Goal: Transaction & Acquisition: Obtain resource

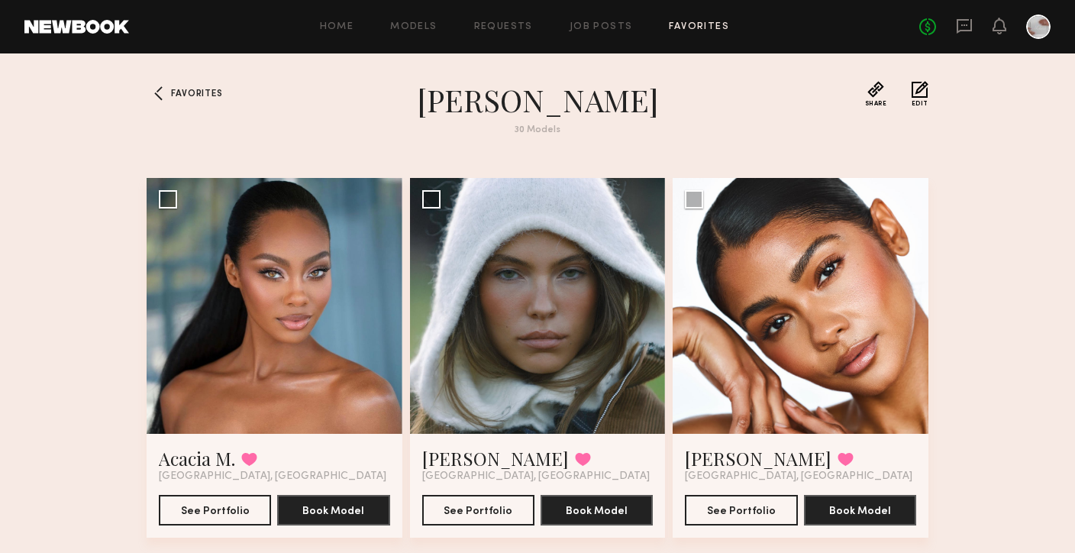
scroll to position [2799, 0]
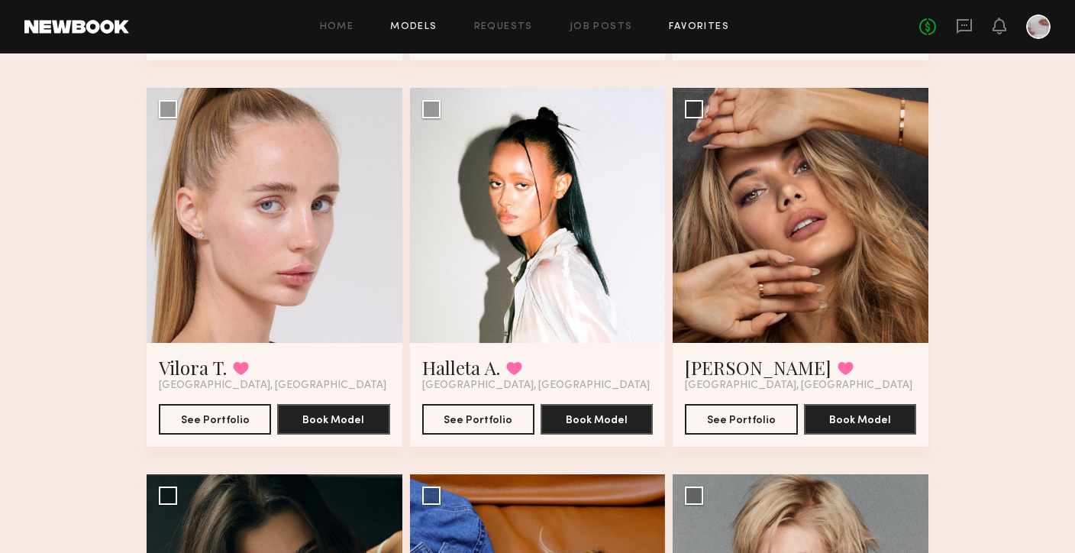
click at [419, 31] on link "Models" at bounding box center [413, 27] width 47 height 10
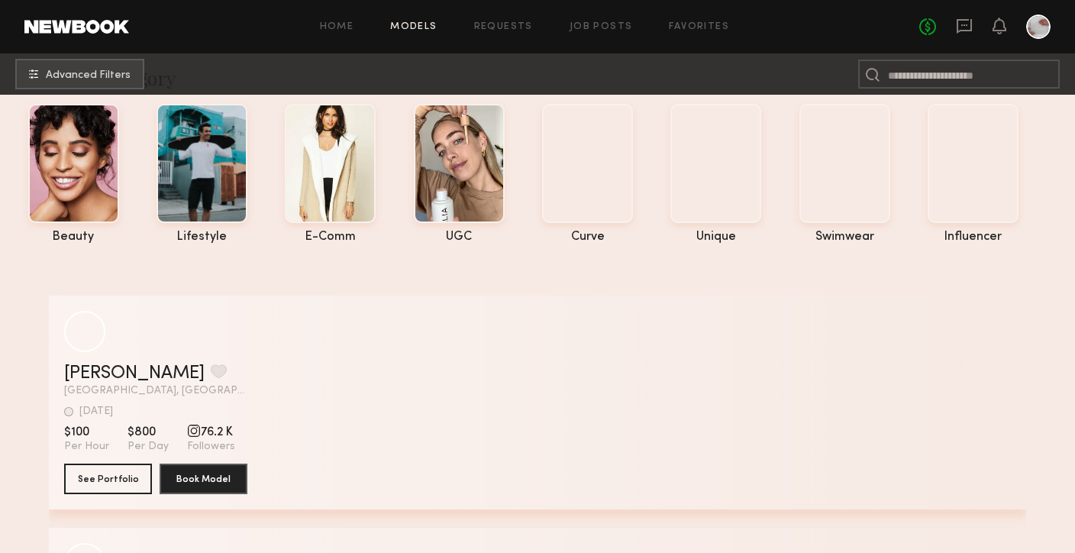
scroll to position [92, 0]
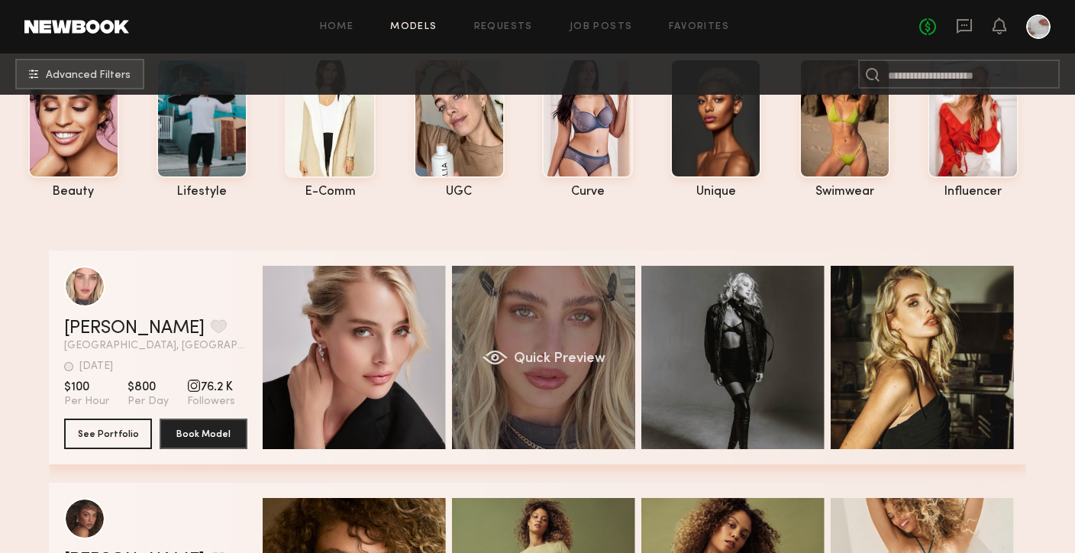
click at [566, 387] on div "Quick Preview" at bounding box center [543, 357] width 183 height 183
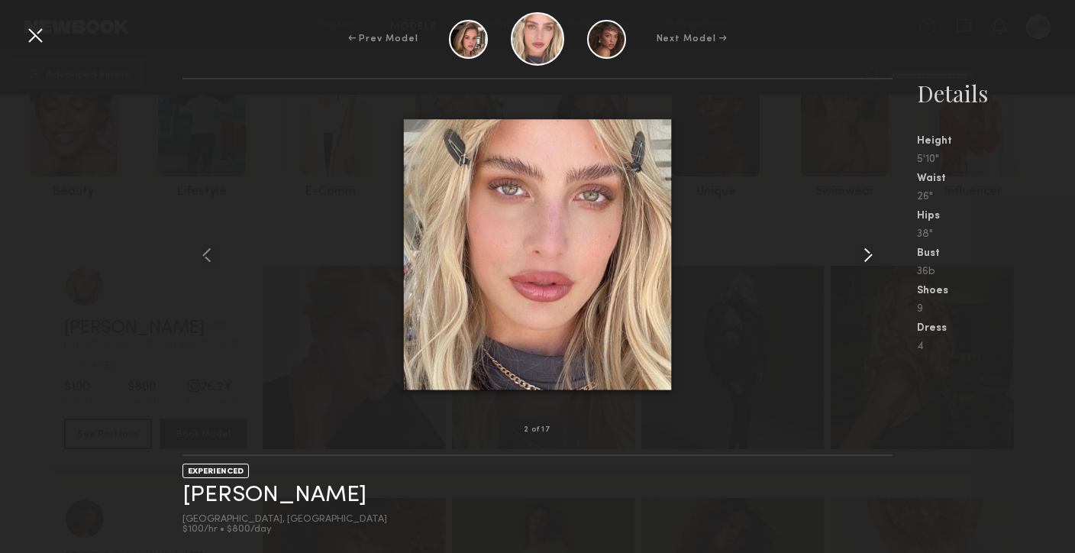
click at [867, 254] on common-icon at bounding box center [868, 255] width 24 height 24
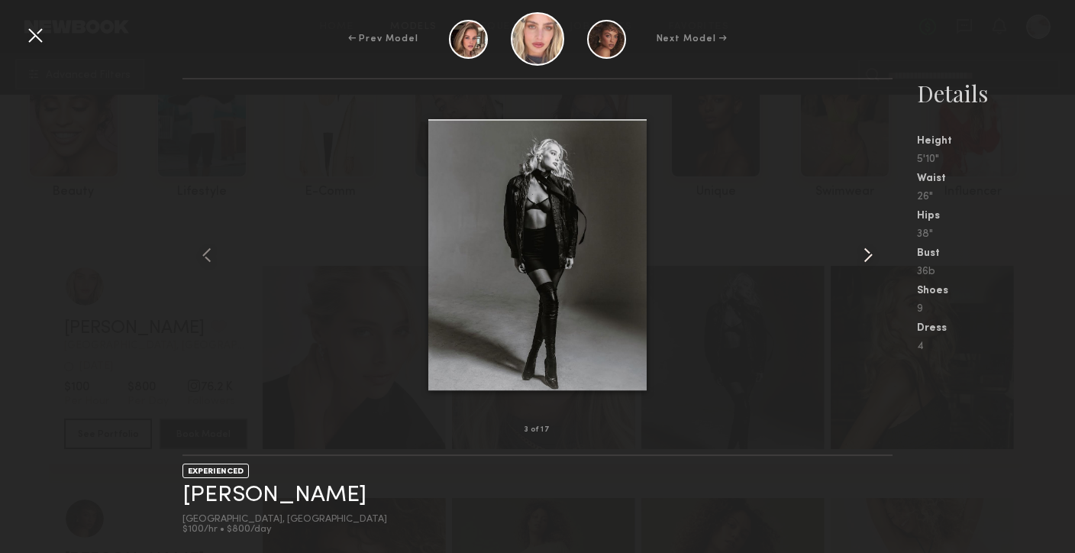
click at [867, 254] on common-icon at bounding box center [868, 255] width 24 height 24
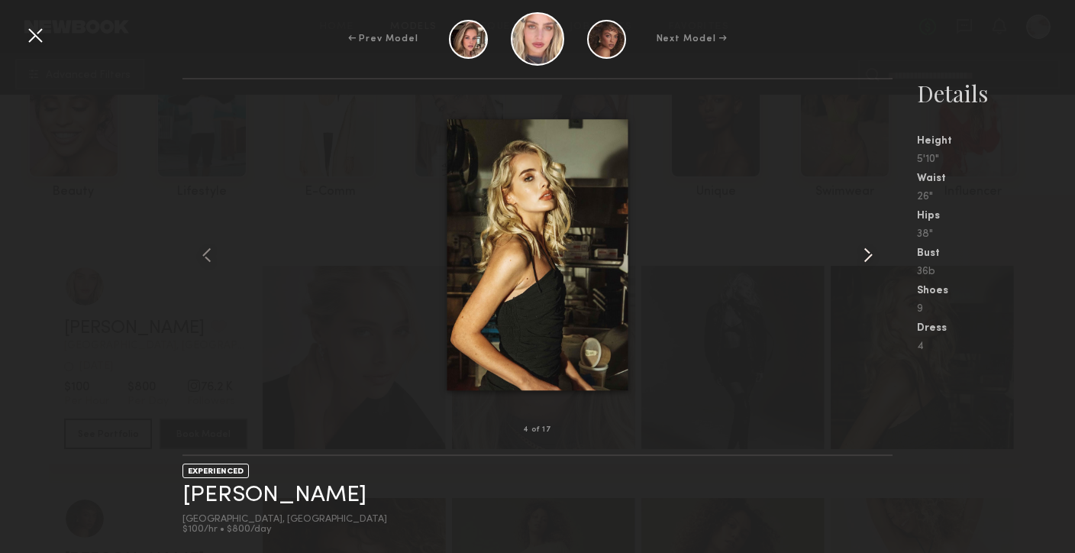
click at [867, 254] on common-icon at bounding box center [868, 255] width 24 height 24
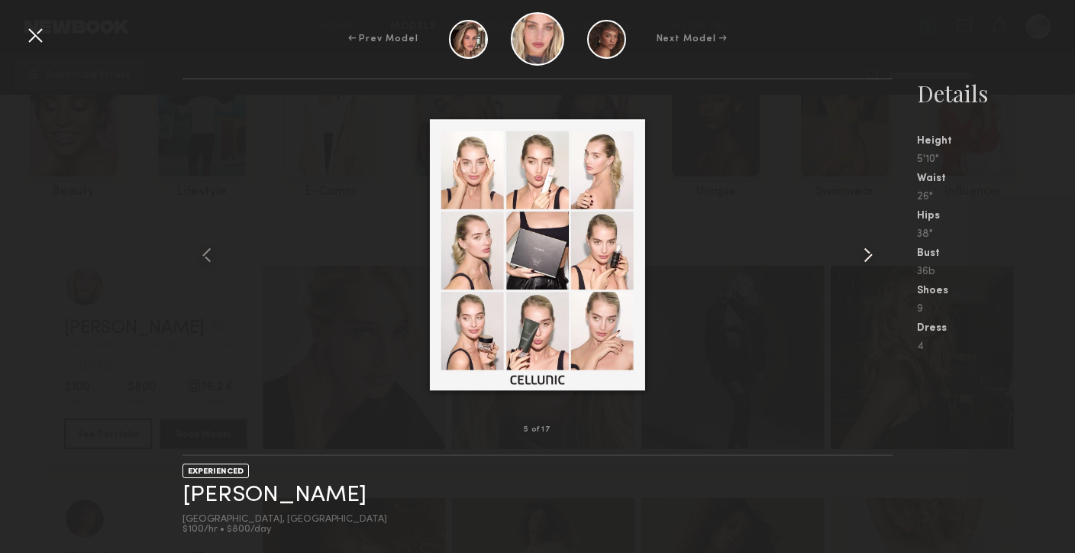
click at [867, 254] on common-icon at bounding box center [868, 255] width 24 height 24
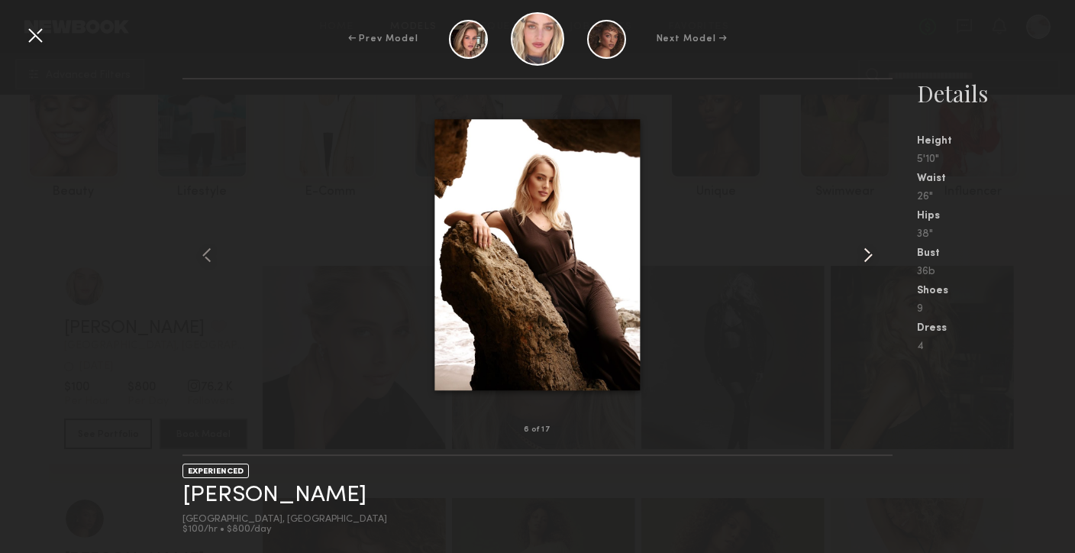
click at [867, 254] on common-icon at bounding box center [868, 255] width 24 height 24
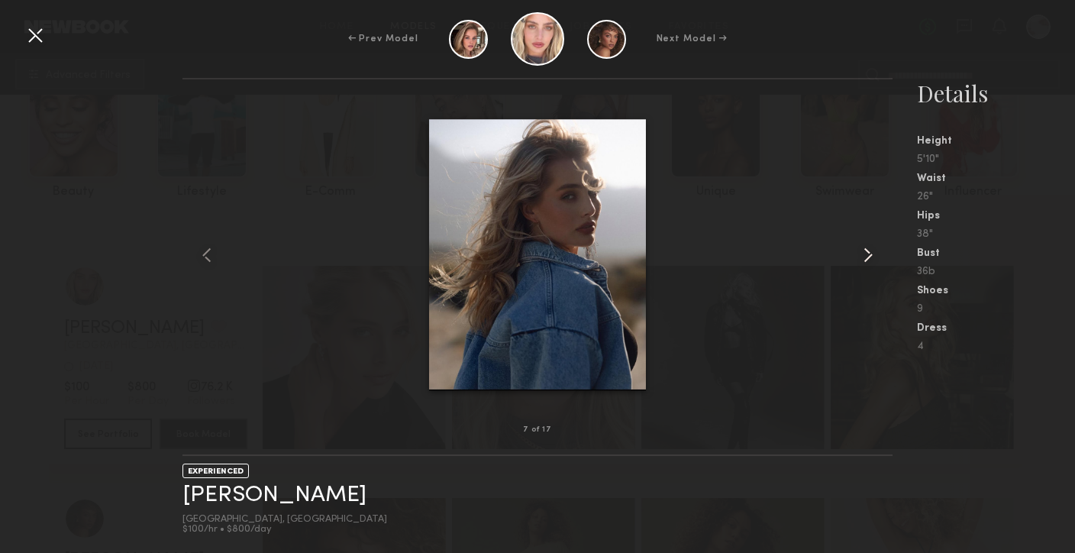
click at [868, 254] on common-icon at bounding box center [868, 255] width 24 height 24
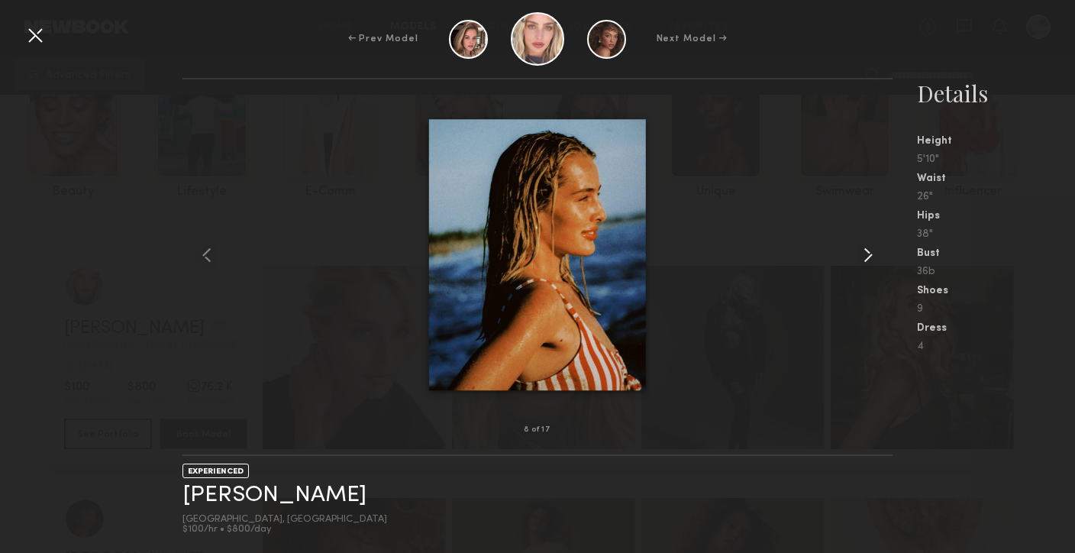
click at [868, 254] on common-icon at bounding box center [868, 255] width 24 height 24
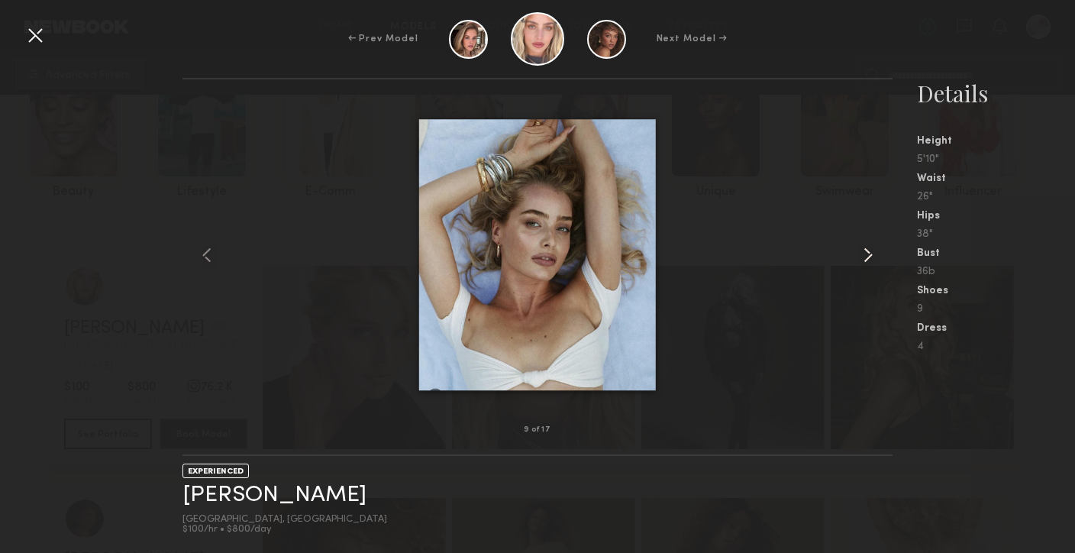
click at [868, 254] on common-icon at bounding box center [868, 255] width 24 height 24
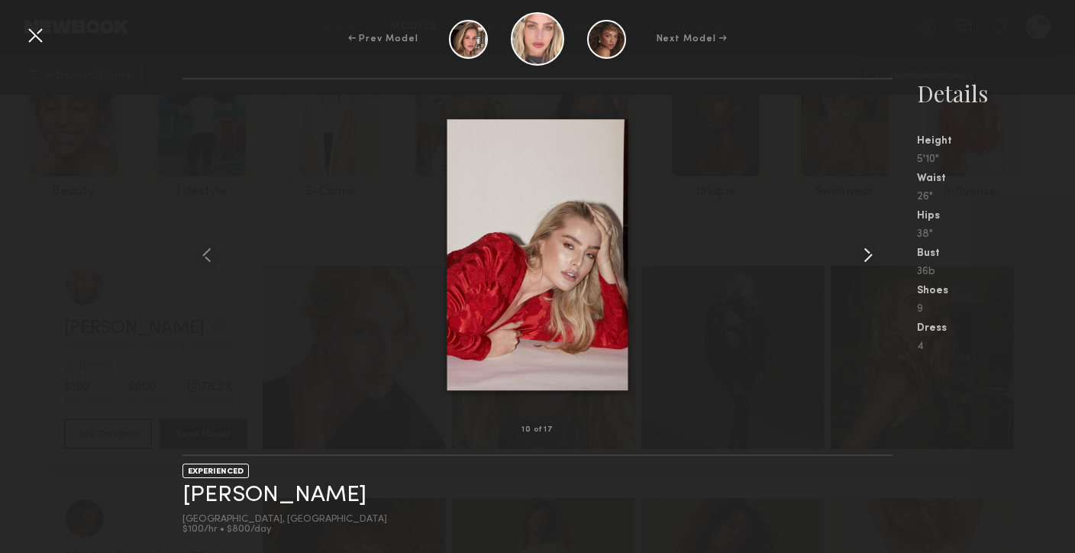
click at [868, 254] on common-icon at bounding box center [868, 255] width 24 height 24
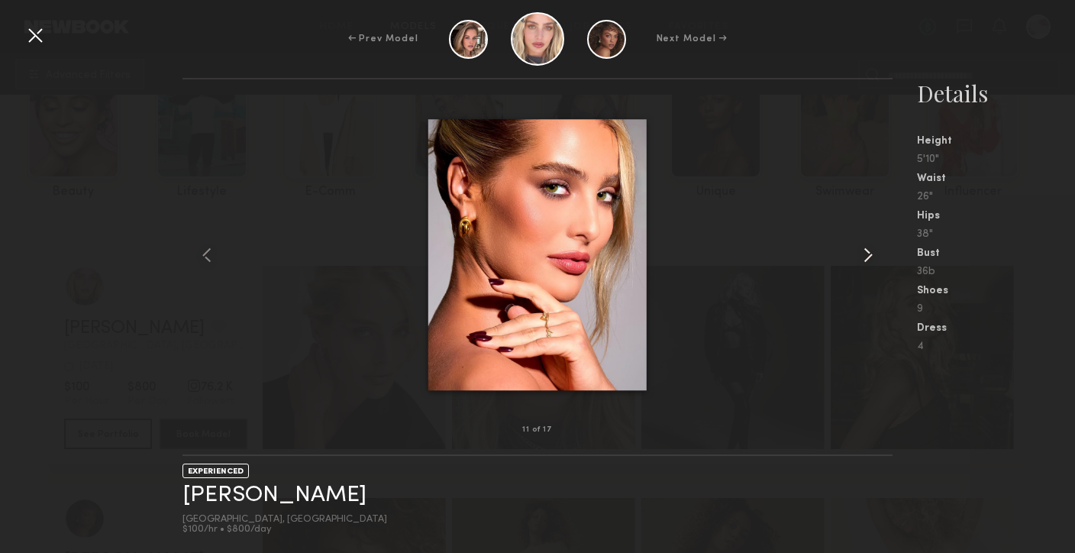
click at [868, 254] on common-icon at bounding box center [868, 255] width 24 height 24
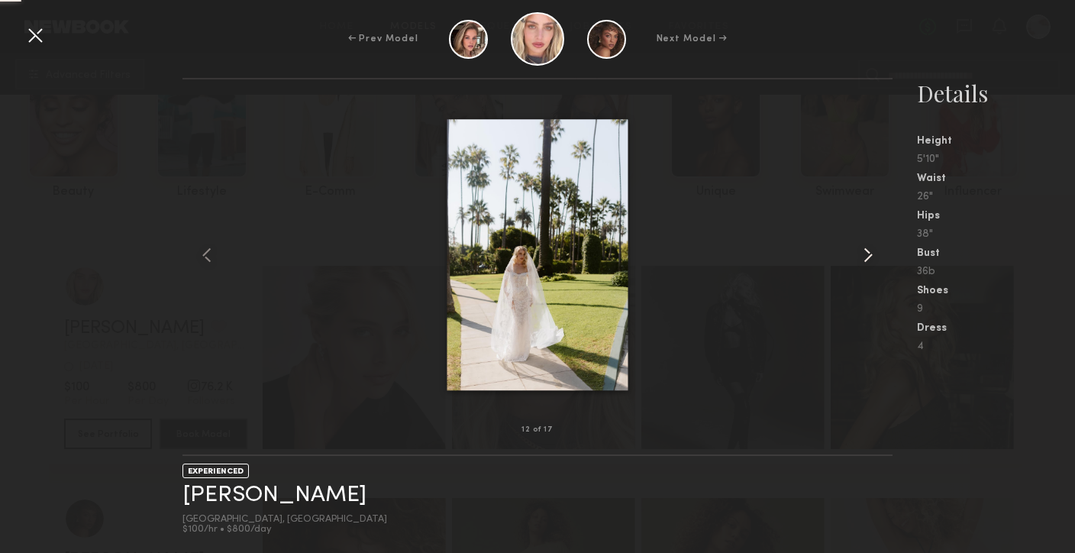
click at [868, 254] on common-icon at bounding box center [868, 255] width 24 height 24
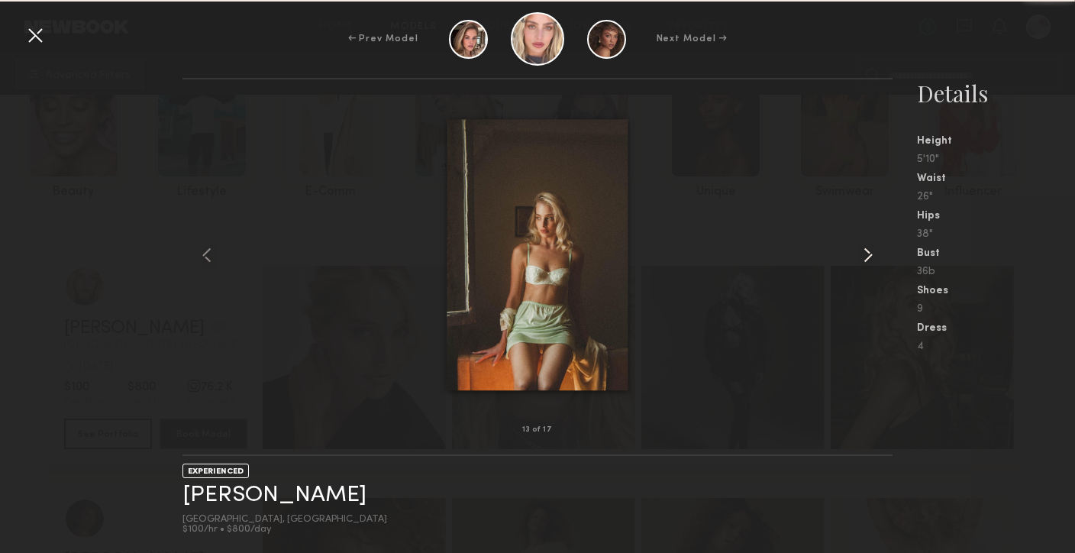
click at [870, 254] on common-icon at bounding box center [868, 255] width 24 height 24
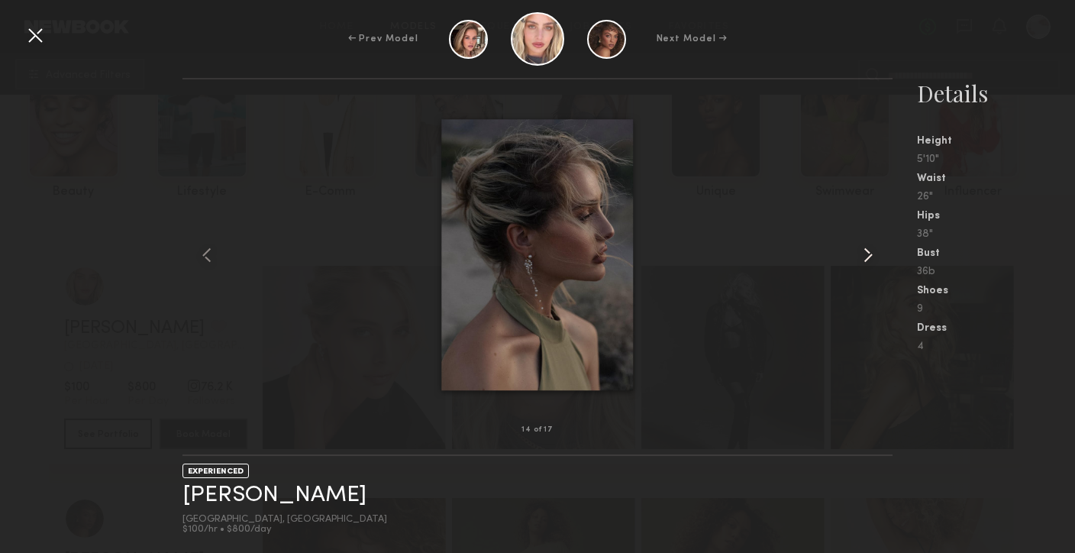
click at [870, 254] on common-icon at bounding box center [868, 255] width 24 height 24
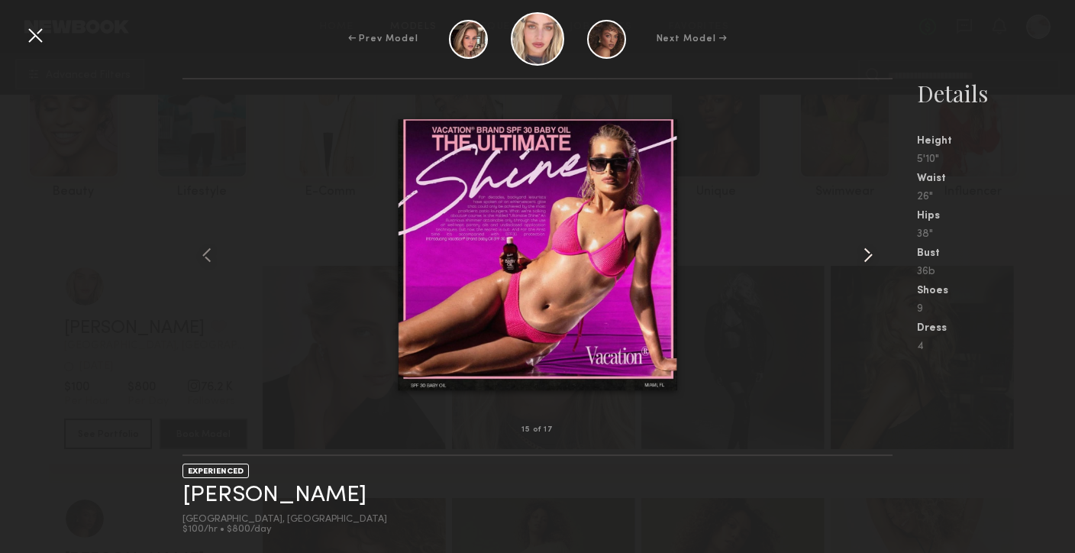
click at [870, 254] on common-icon at bounding box center [868, 255] width 24 height 24
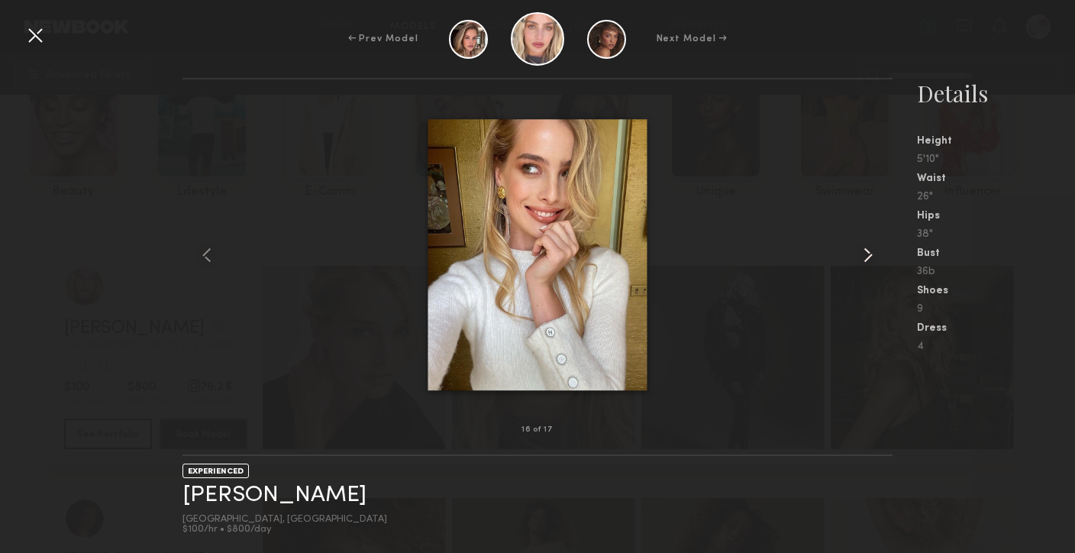
click at [870, 254] on common-icon at bounding box center [868, 255] width 24 height 24
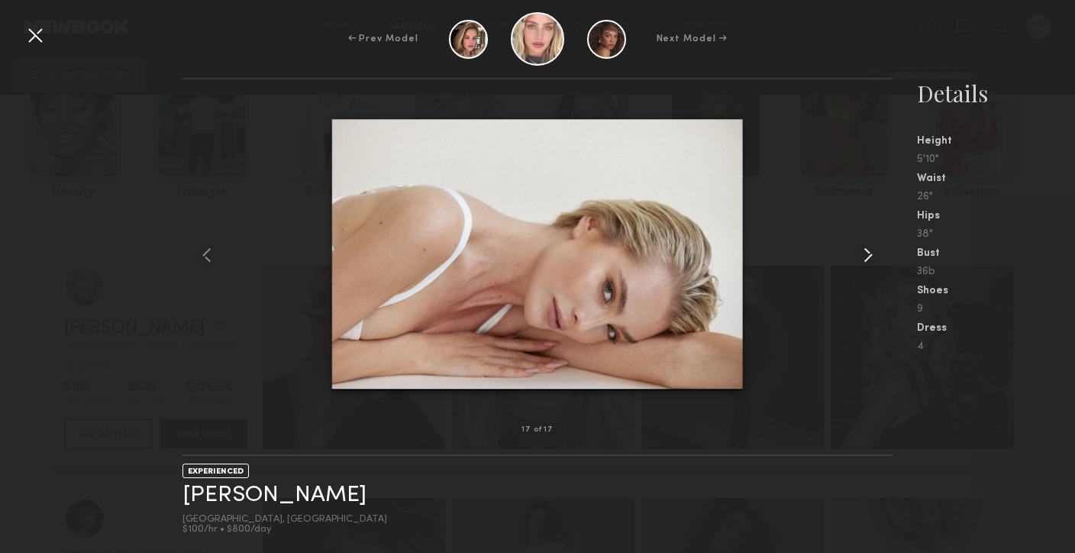
click at [870, 254] on common-icon at bounding box center [868, 255] width 24 height 24
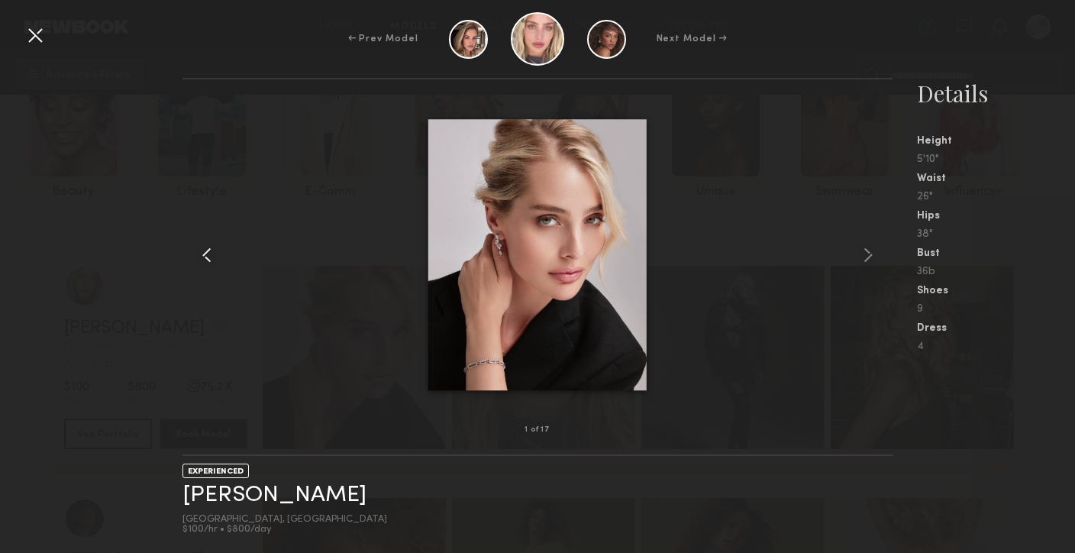
click at [204, 261] on common-icon at bounding box center [207, 255] width 24 height 24
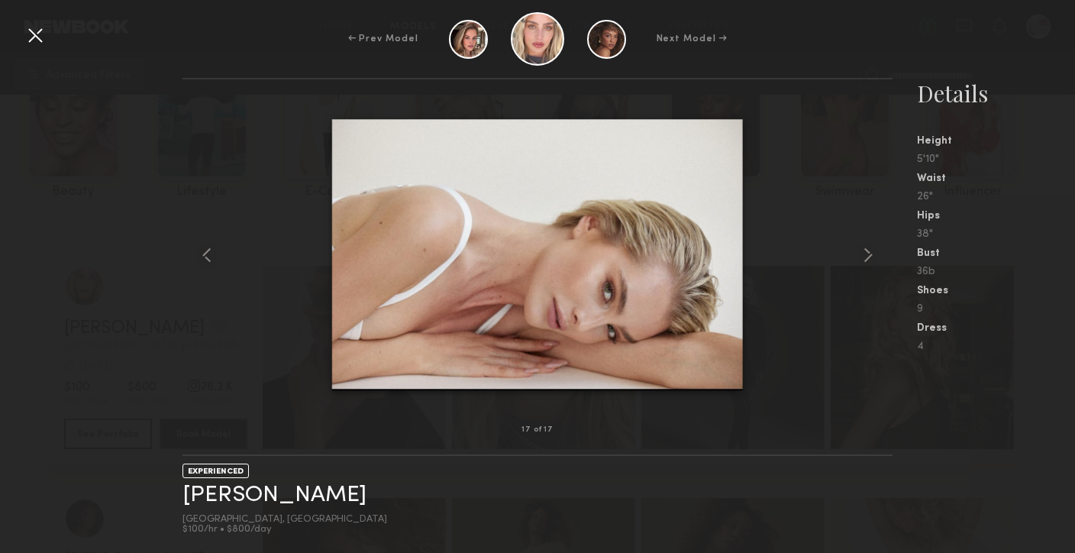
click at [38, 29] on div at bounding box center [35, 35] width 24 height 24
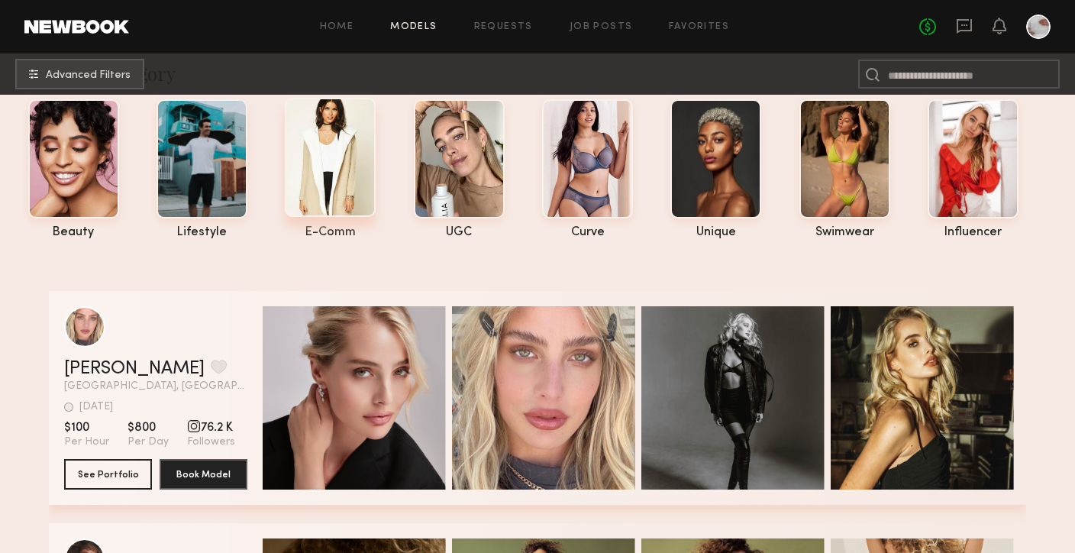
scroll to position [0, 0]
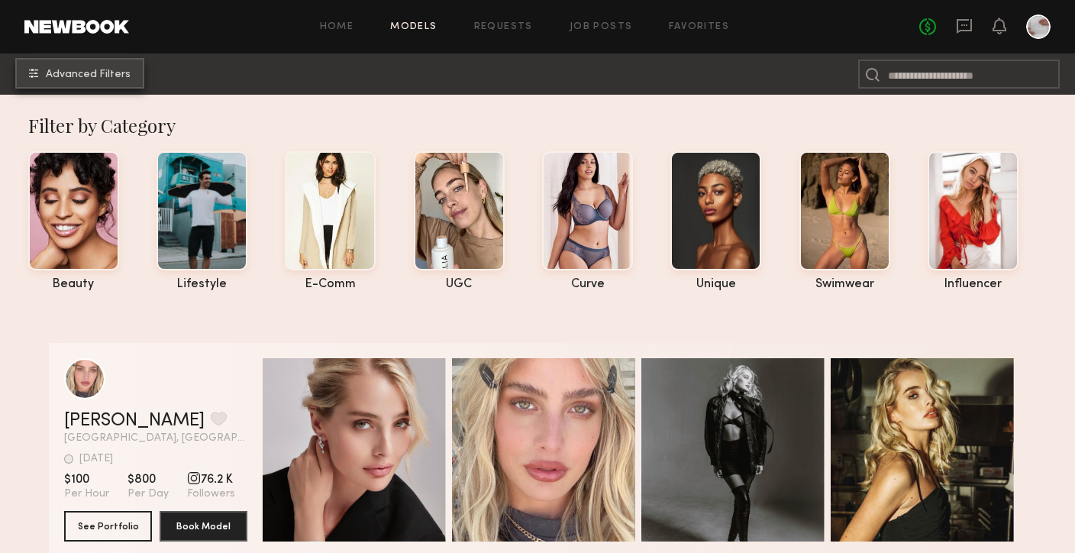
click at [113, 76] on span "Advanced Filters" at bounding box center [88, 74] width 85 height 11
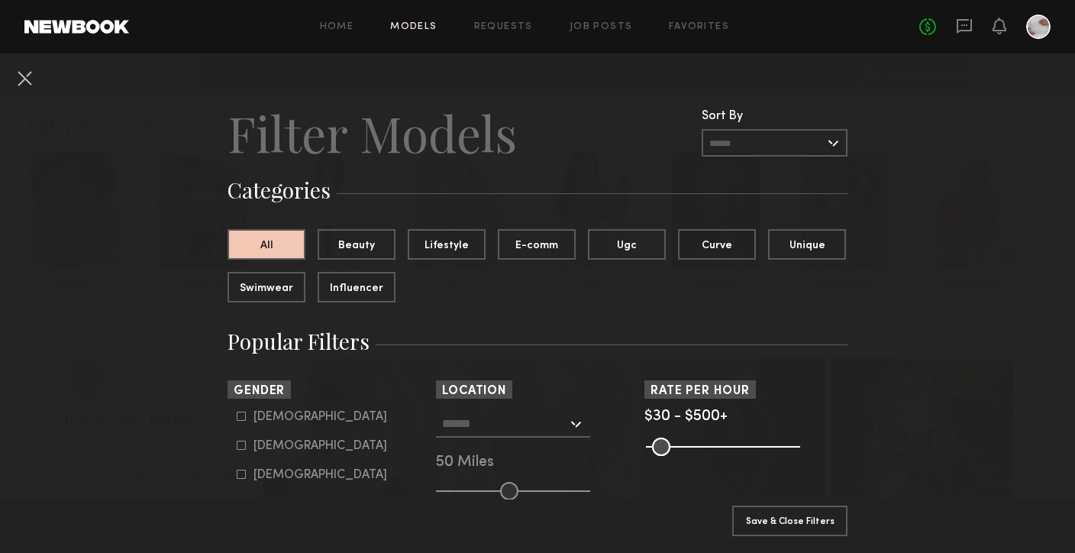
scroll to position [50, 0]
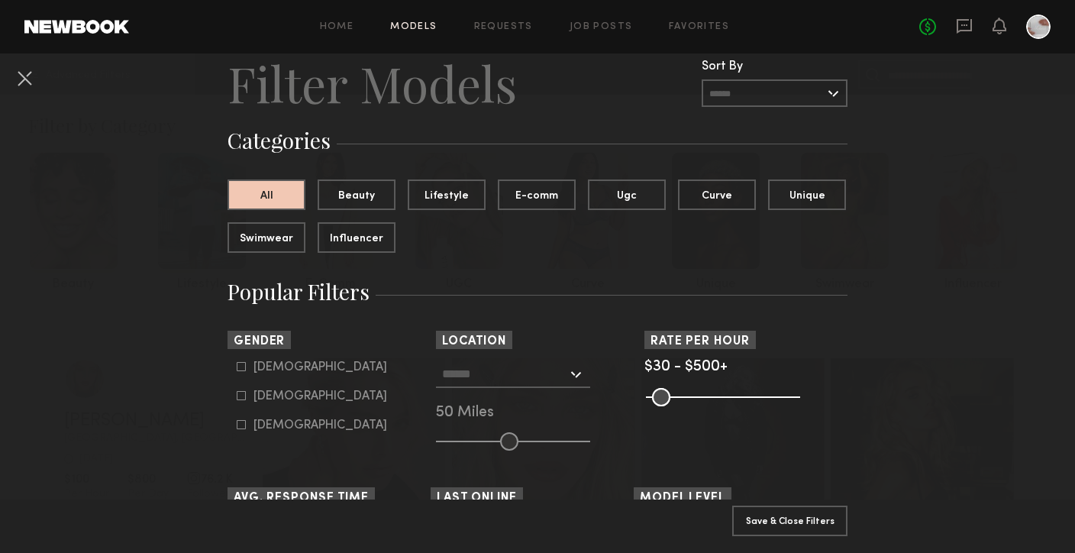
click at [241, 402] on common-framework-checkbox "[DEMOGRAPHIC_DATA]" at bounding box center [334, 396] width 194 height 14
click at [244, 401] on common-framework-checkbox "[DEMOGRAPHIC_DATA]" at bounding box center [334, 396] width 194 height 14
click at [241, 394] on icon at bounding box center [241, 395] width 9 height 9
type input "**"
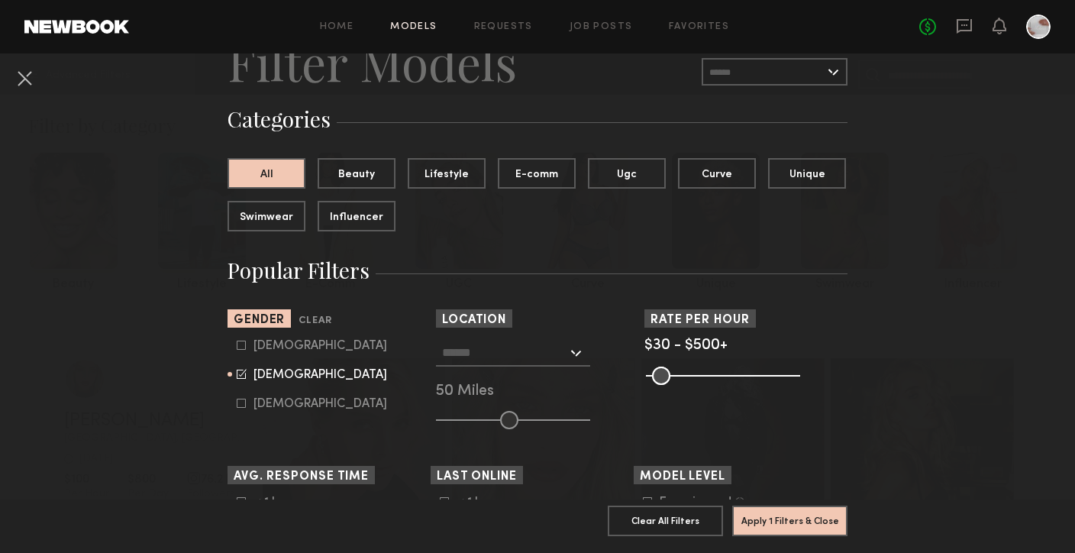
scroll to position [95, 0]
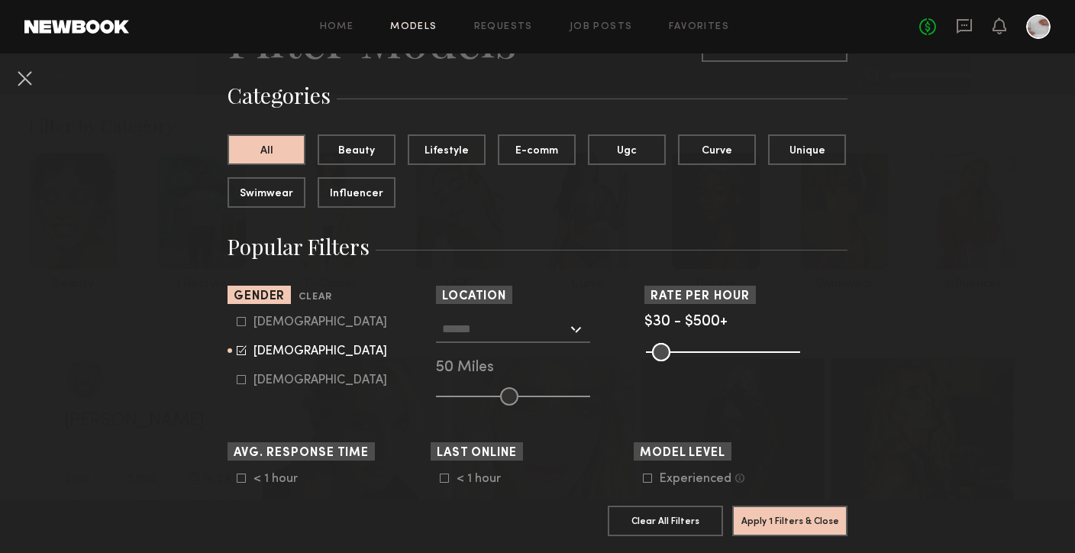
click at [557, 330] on input "text" at bounding box center [504, 328] width 125 height 26
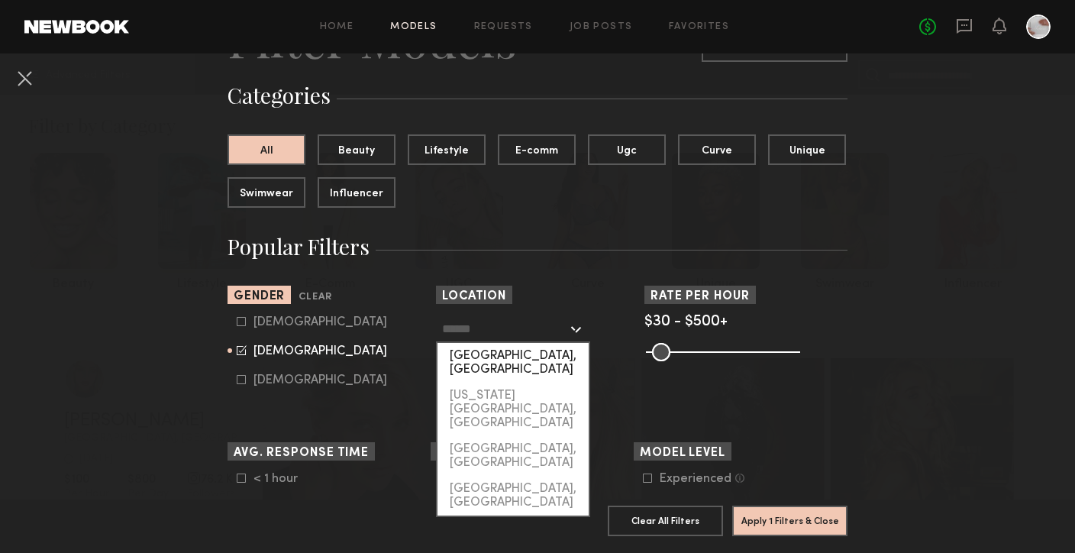
click at [532, 360] on div "[GEOGRAPHIC_DATA], [GEOGRAPHIC_DATA]" at bounding box center [513, 363] width 151 height 40
type input "**********"
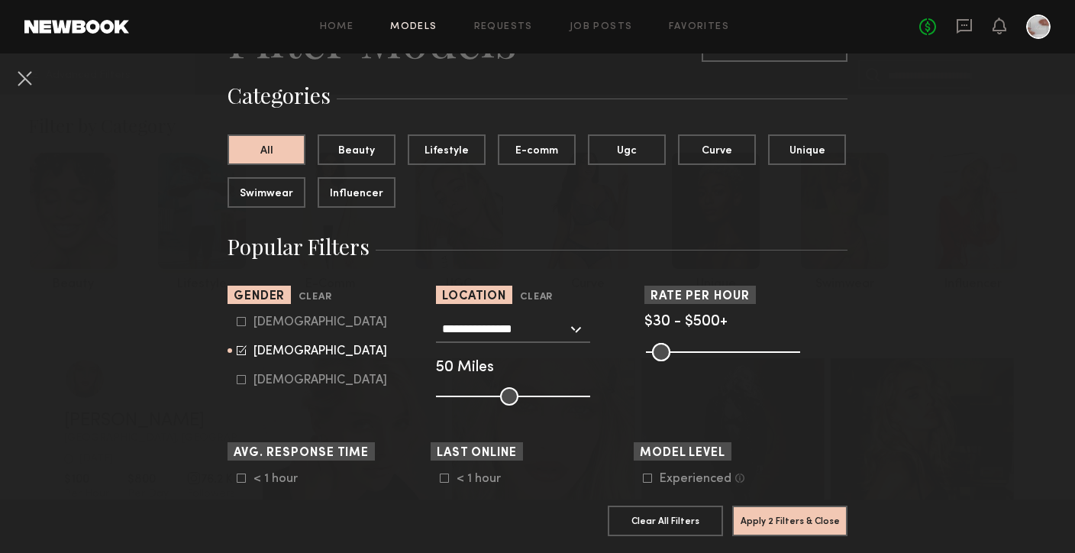
scroll to position [115, 0]
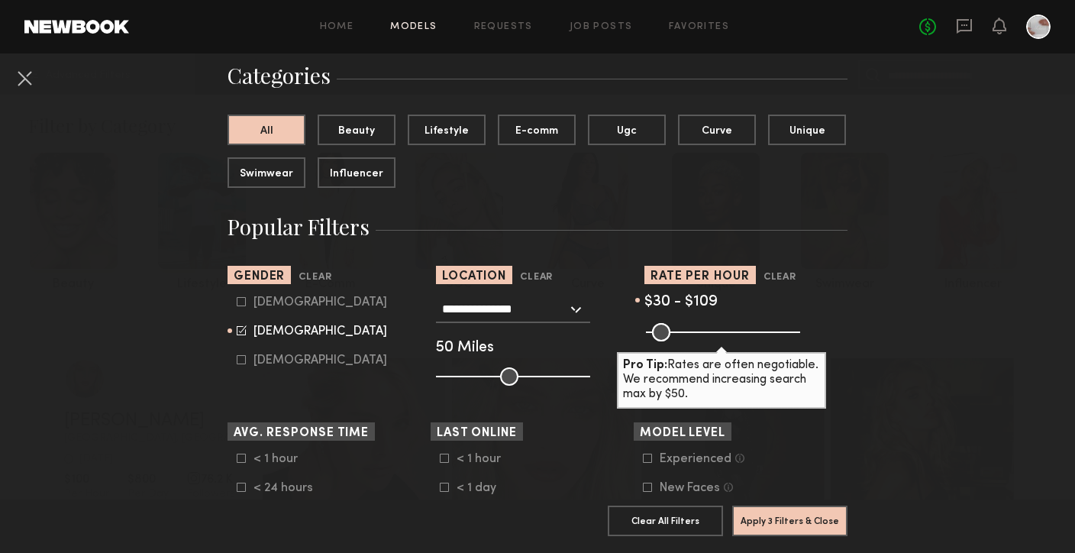
drag, startPoint x: 790, startPoint y: 334, endPoint x: 677, endPoint y: 338, distance: 113.1
type input "***"
click at [677, 338] on input "range" at bounding box center [723, 332] width 154 height 18
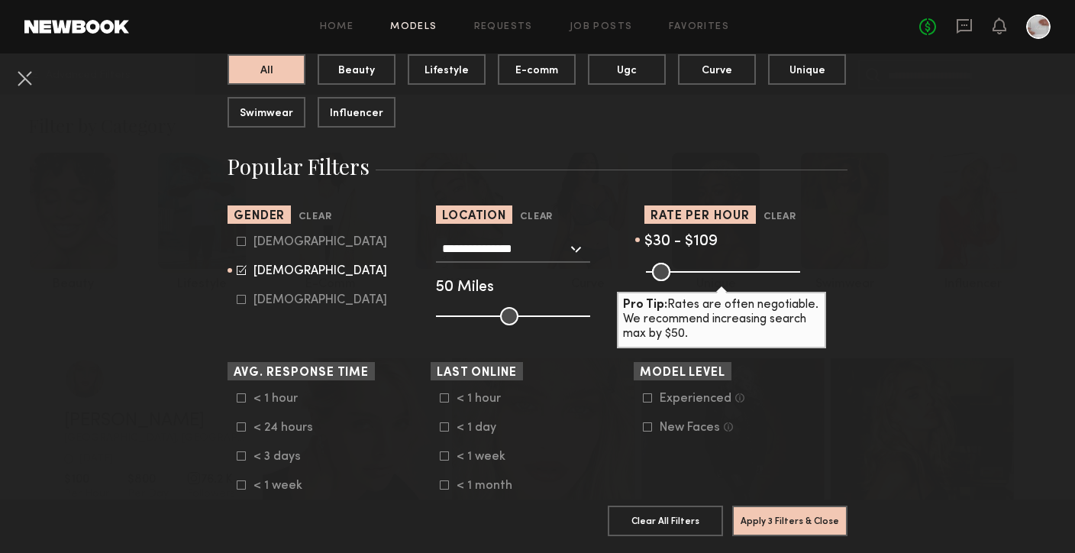
scroll to position [197, 0]
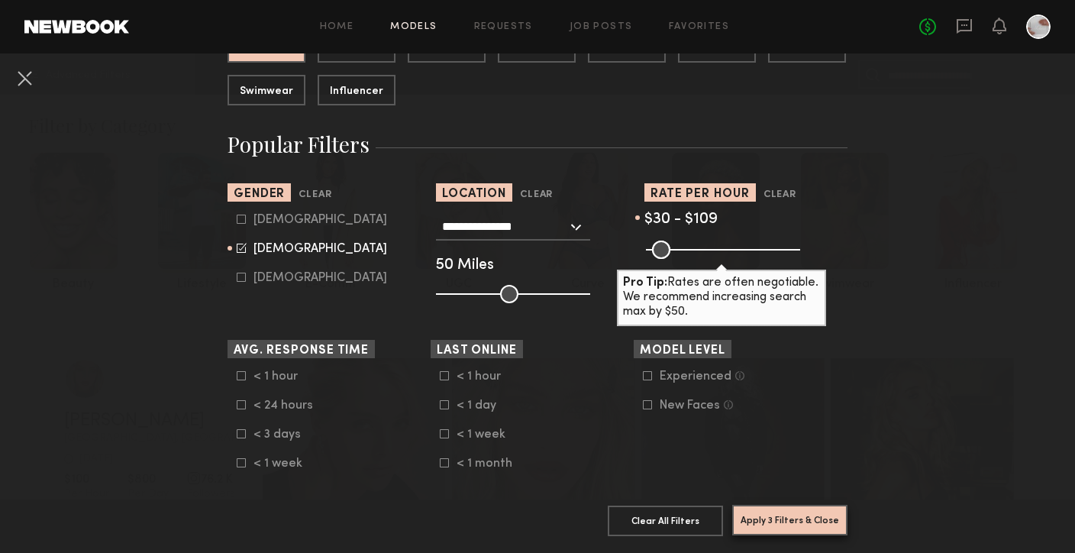
click at [757, 523] on button "Apply 3 Filters & Close" at bounding box center [789, 520] width 115 height 31
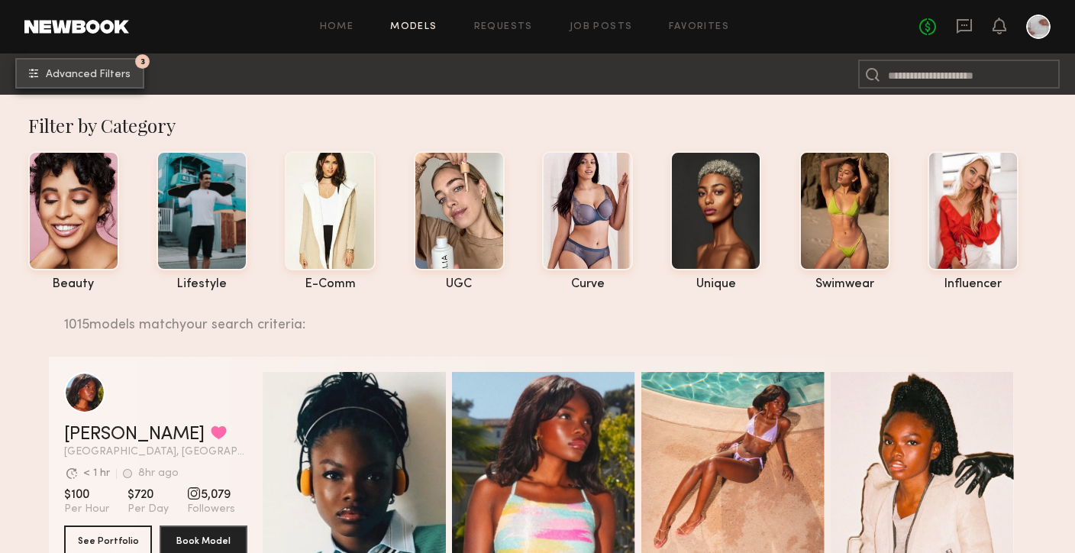
click at [98, 60] on button "3 Advanced Filters" at bounding box center [79, 73] width 129 height 31
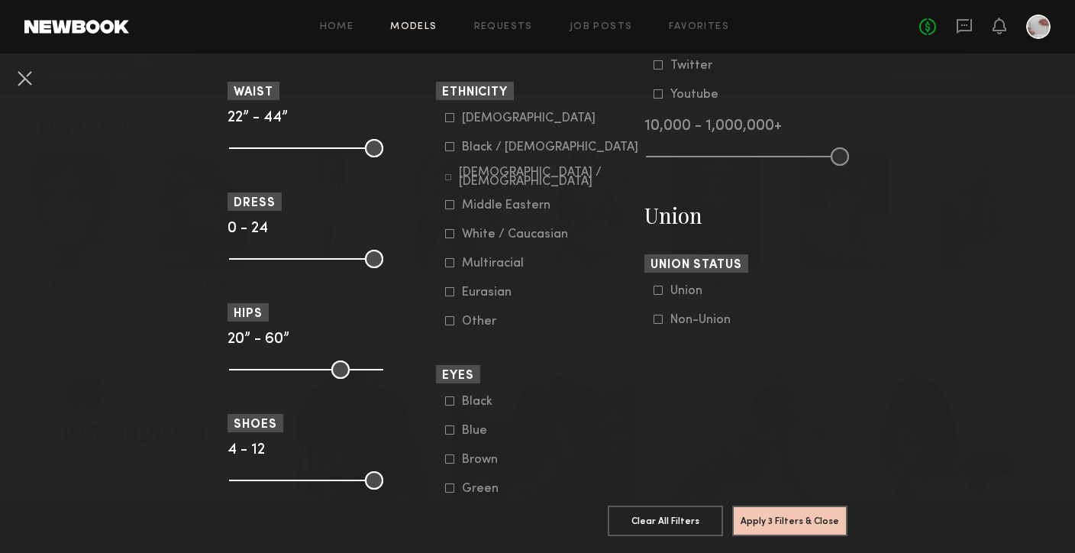
scroll to position [820, 0]
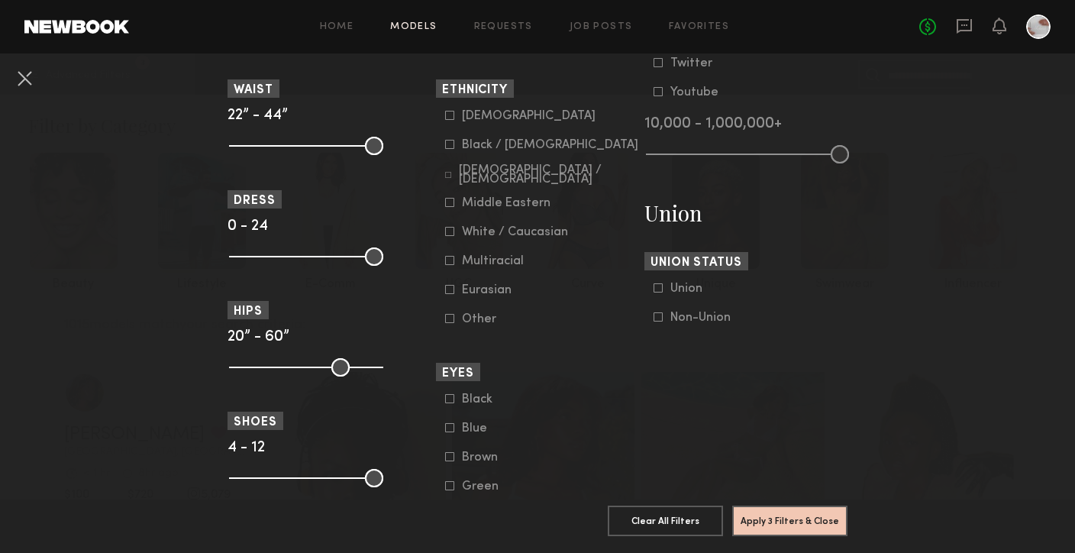
click at [445, 294] on icon at bounding box center [449, 289] width 9 height 9
click at [781, 524] on button "Apply 4 Filters & Close" at bounding box center [789, 520] width 115 height 31
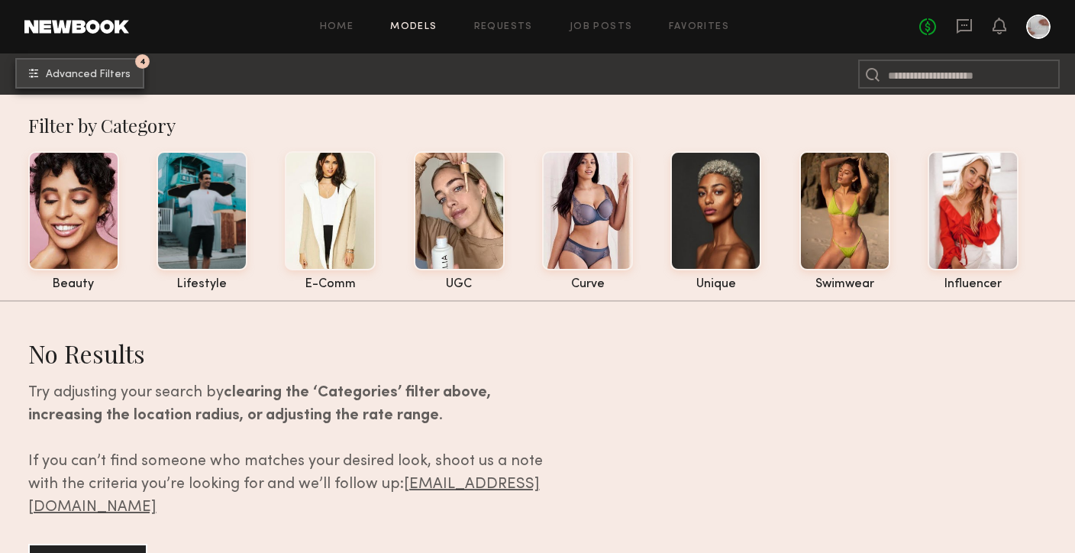
click at [109, 75] on span "Advanced Filters" at bounding box center [88, 74] width 85 height 11
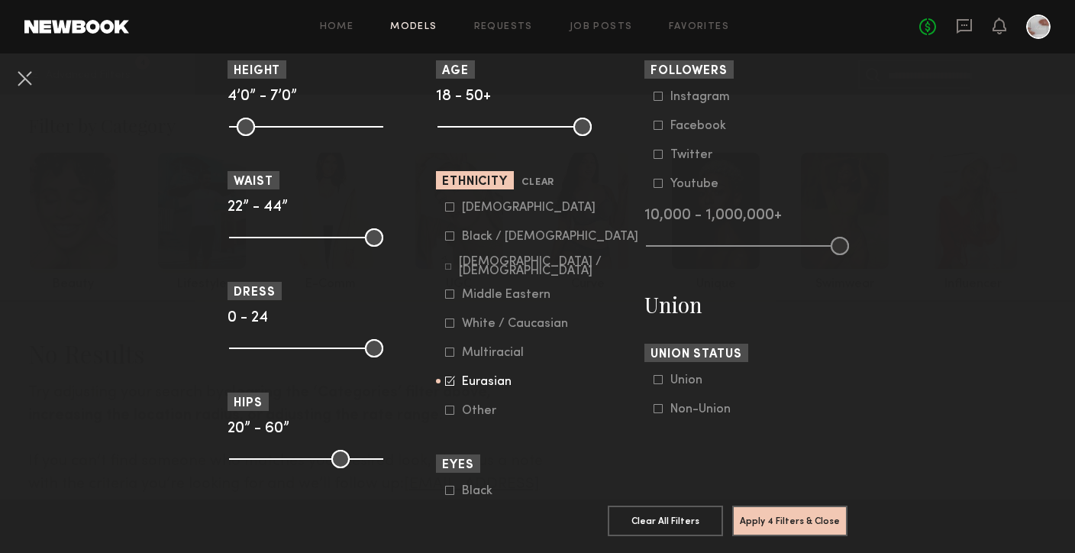
scroll to position [735, 0]
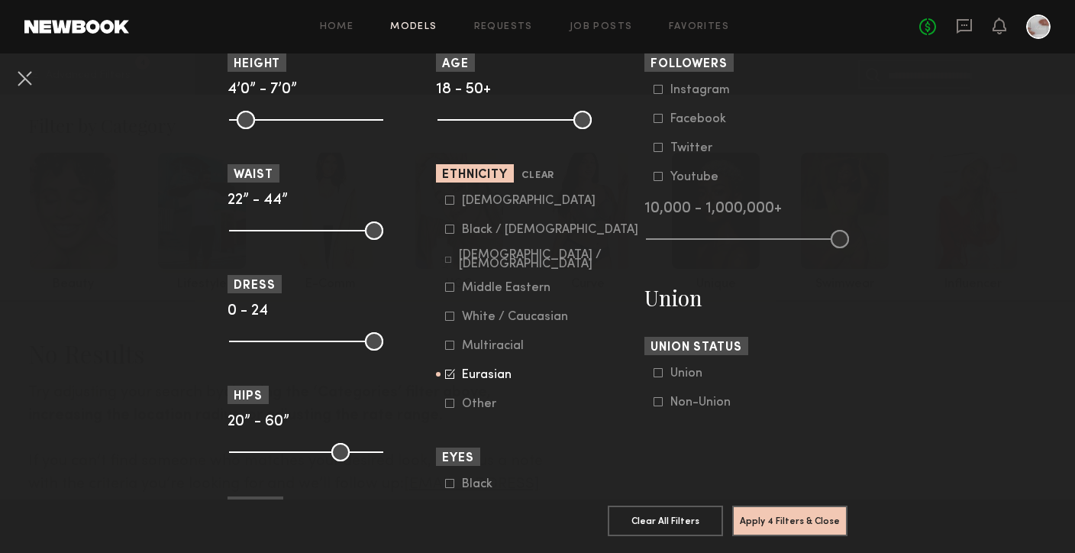
click at [450, 379] on icon at bounding box center [449, 374] width 9 height 9
click at [448, 205] on icon at bounding box center [450, 200] width 8 height 8
click at [750, 524] on button "Apply 4 Filters & Close" at bounding box center [789, 520] width 115 height 31
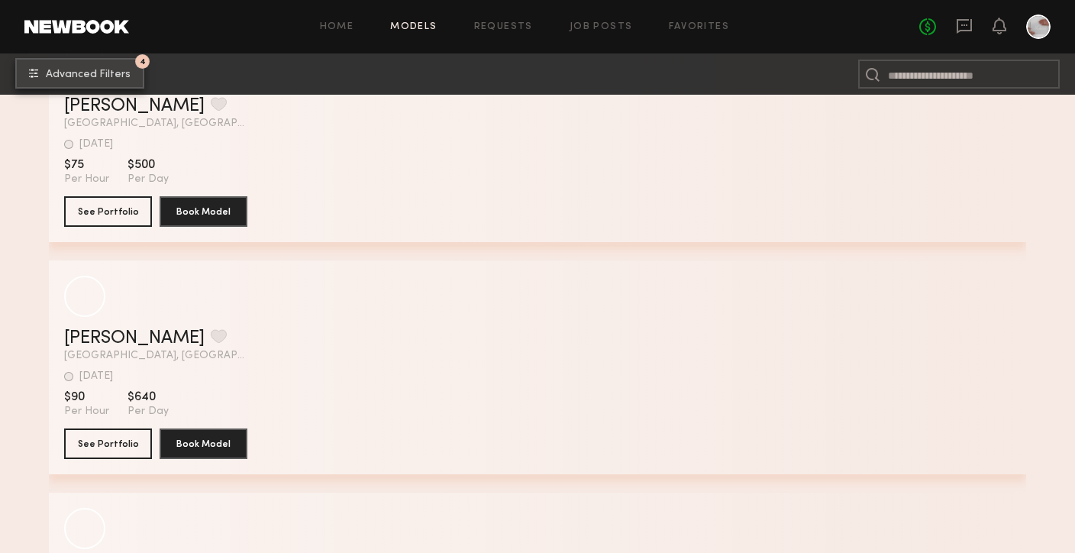
scroll to position [4508, 0]
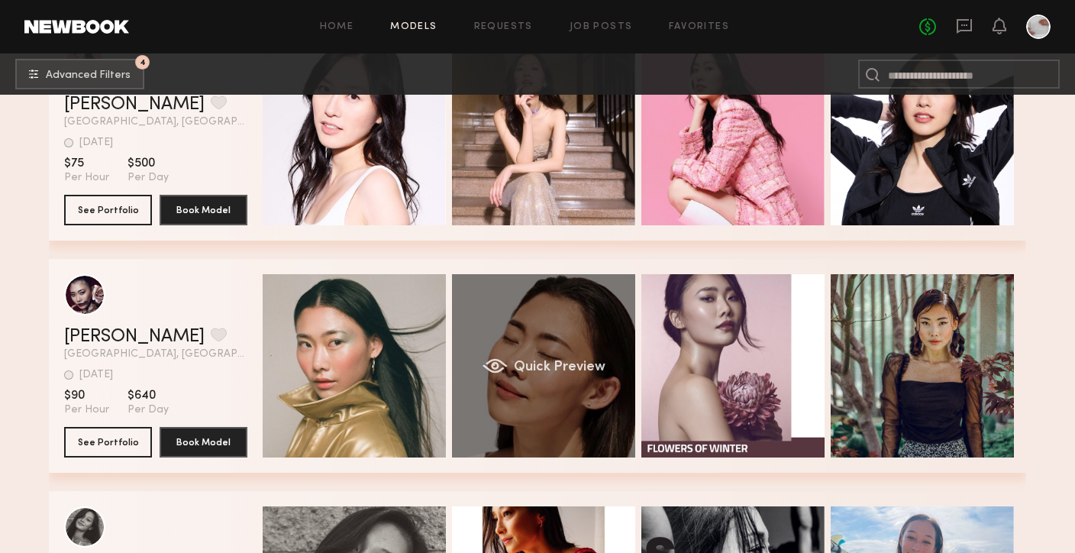
click at [564, 434] on div "Quick Preview" at bounding box center [543, 365] width 183 height 183
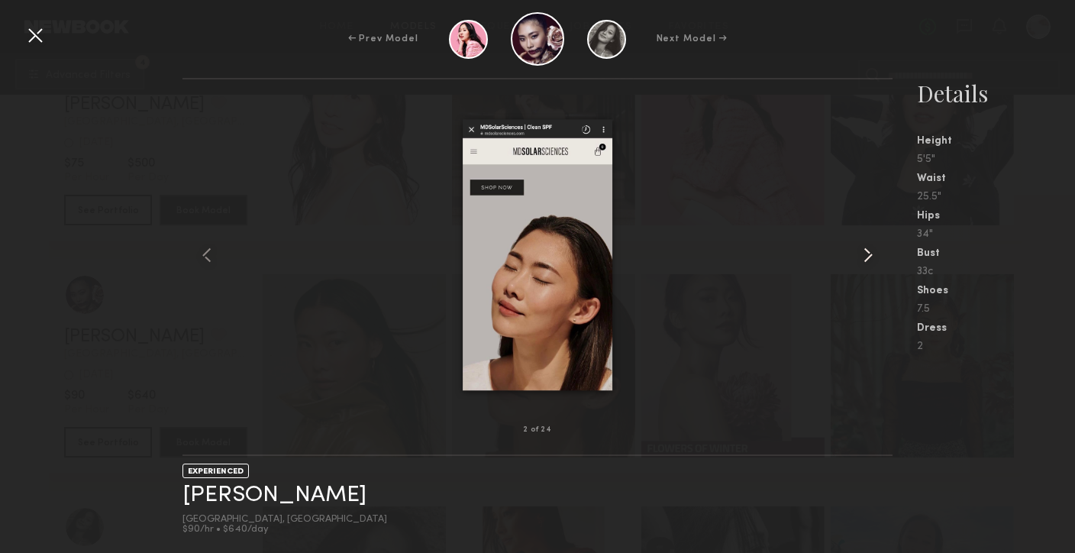
click at [866, 268] on div at bounding box center [878, 255] width 28 height 302
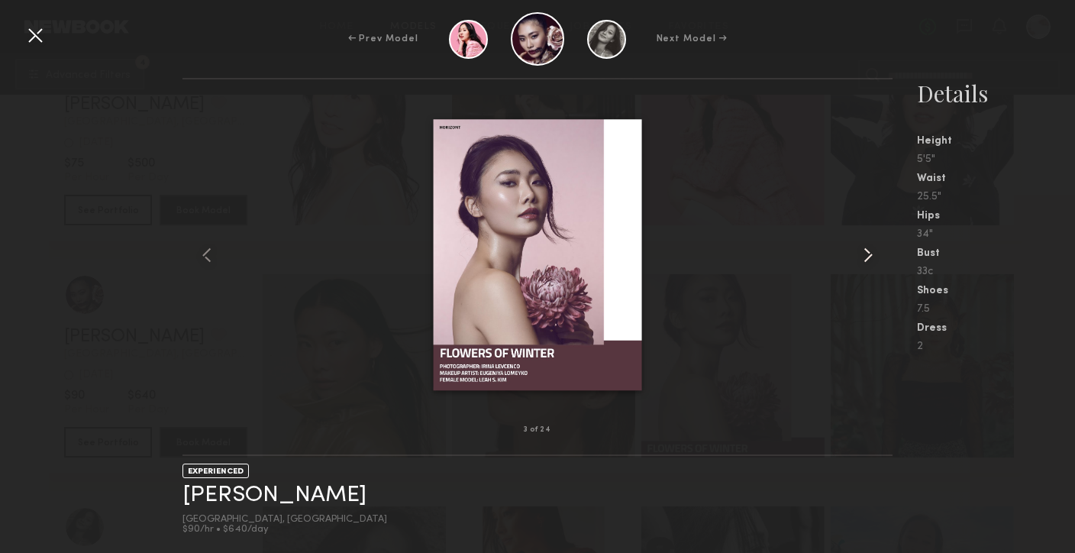
click at [866, 268] on div at bounding box center [878, 255] width 28 height 302
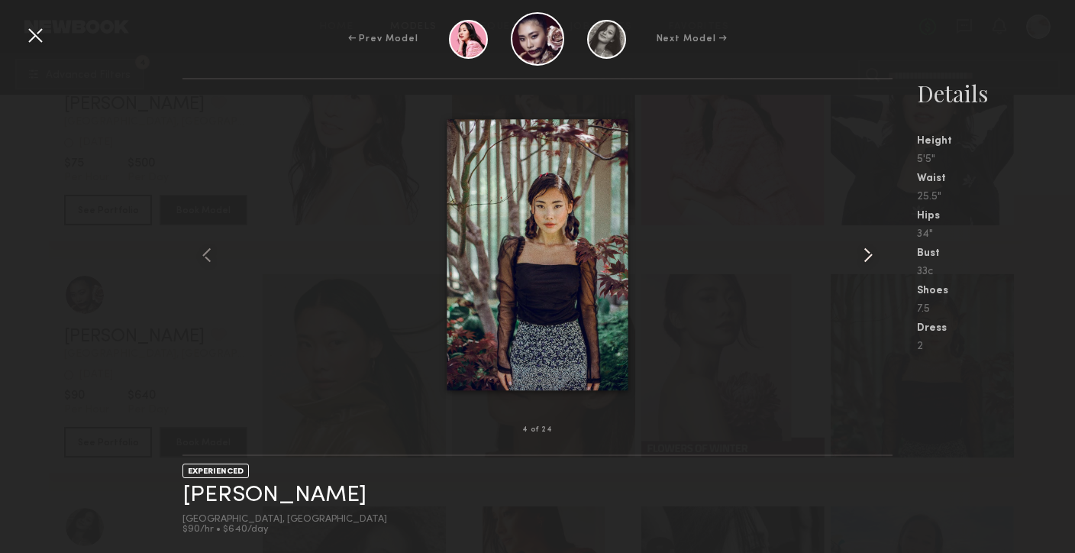
click at [866, 267] on div at bounding box center [878, 255] width 28 height 302
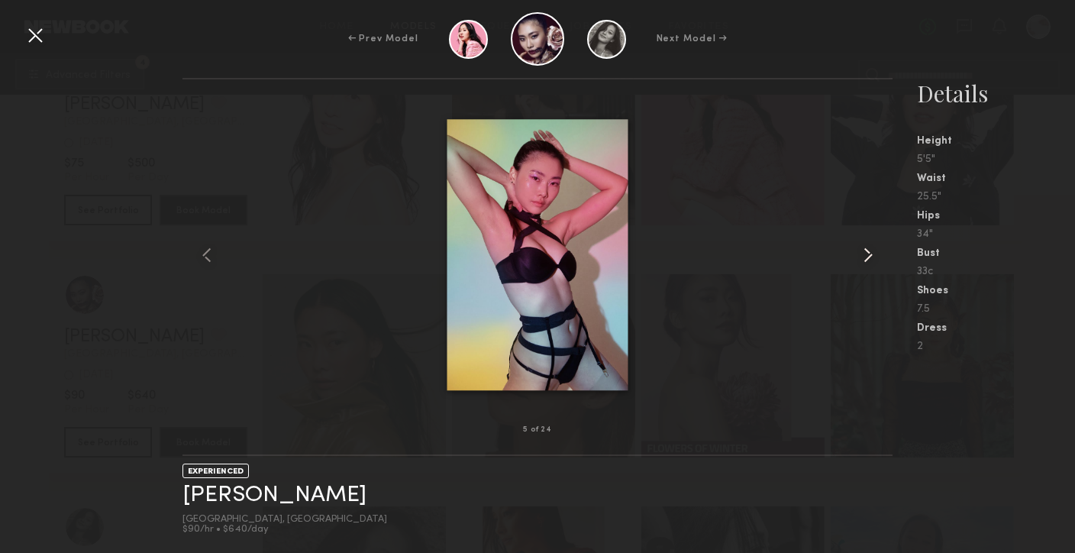
click at [866, 267] on div at bounding box center [878, 255] width 28 height 302
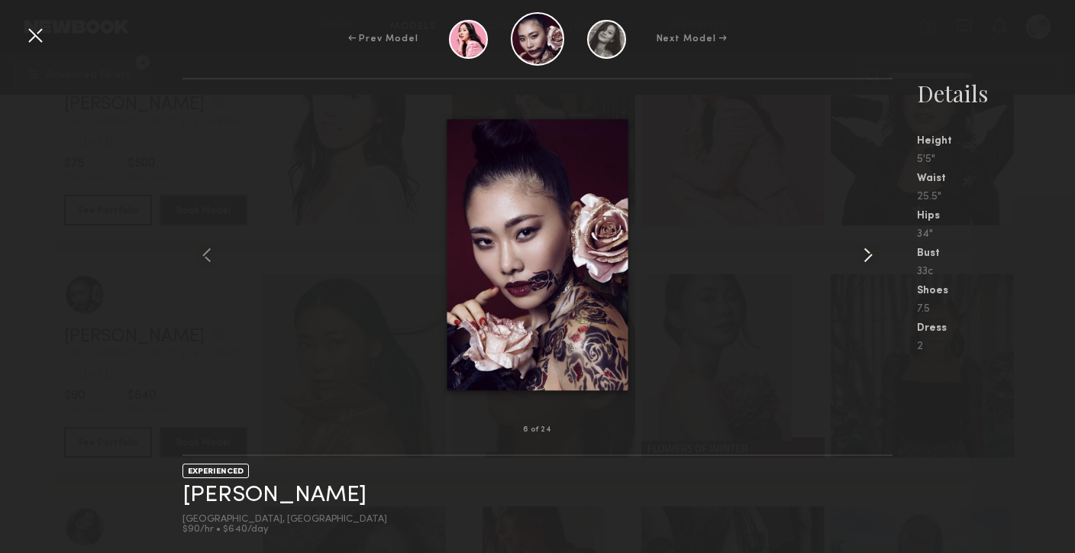
click at [866, 266] on div at bounding box center [878, 255] width 28 height 302
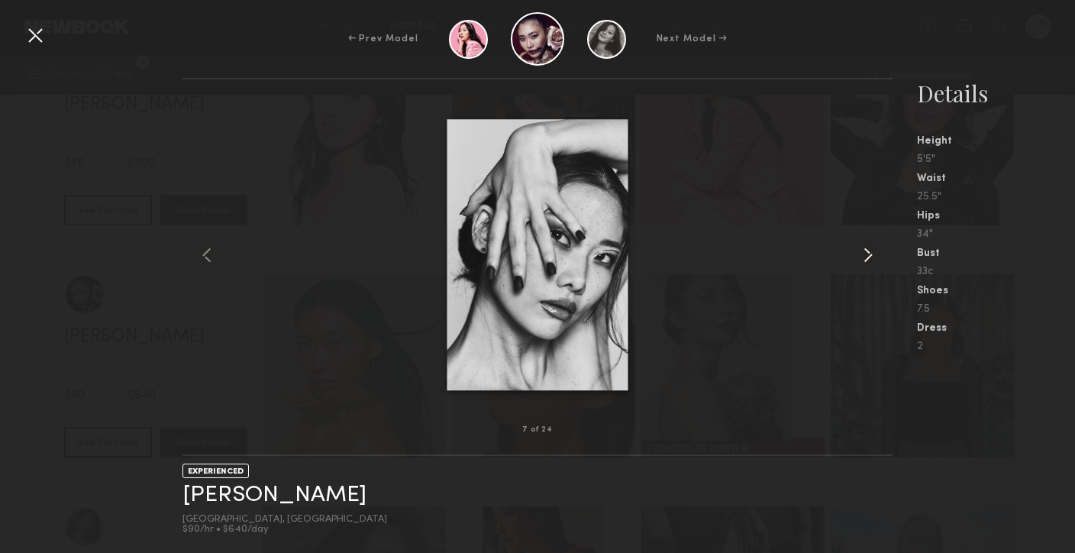
click at [866, 266] on common-icon at bounding box center [868, 255] width 24 height 24
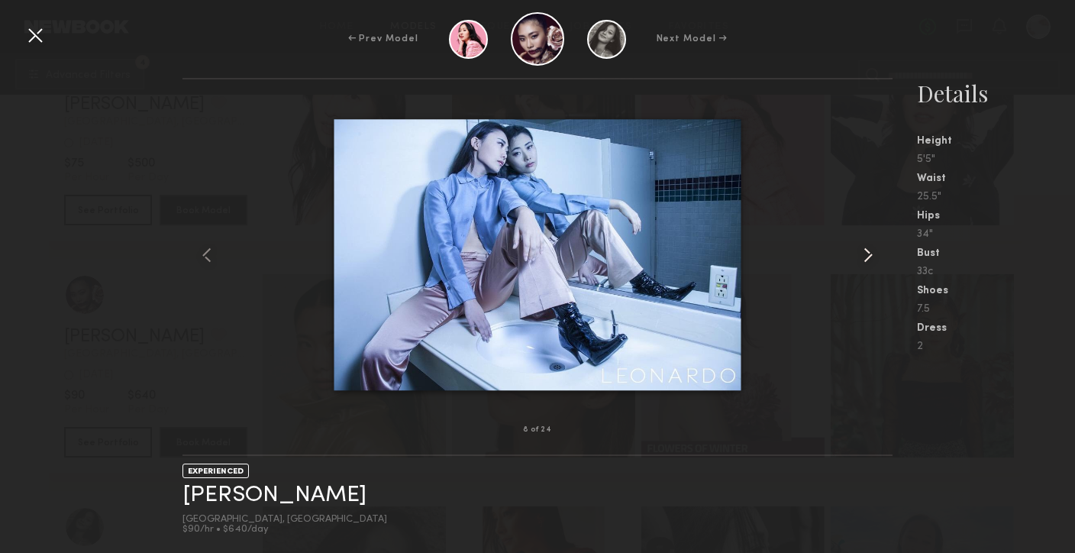
click at [866, 266] on common-icon at bounding box center [868, 255] width 24 height 24
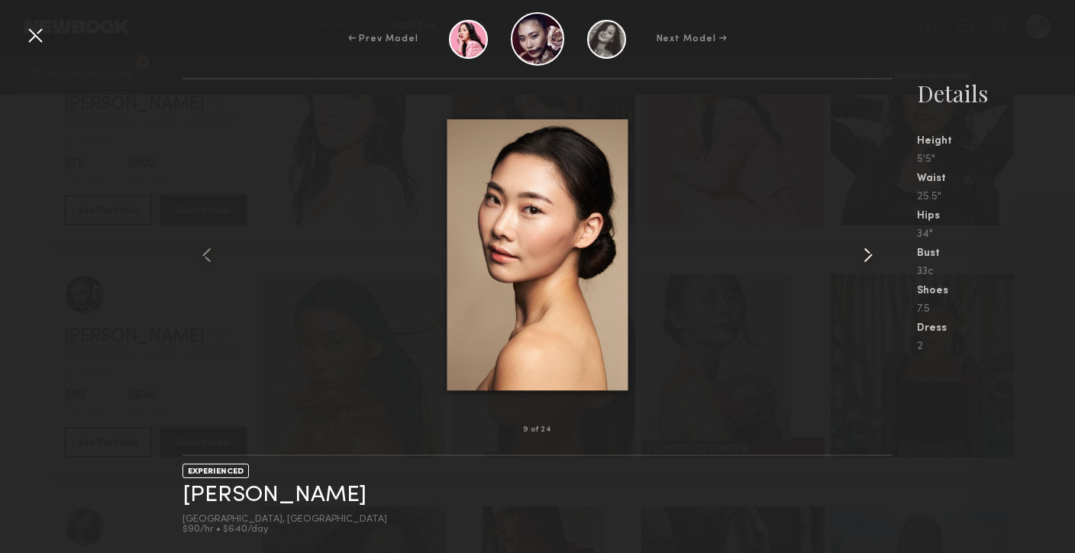
click at [866, 266] on common-icon at bounding box center [868, 255] width 24 height 24
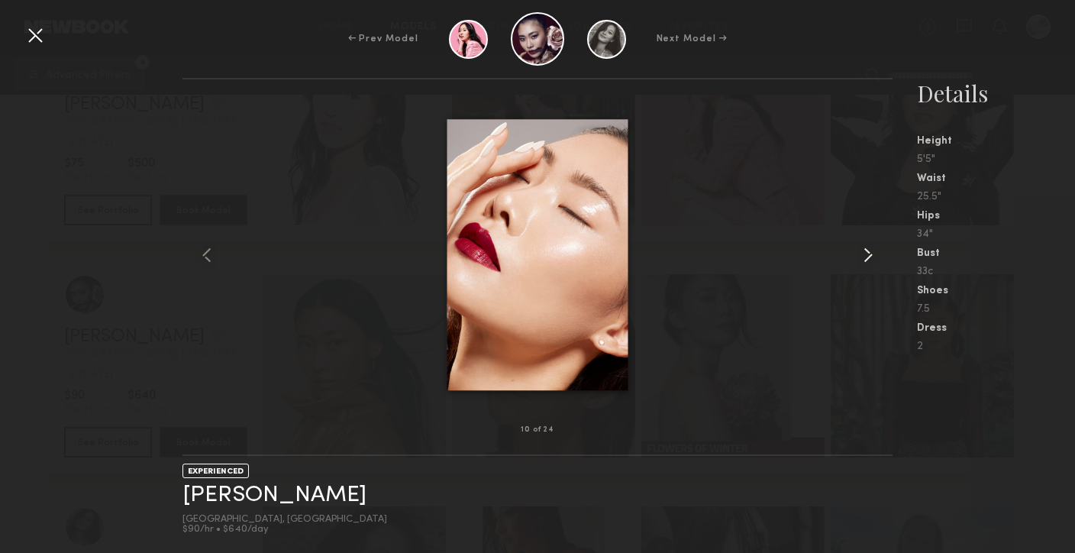
click at [866, 266] on common-icon at bounding box center [868, 255] width 24 height 24
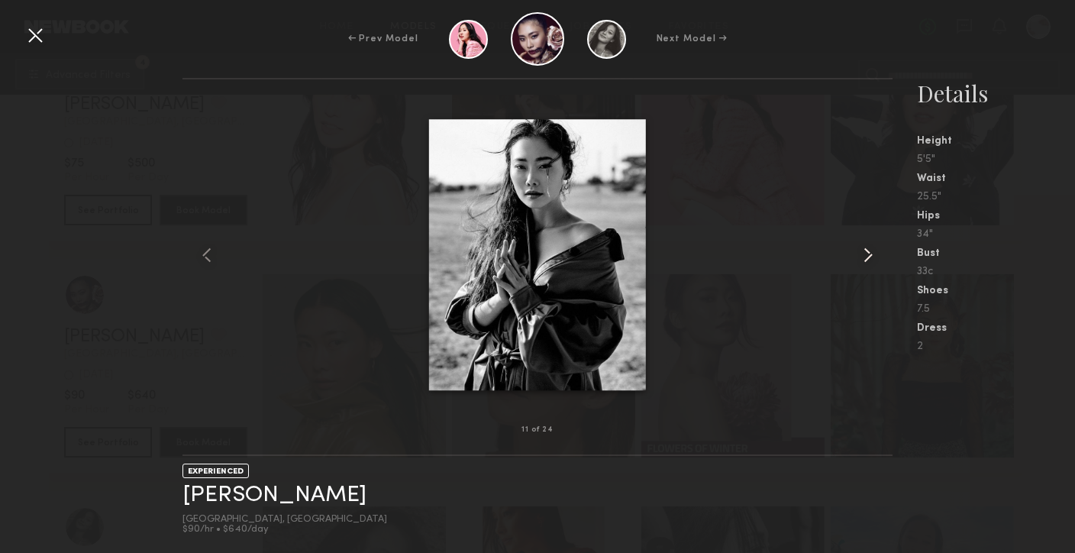
click at [866, 266] on common-icon at bounding box center [868, 255] width 24 height 24
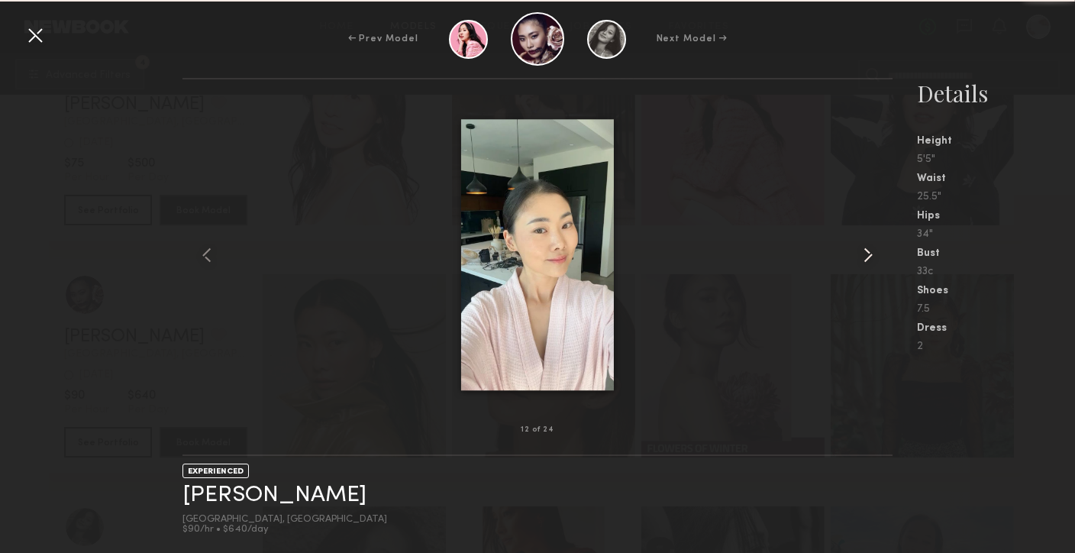
click at [866, 266] on common-icon at bounding box center [868, 255] width 24 height 24
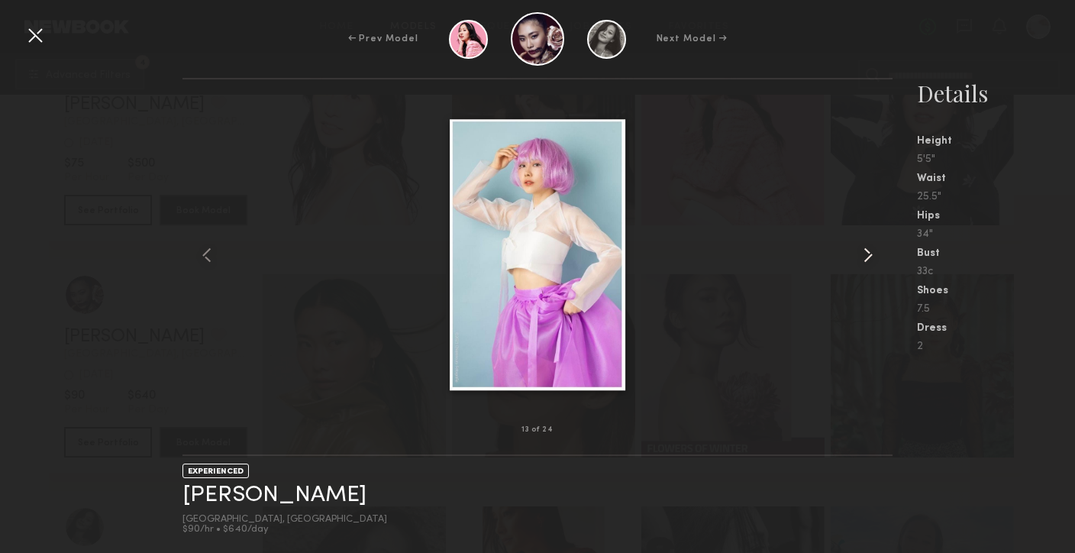
click at [866, 266] on common-icon at bounding box center [868, 255] width 24 height 24
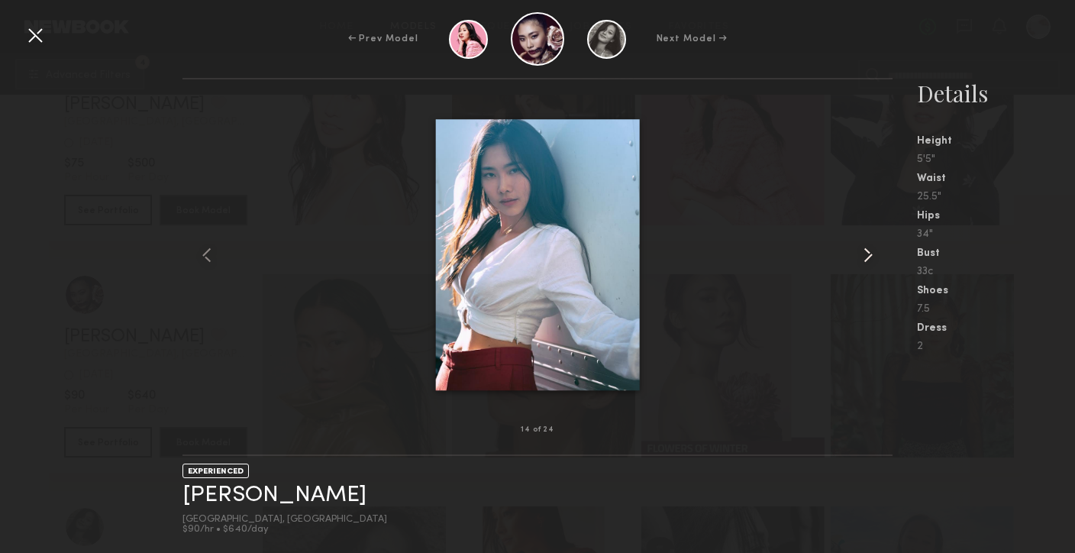
click at [866, 266] on common-icon at bounding box center [868, 255] width 24 height 24
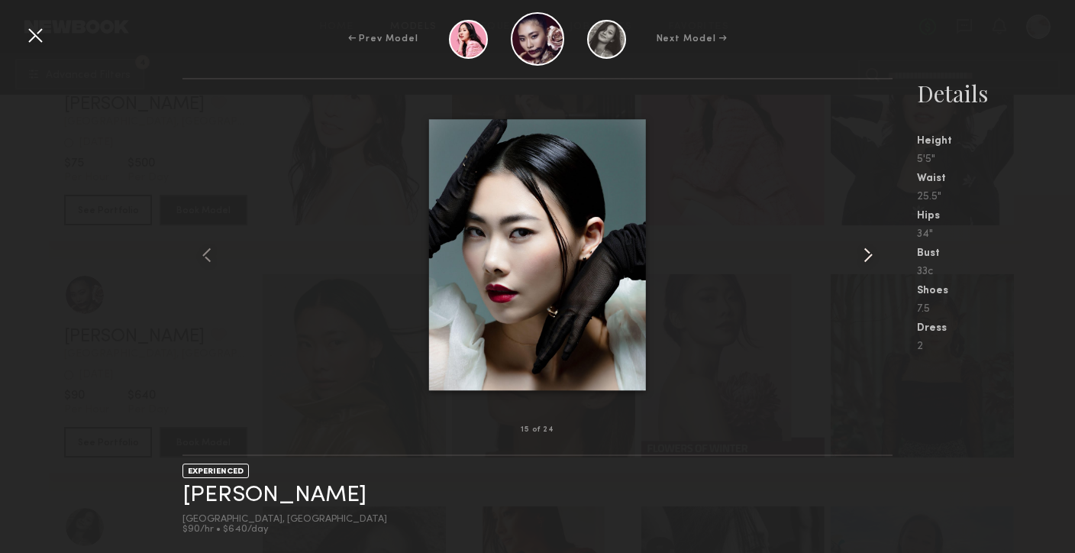
click at [866, 266] on common-icon at bounding box center [868, 255] width 24 height 24
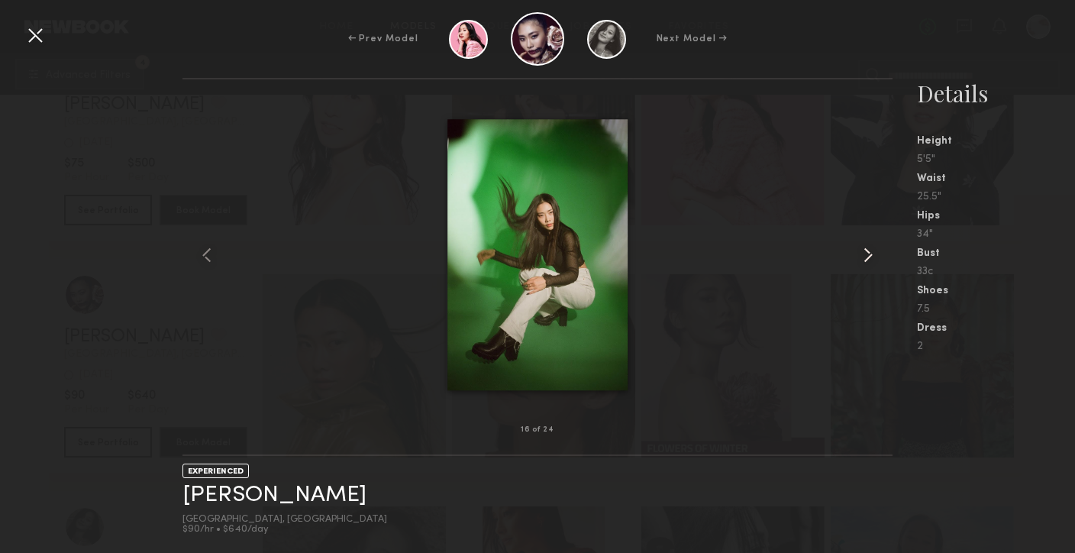
click at [866, 266] on common-icon at bounding box center [868, 255] width 24 height 24
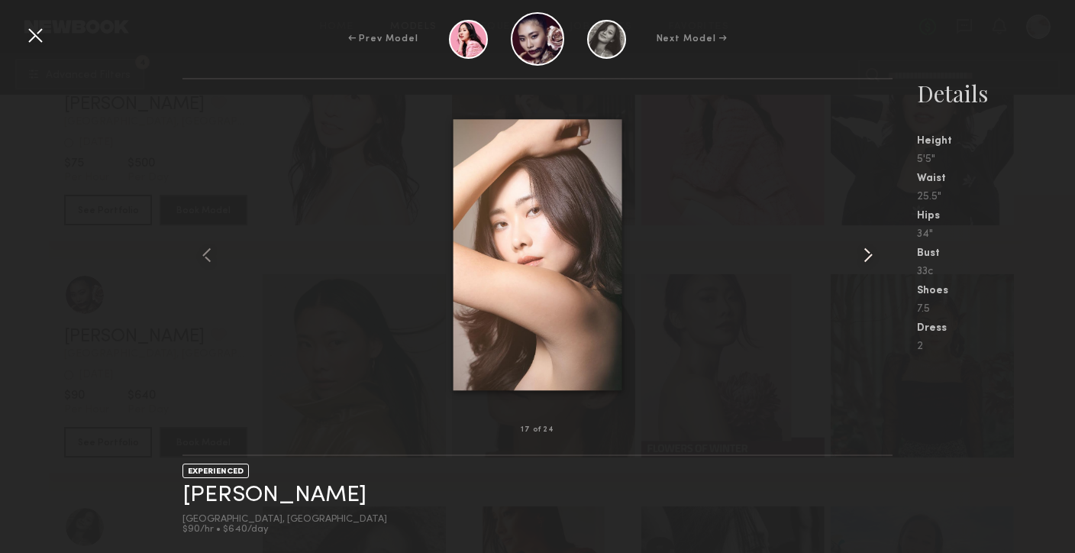
click at [866, 266] on common-icon at bounding box center [868, 255] width 24 height 24
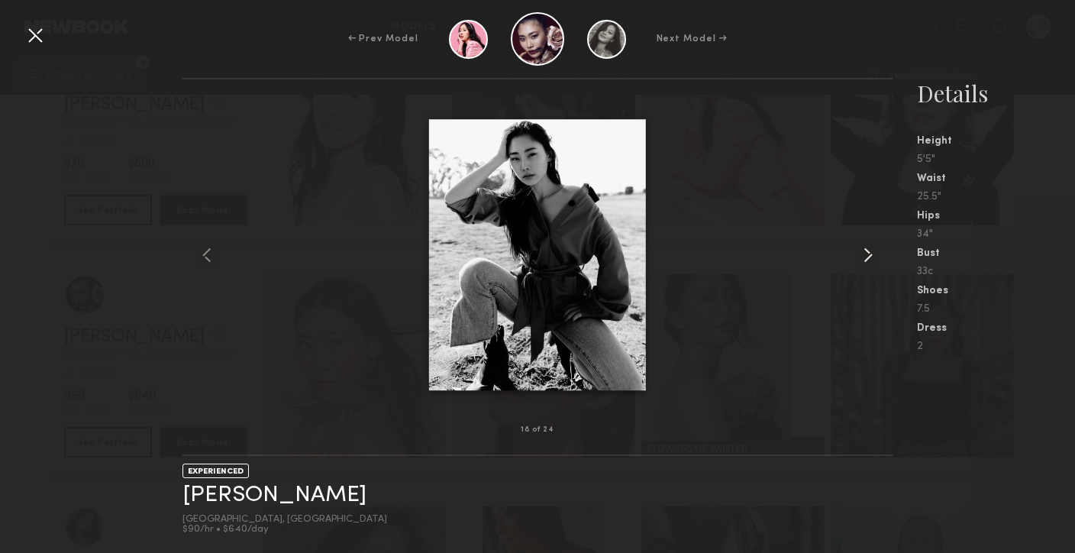
click at [866, 266] on common-icon at bounding box center [868, 255] width 24 height 24
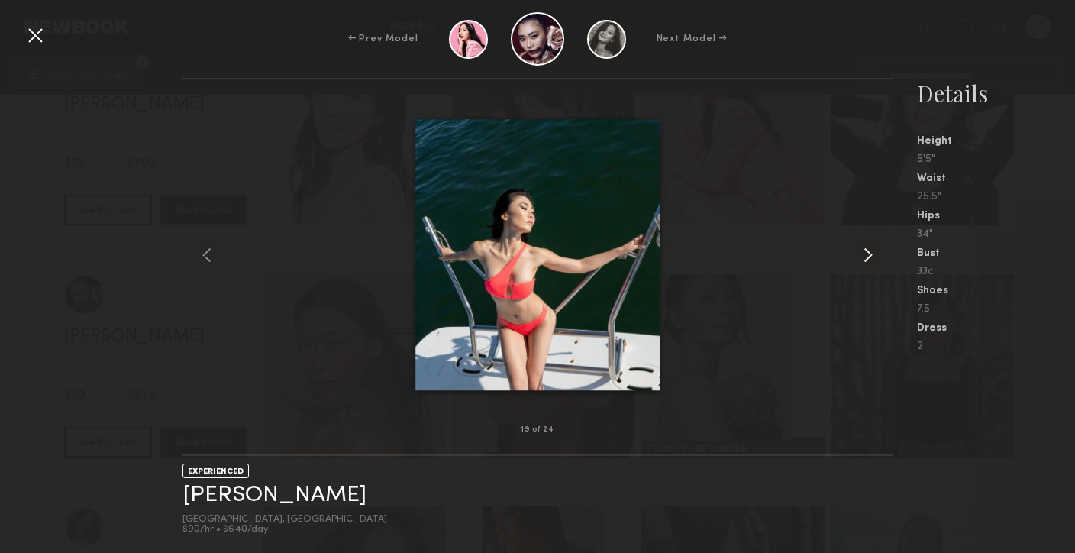
click at [866, 266] on common-icon at bounding box center [868, 255] width 24 height 24
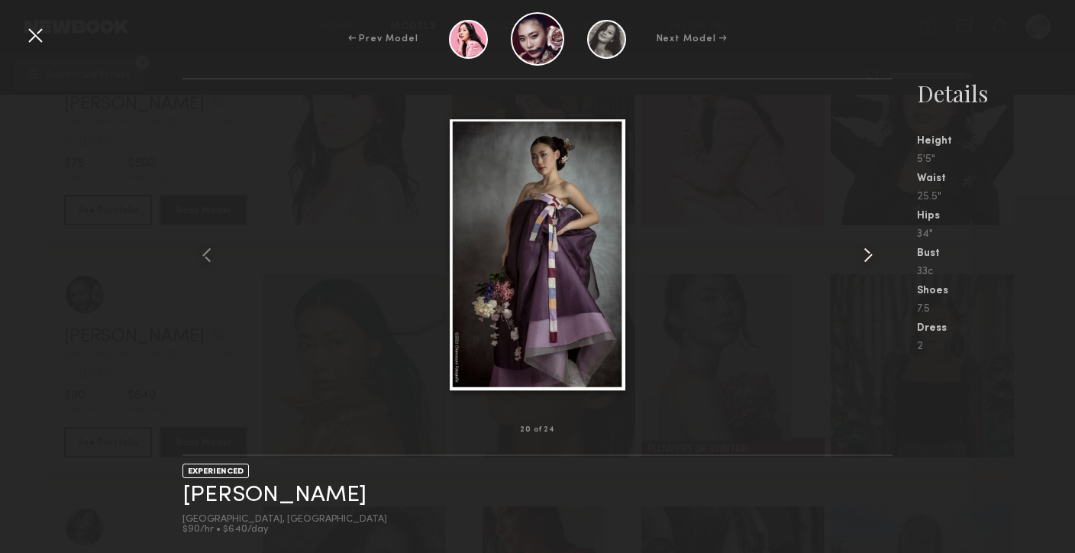
click at [866, 266] on common-icon at bounding box center [868, 255] width 24 height 24
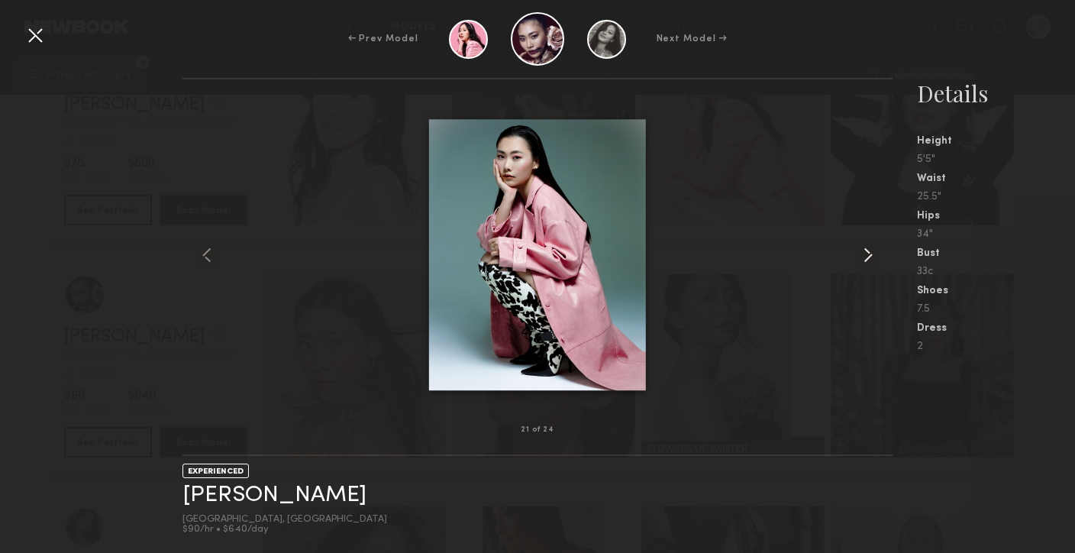
click at [866, 266] on common-icon at bounding box center [868, 255] width 24 height 24
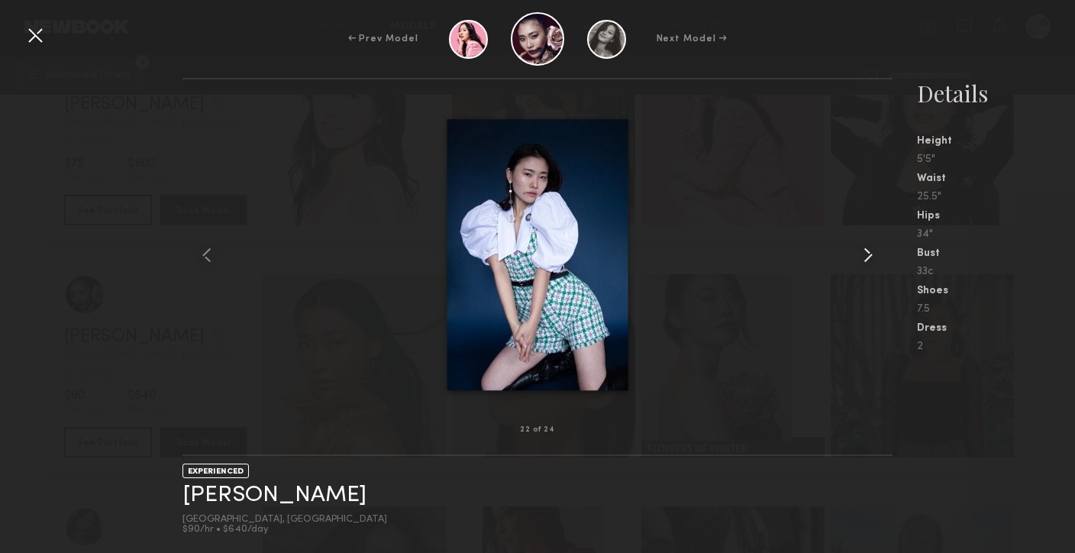
click at [866, 266] on common-icon at bounding box center [868, 255] width 24 height 24
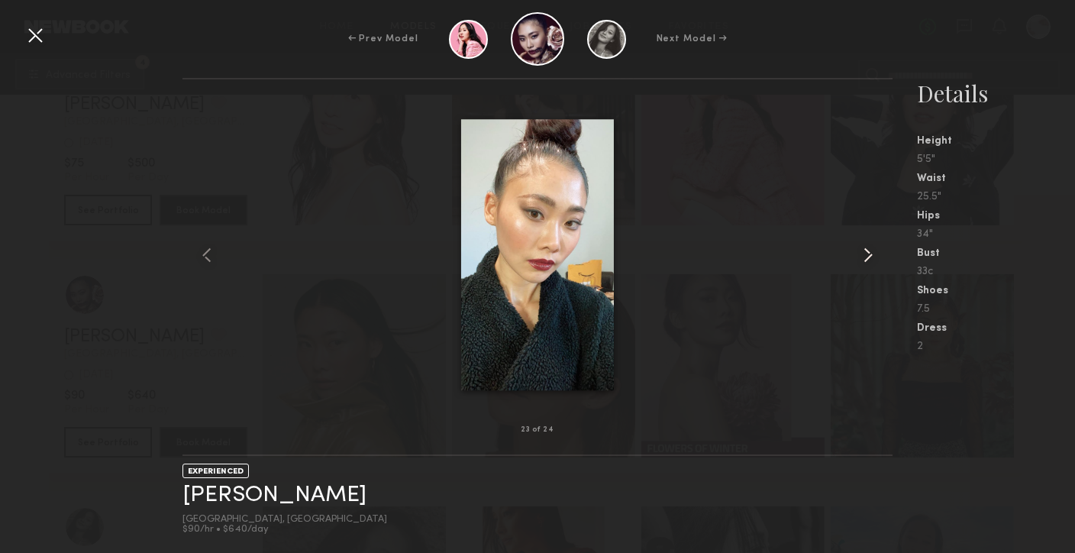
click at [866, 266] on common-icon at bounding box center [868, 255] width 24 height 24
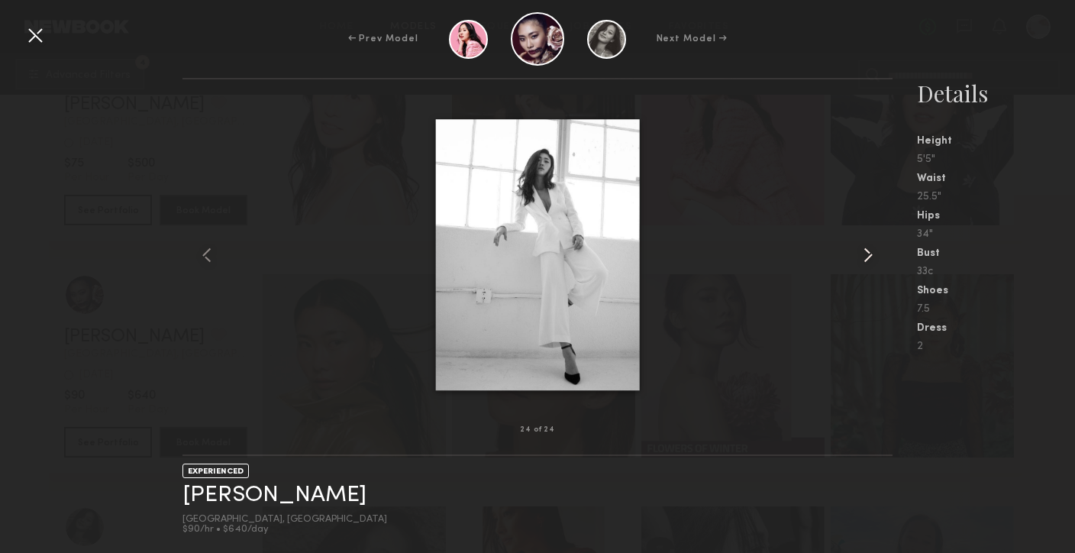
click at [866, 266] on common-icon at bounding box center [868, 255] width 24 height 24
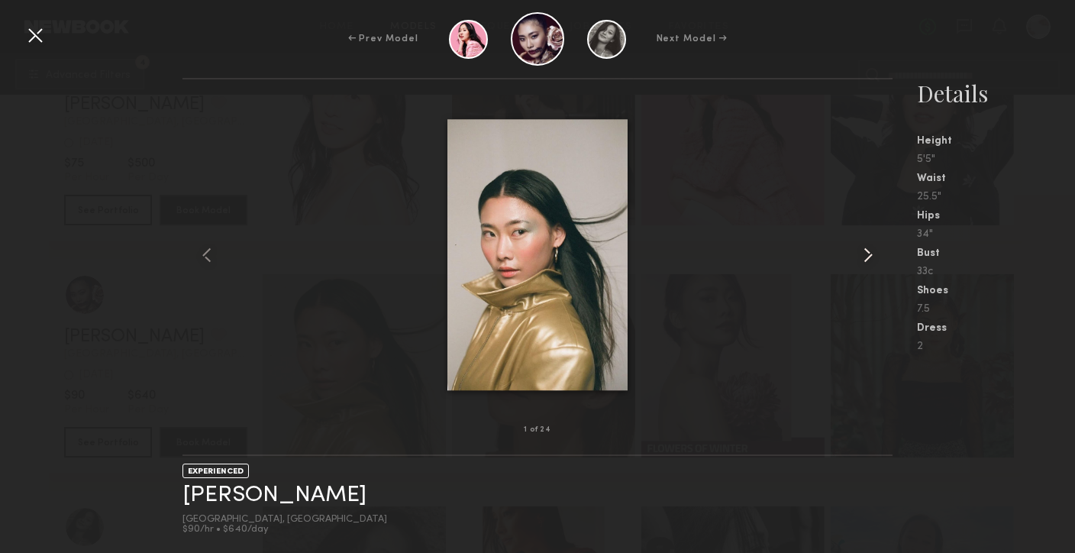
click at [866, 266] on common-icon at bounding box center [868, 255] width 24 height 24
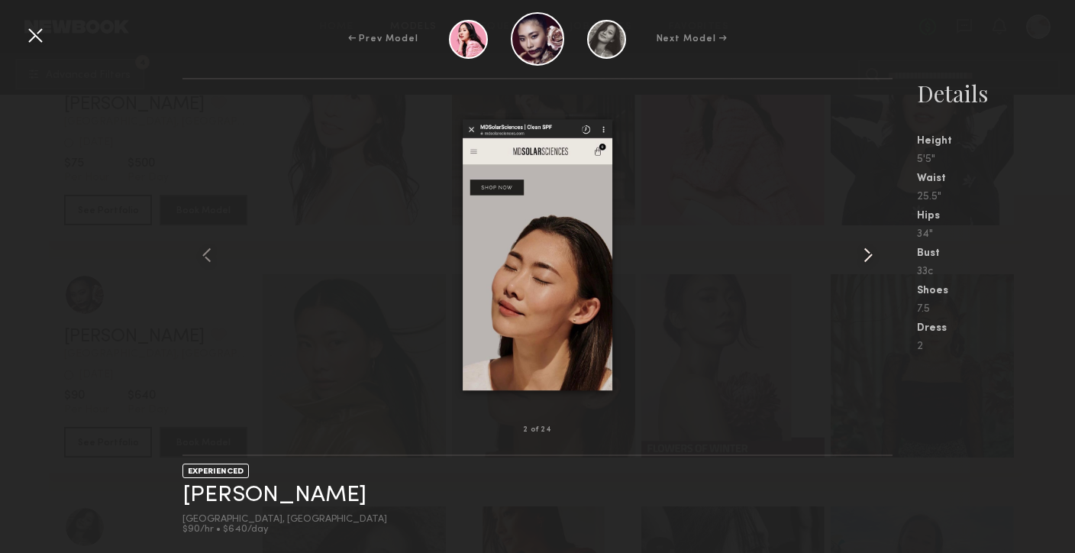
click at [866, 266] on common-icon at bounding box center [868, 255] width 24 height 24
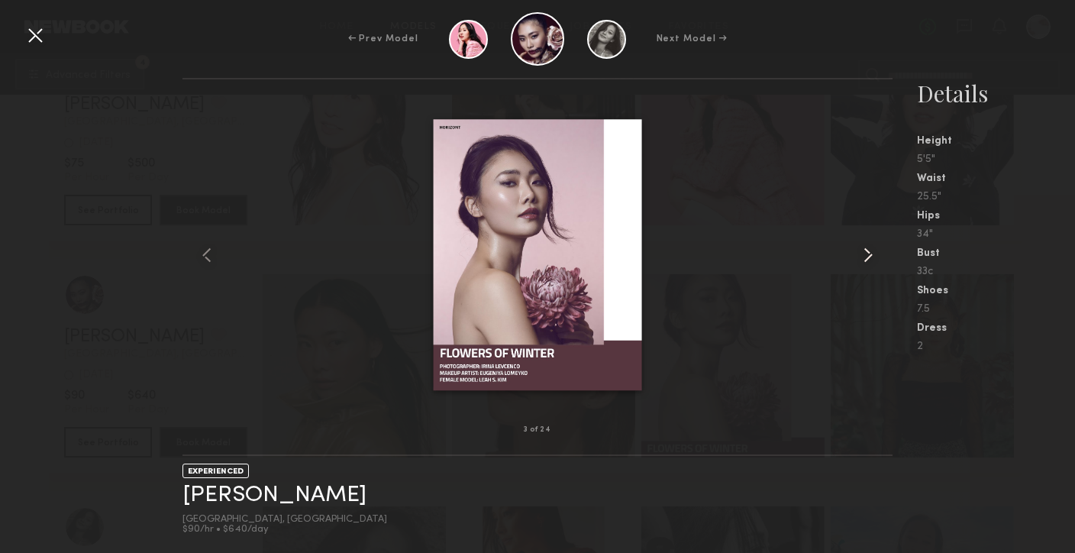
click at [866, 266] on common-icon at bounding box center [868, 255] width 24 height 24
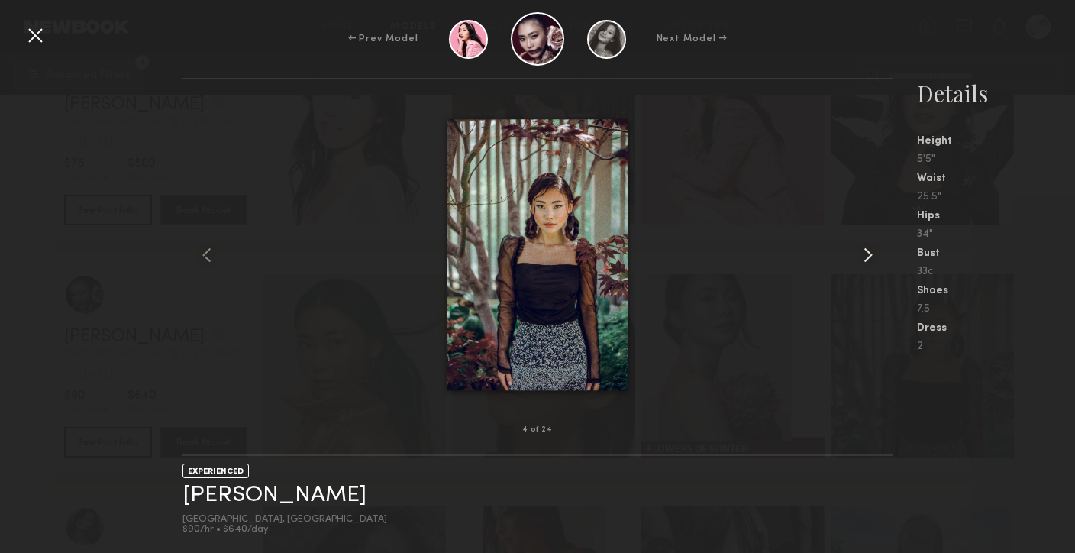
click at [866, 266] on common-icon at bounding box center [868, 255] width 24 height 24
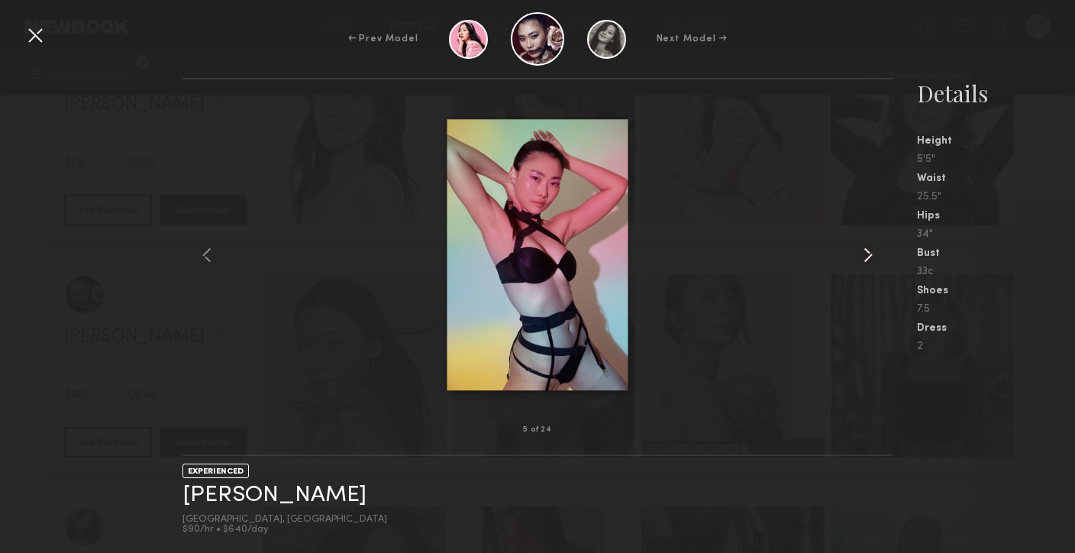
click at [866, 266] on common-icon at bounding box center [868, 255] width 24 height 24
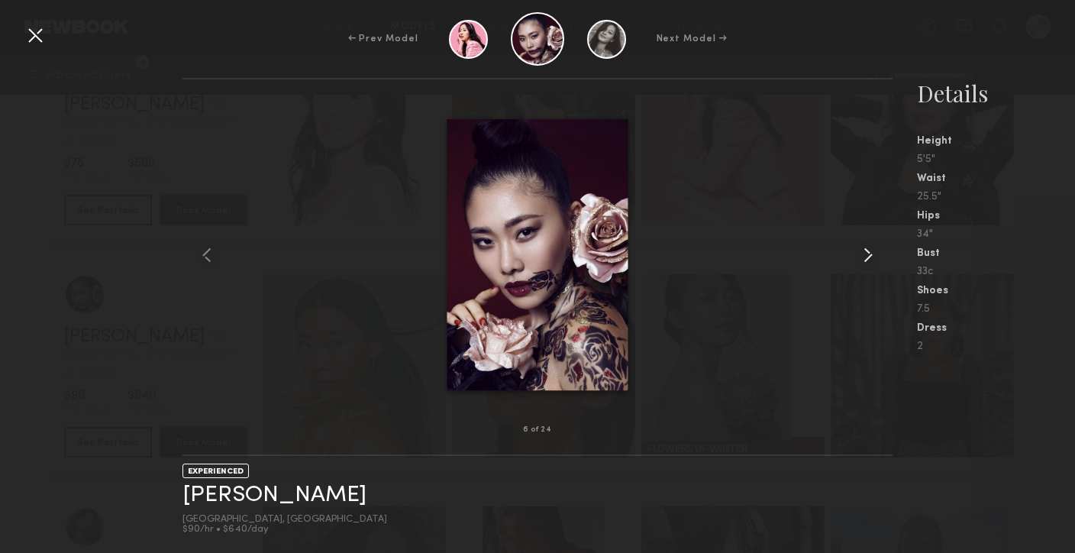
click at [866, 266] on common-icon at bounding box center [868, 255] width 24 height 24
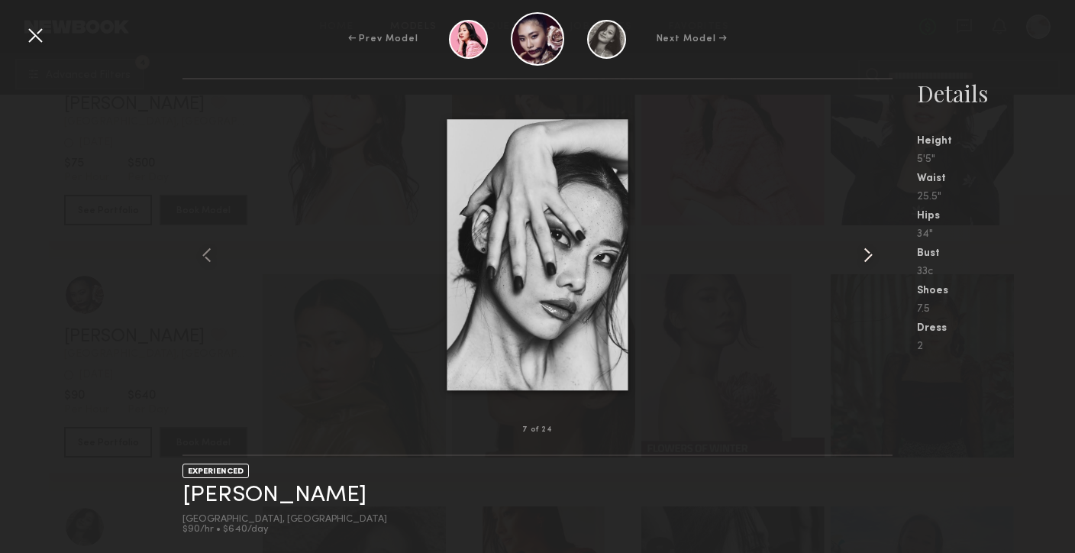
click at [866, 266] on common-icon at bounding box center [868, 255] width 24 height 24
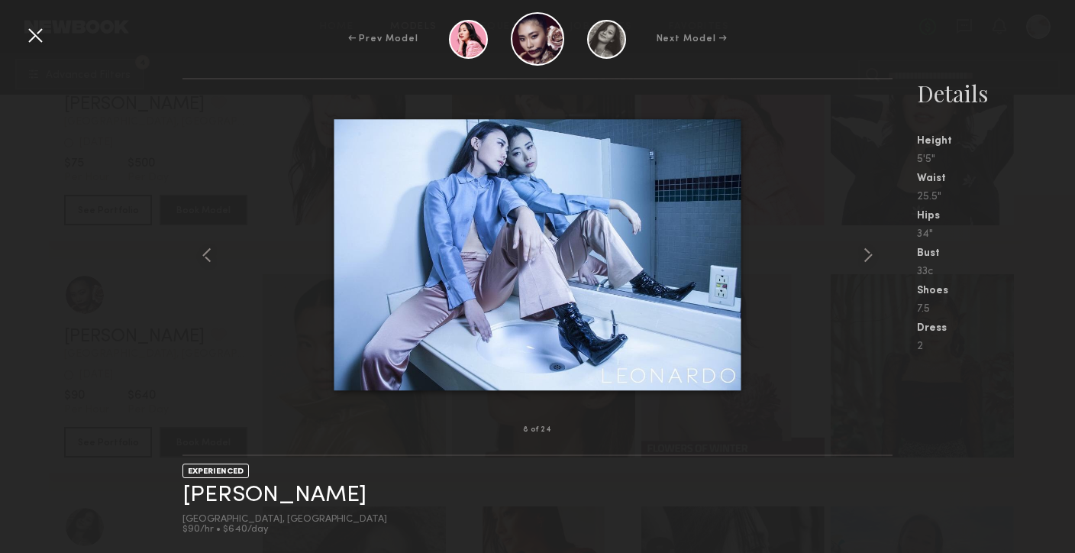
click at [46, 32] on div at bounding box center [35, 35] width 24 height 24
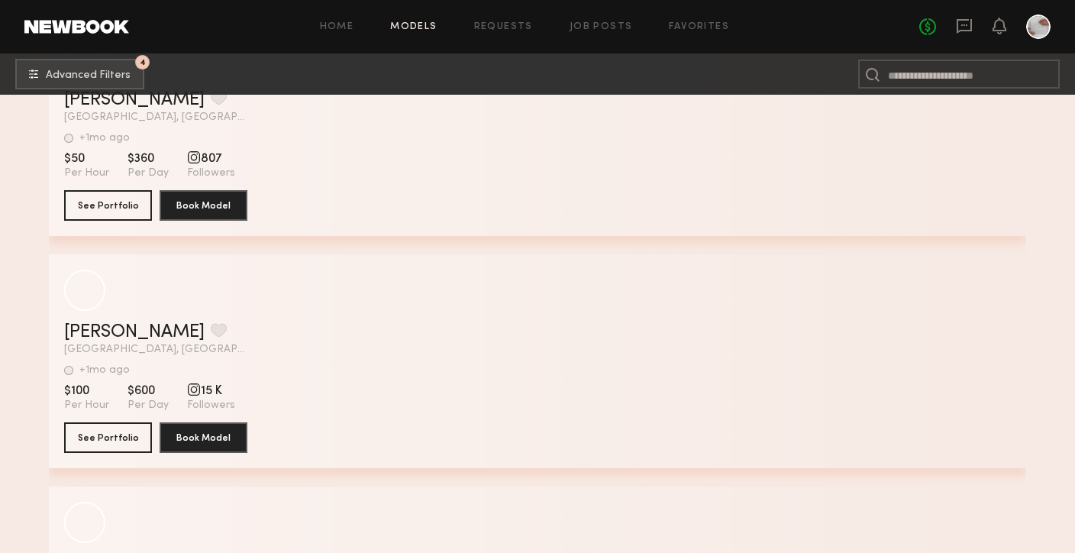
scroll to position [6382, 0]
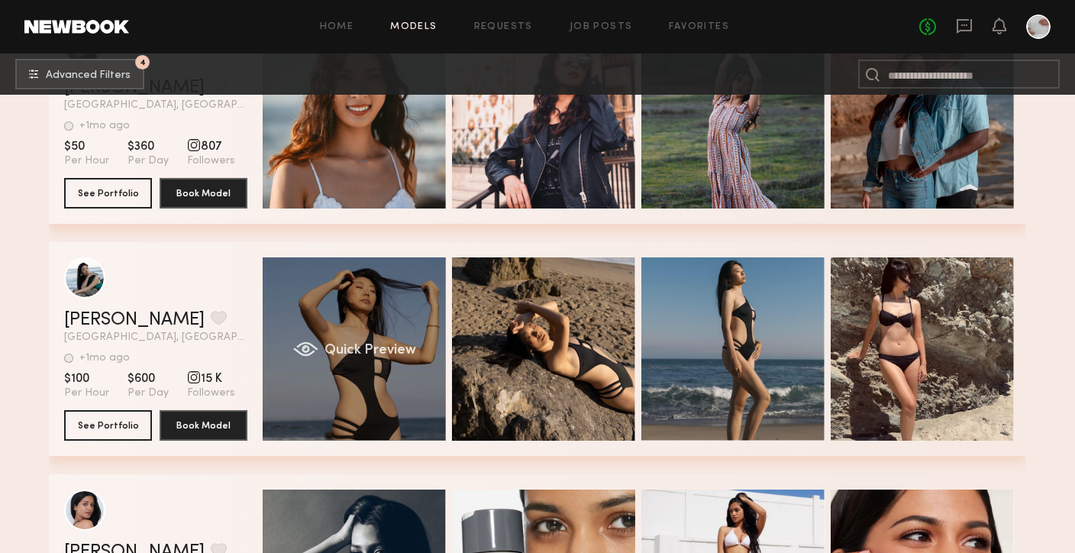
click at [402, 370] on div "Quick Preview" at bounding box center [354, 348] width 183 height 183
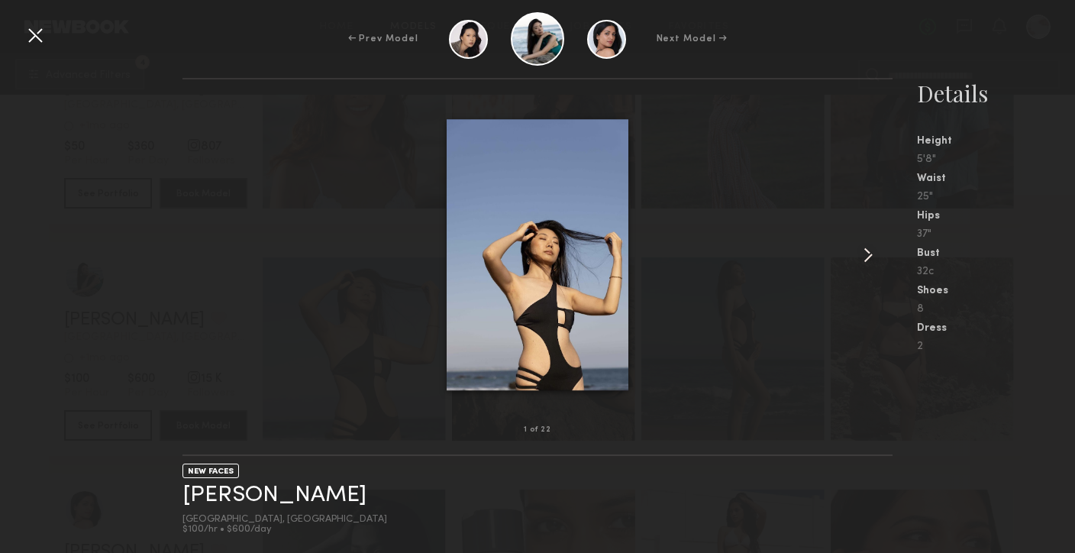
click at [862, 257] on common-icon at bounding box center [868, 255] width 24 height 24
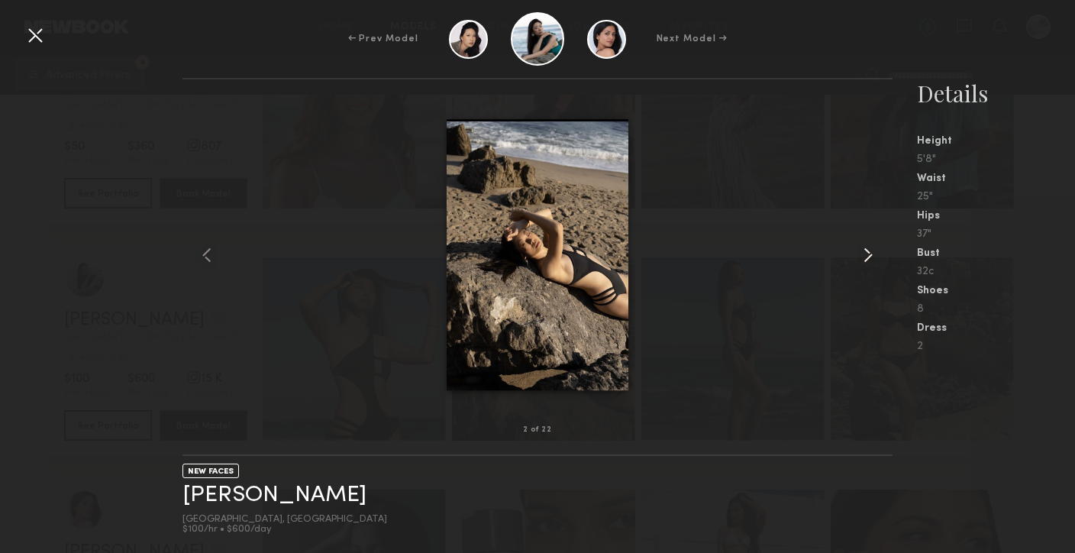
click at [862, 257] on common-icon at bounding box center [868, 255] width 24 height 24
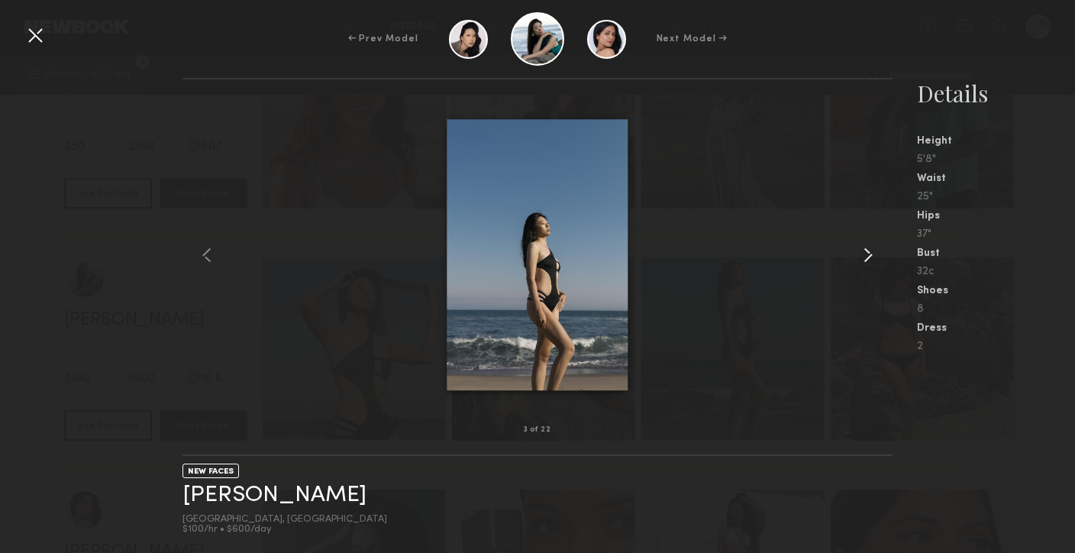
click at [862, 257] on common-icon at bounding box center [868, 255] width 24 height 24
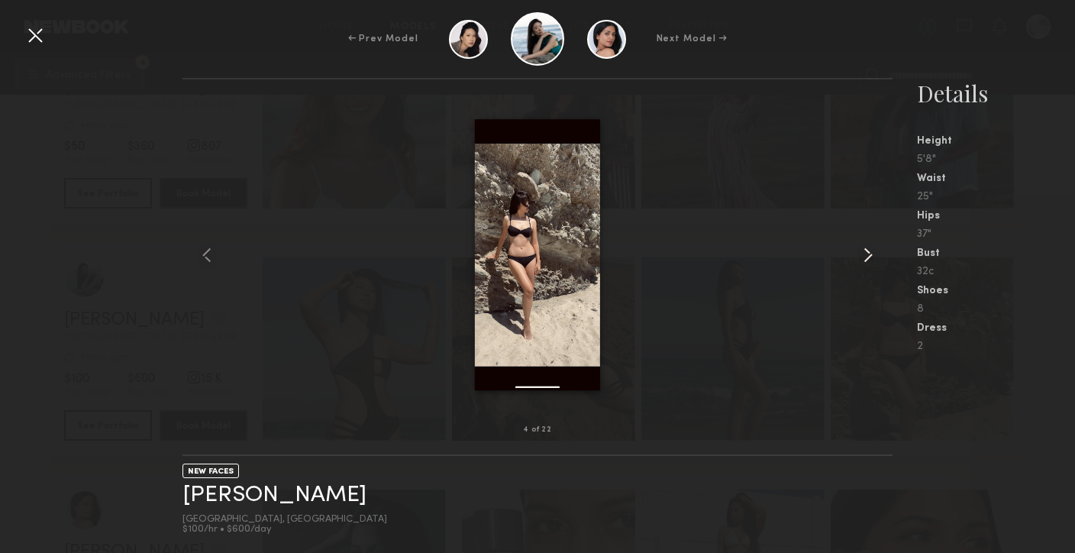
click at [862, 257] on common-icon at bounding box center [868, 255] width 24 height 24
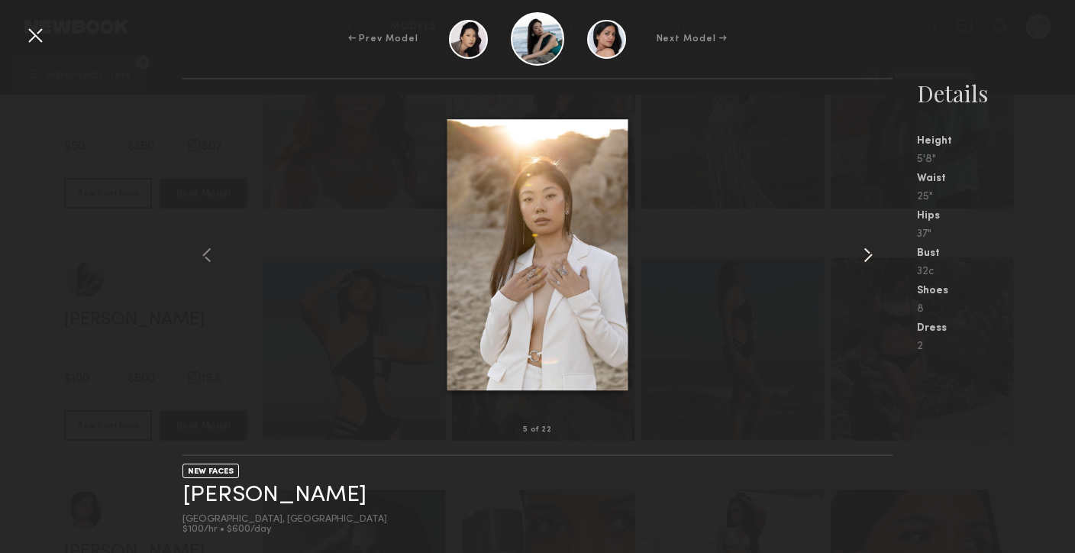
click at [863, 257] on common-icon at bounding box center [868, 255] width 24 height 24
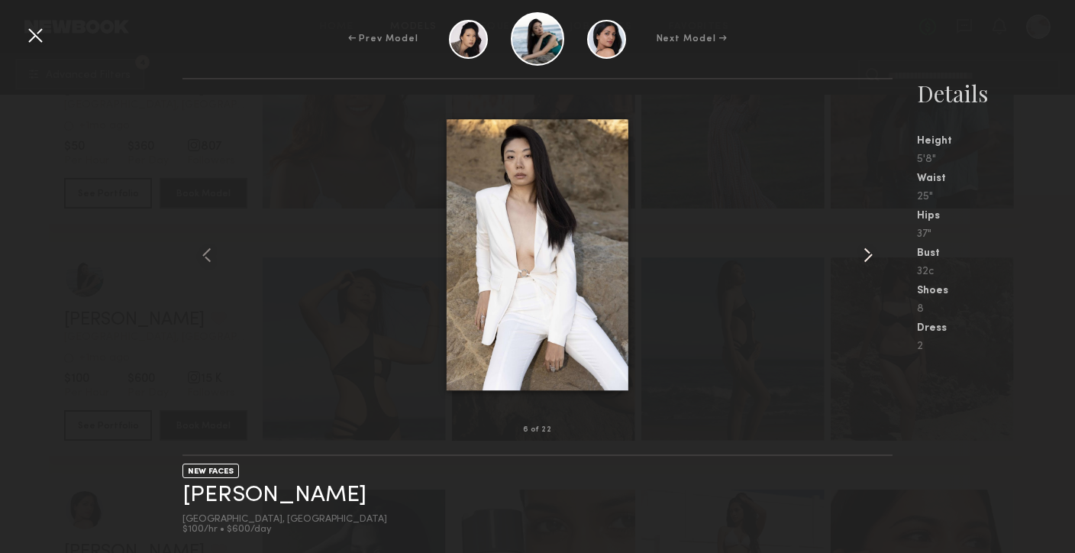
click at [863, 257] on common-icon at bounding box center [868, 255] width 24 height 24
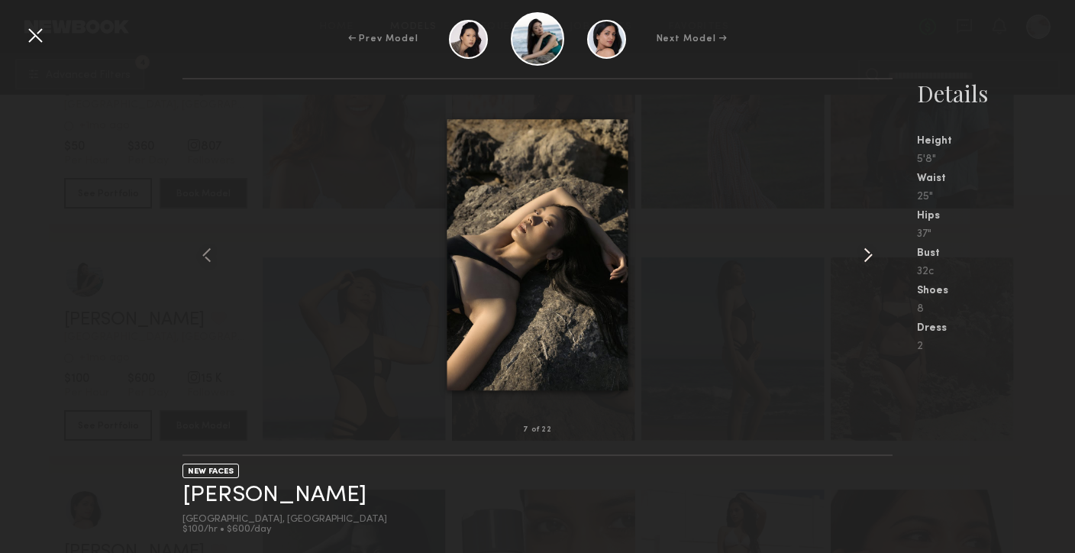
click at [864, 257] on common-icon at bounding box center [868, 255] width 24 height 24
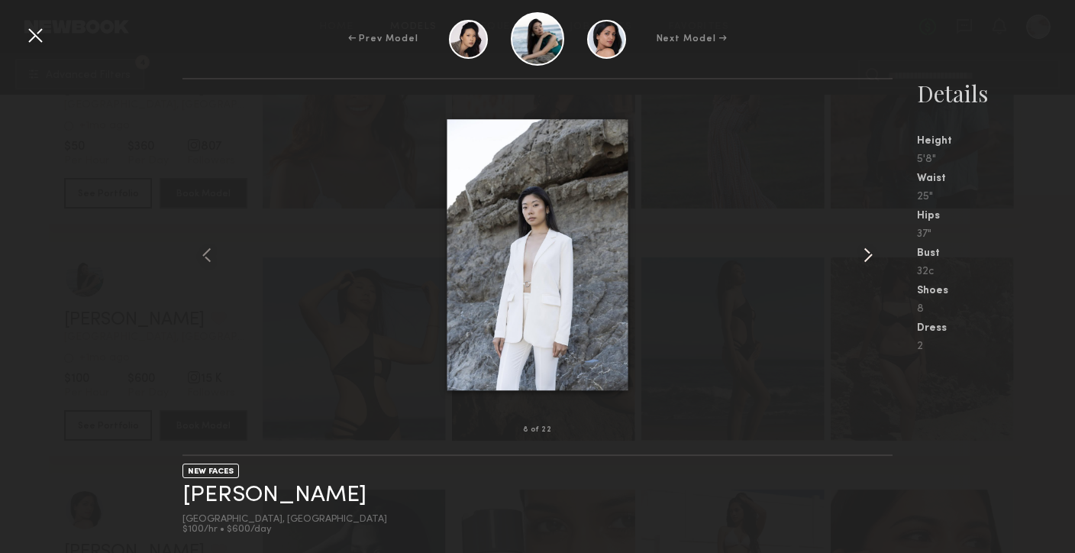
click at [864, 257] on common-icon at bounding box center [868, 255] width 24 height 24
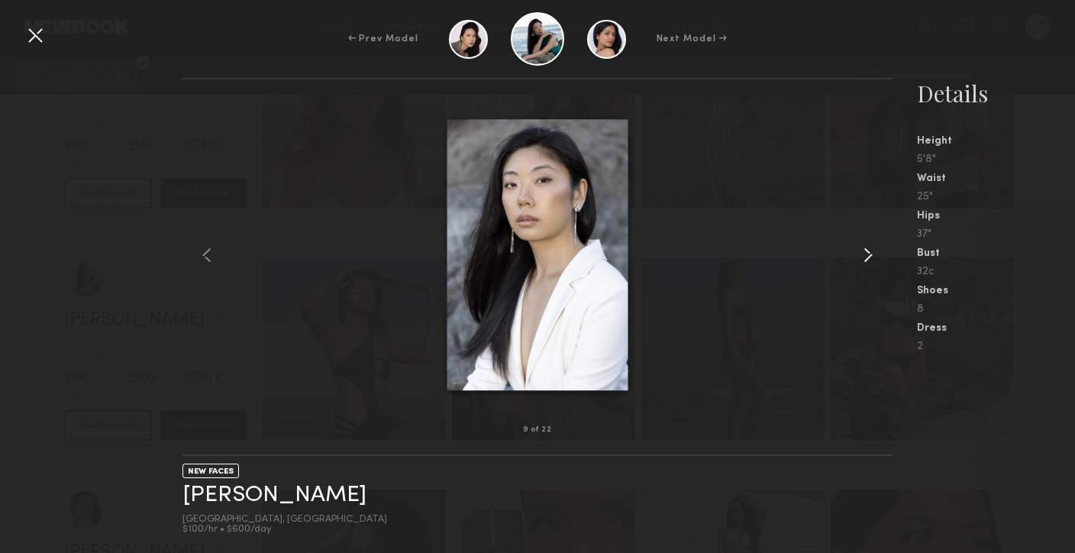
click at [864, 257] on common-icon at bounding box center [868, 255] width 24 height 24
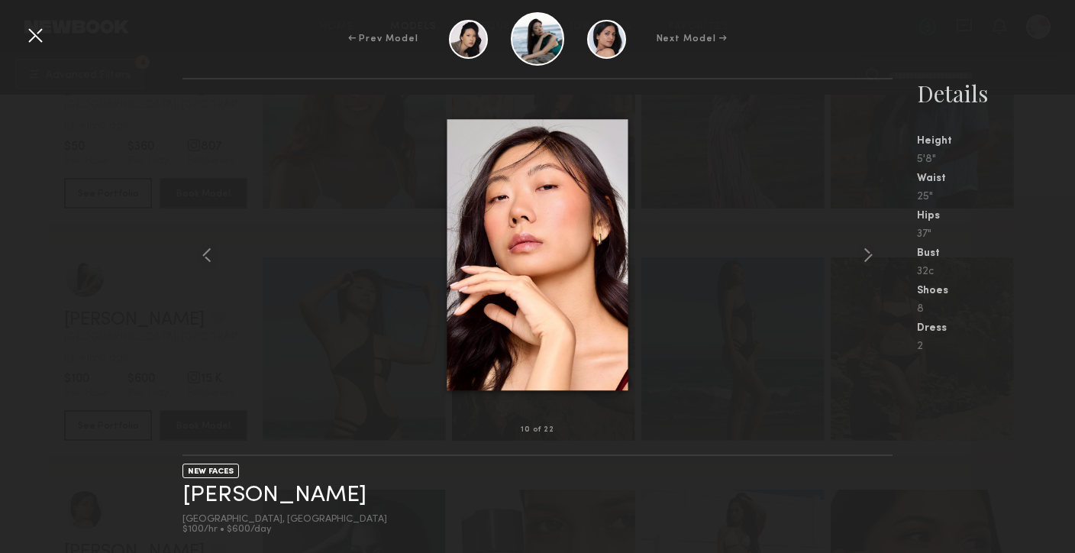
click at [27, 40] on div at bounding box center [35, 35] width 24 height 24
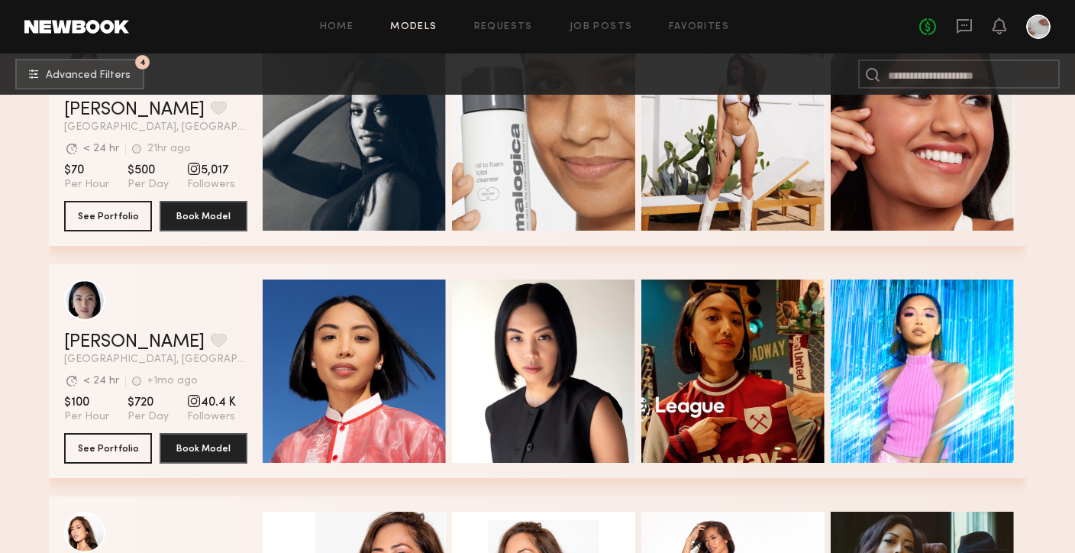
scroll to position [6866, 0]
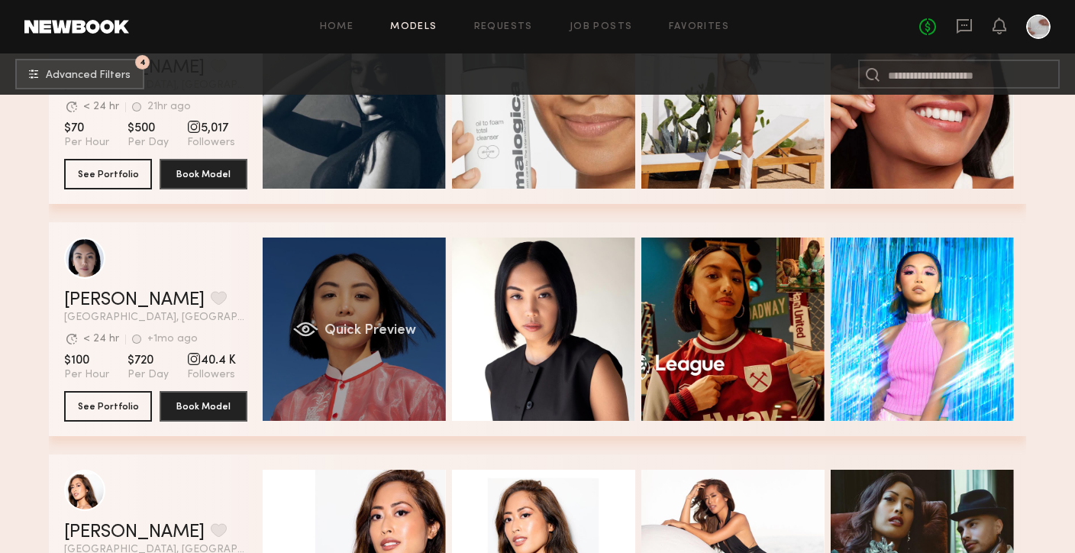
click at [382, 399] on div "Quick Preview" at bounding box center [354, 328] width 183 height 183
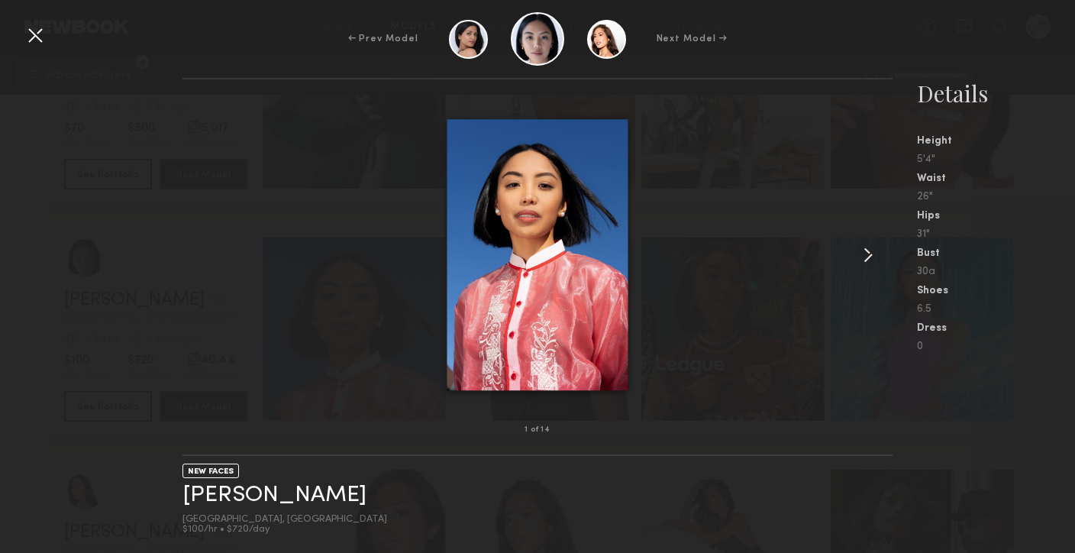
click at [870, 250] on common-icon at bounding box center [868, 255] width 24 height 24
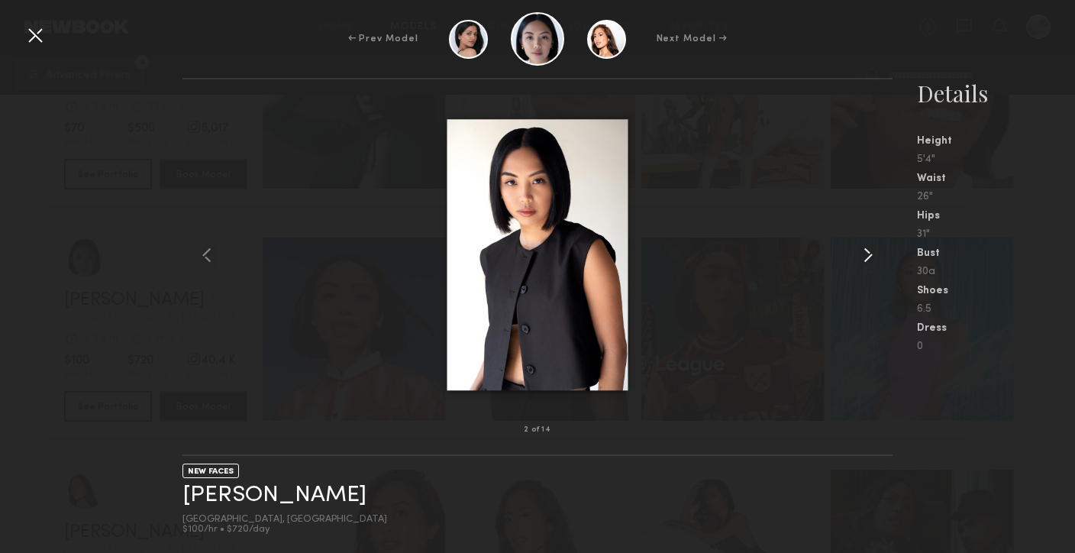
click at [870, 250] on common-icon at bounding box center [868, 255] width 24 height 24
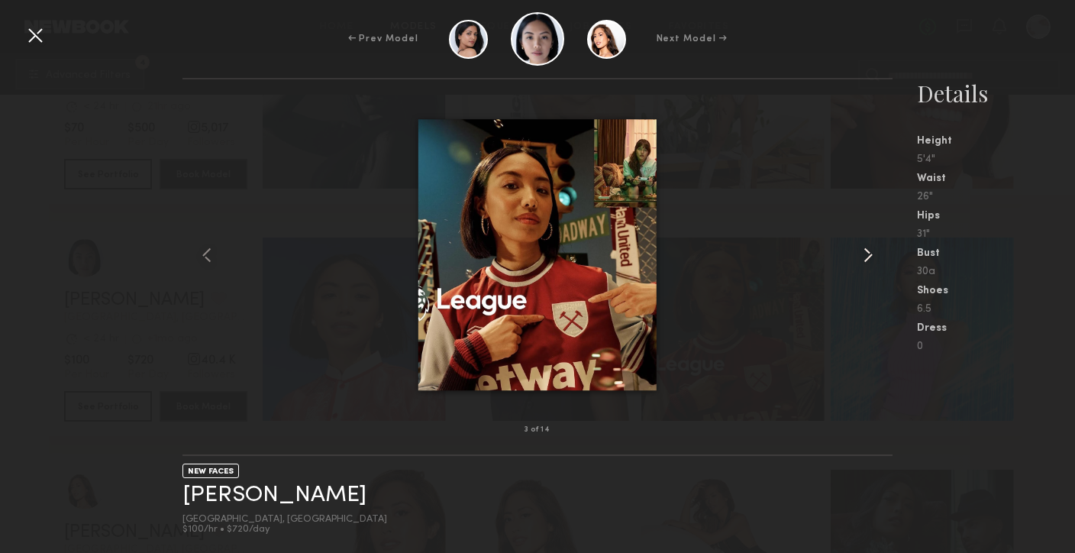
click at [870, 250] on common-icon at bounding box center [868, 255] width 24 height 24
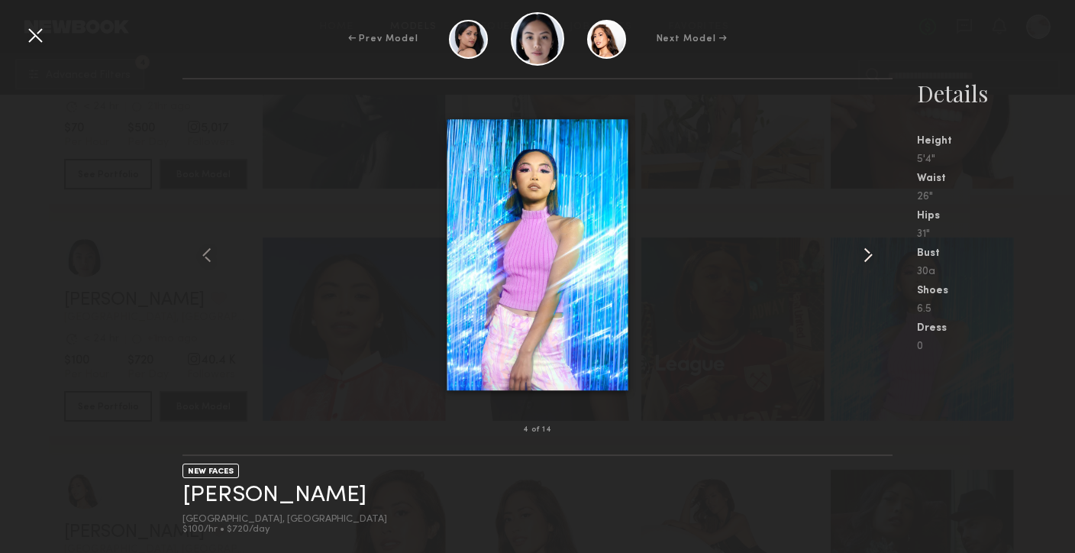
click at [870, 250] on common-icon at bounding box center [868, 255] width 24 height 24
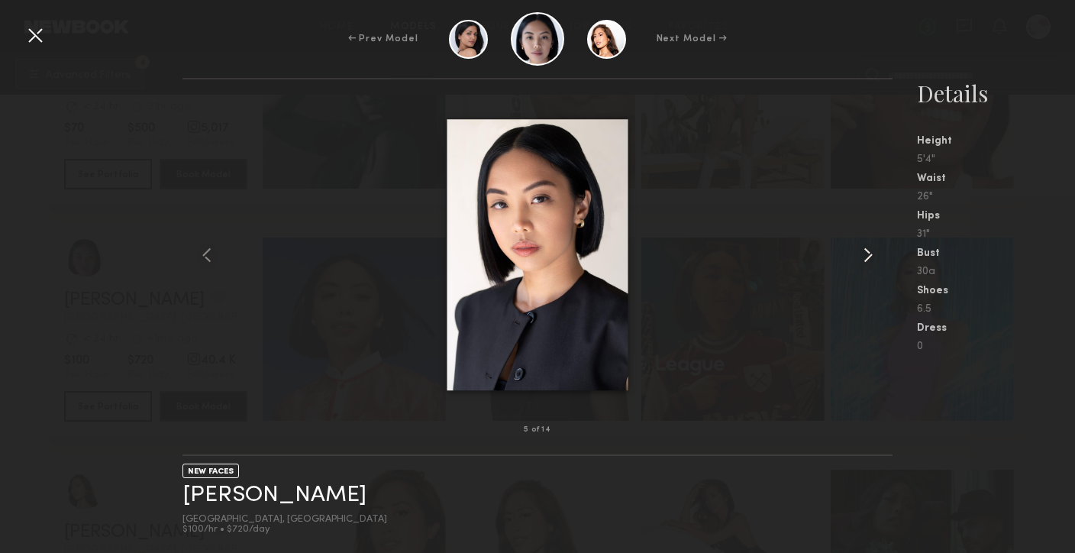
click at [870, 250] on common-icon at bounding box center [868, 255] width 24 height 24
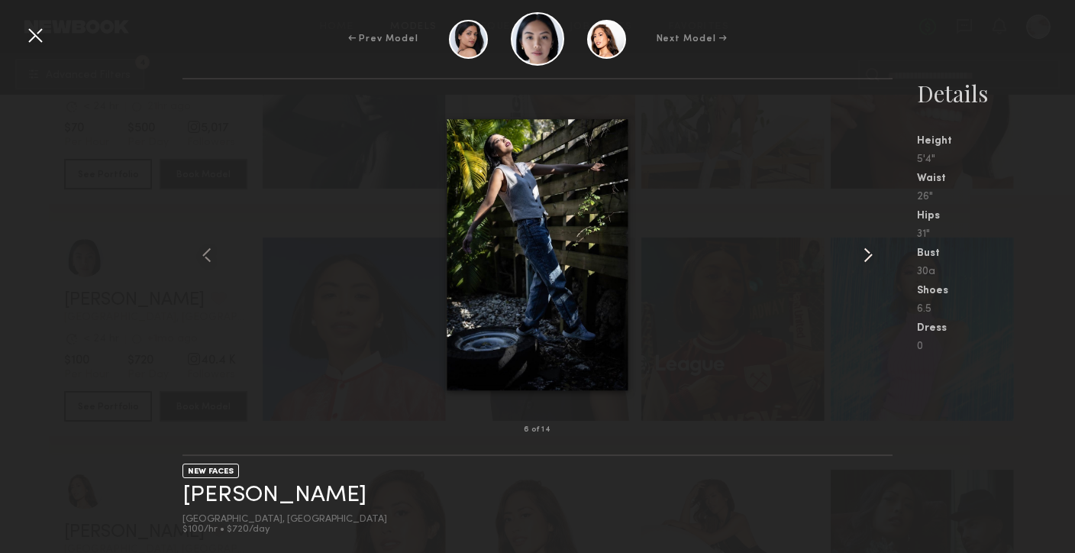
click at [870, 251] on common-icon at bounding box center [868, 255] width 24 height 24
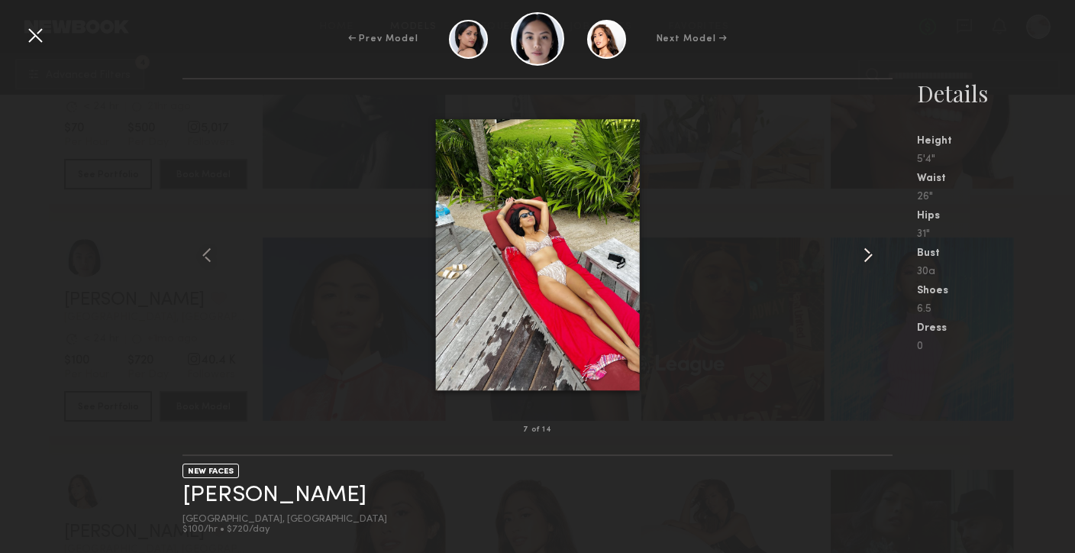
click at [870, 251] on common-icon at bounding box center [868, 255] width 24 height 24
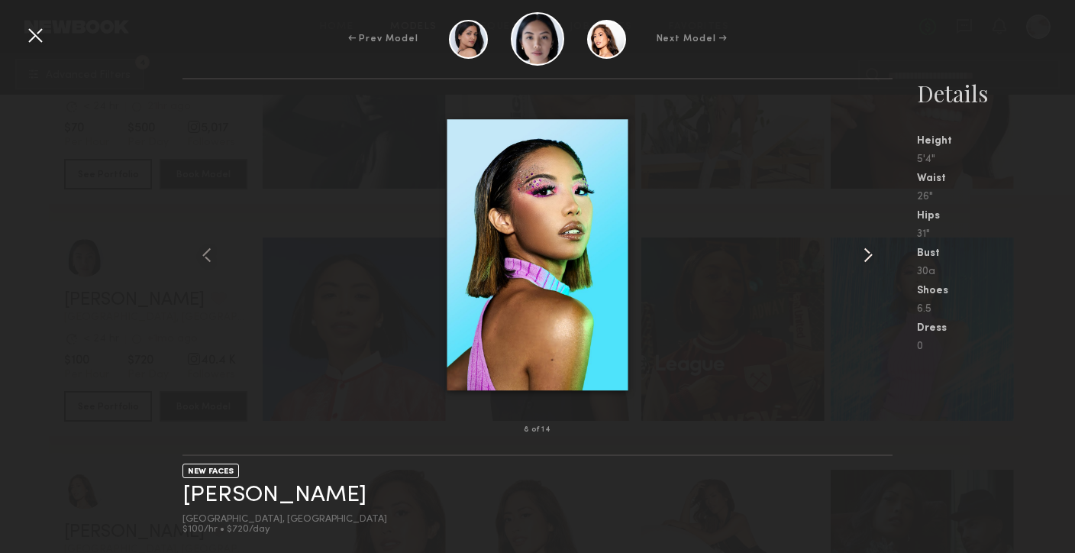
click at [870, 252] on common-icon at bounding box center [868, 255] width 24 height 24
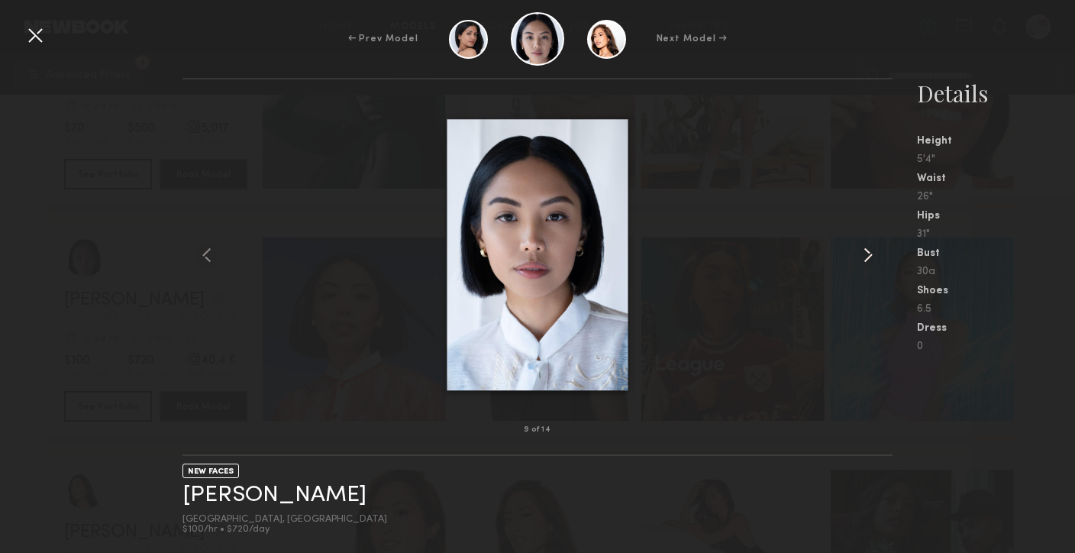
click at [870, 252] on common-icon at bounding box center [868, 255] width 24 height 24
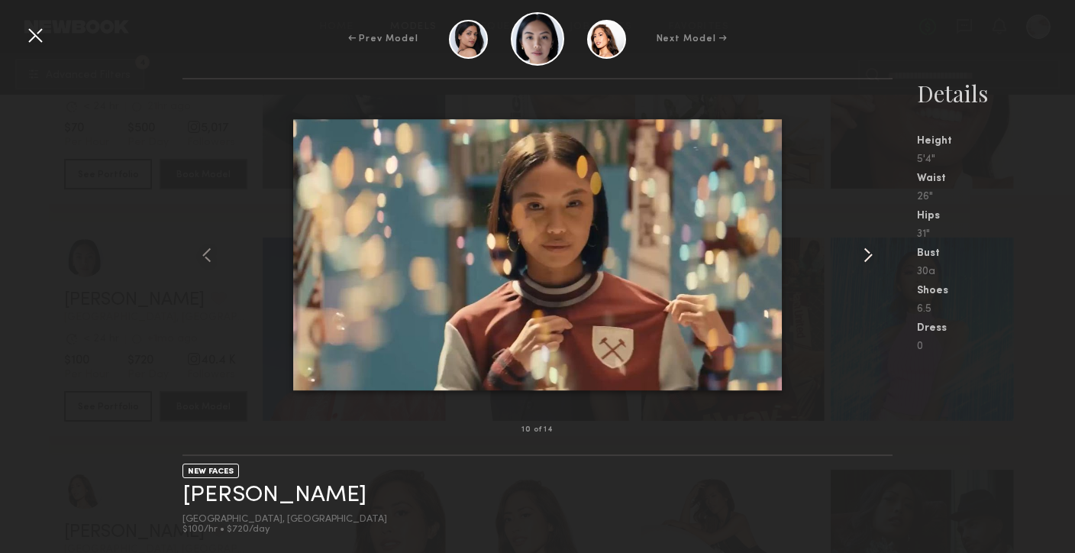
click at [870, 252] on common-icon at bounding box center [868, 255] width 24 height 24
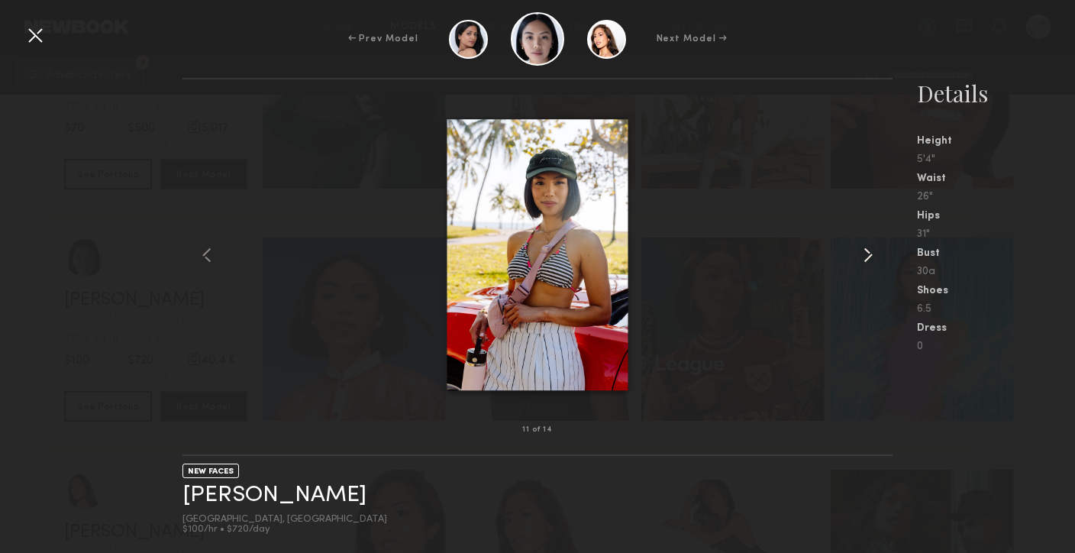
click at [870, 252] on common-icon at bounding box center [868, 255] width 24 height 24
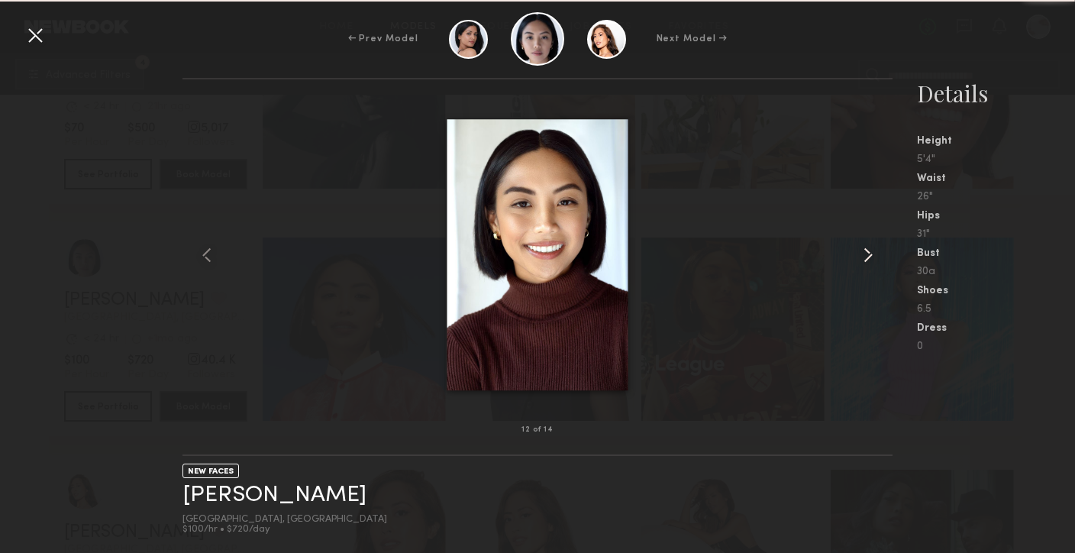
click at [870, 252] on common-icon at bounding box center [868, 255] width 24 height 24
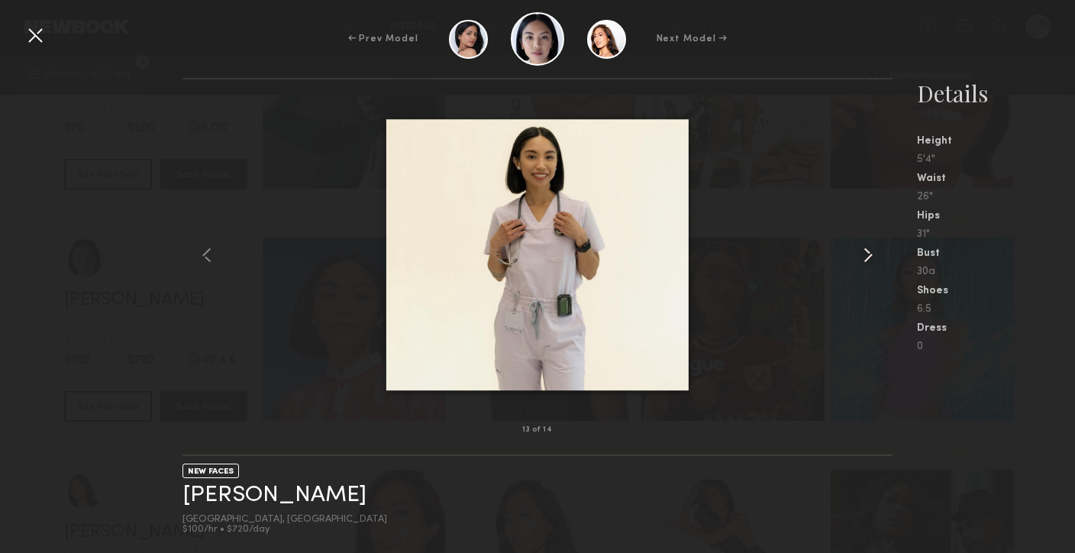
click at [870, 252] on common-icon at bounding box center [868, 255] width 24 height 24
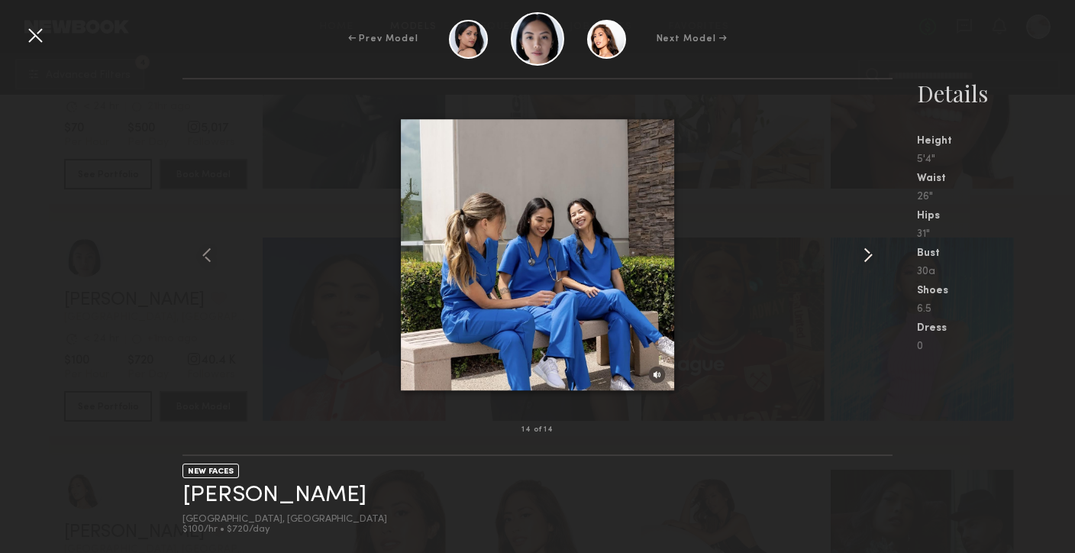
click at [870, 252] on common-icon at bounding box center [868, 255] width 24 height 24
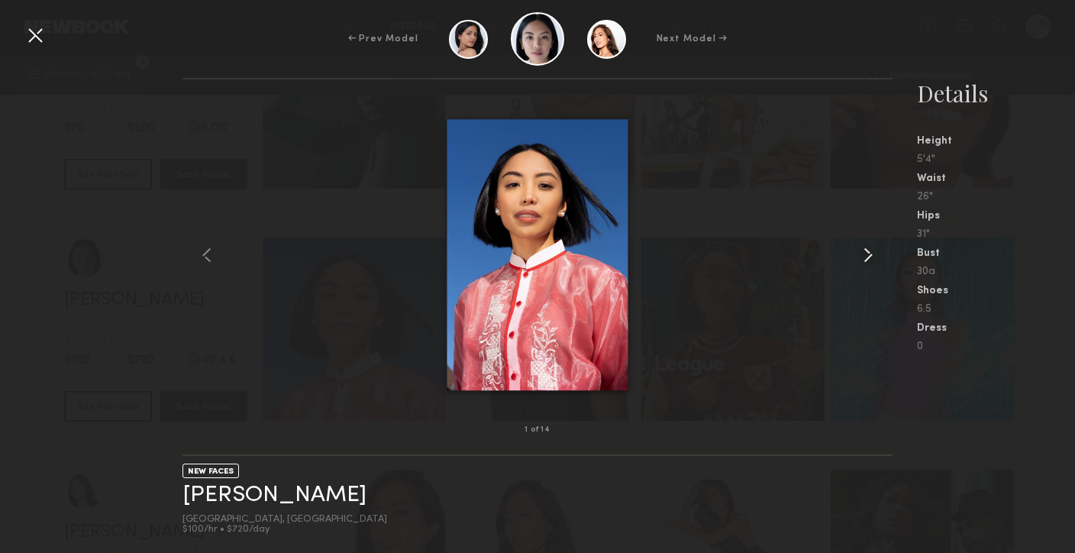
click at [870, 252] on common-icon at bounding box center [868, 255] width 24 height 24
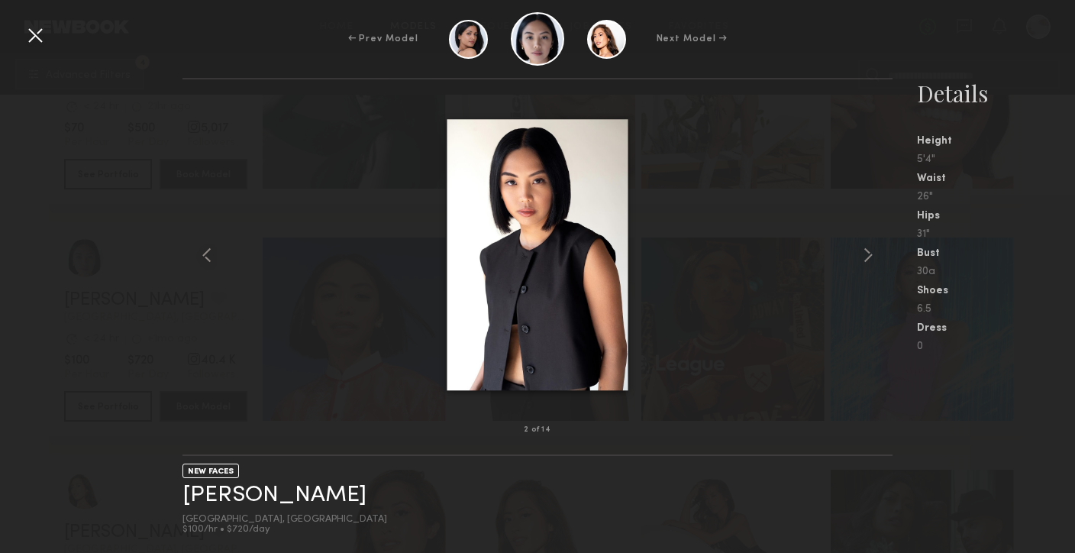
click at [42, 35] on div at bounding box center [35, 35] width 24 height 24
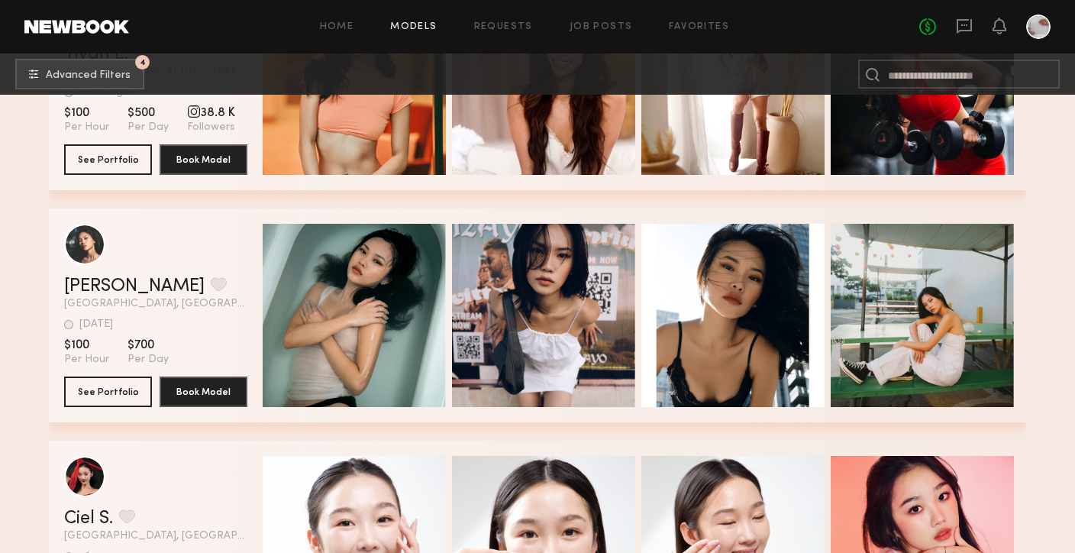
scroll to position [12688, 0]
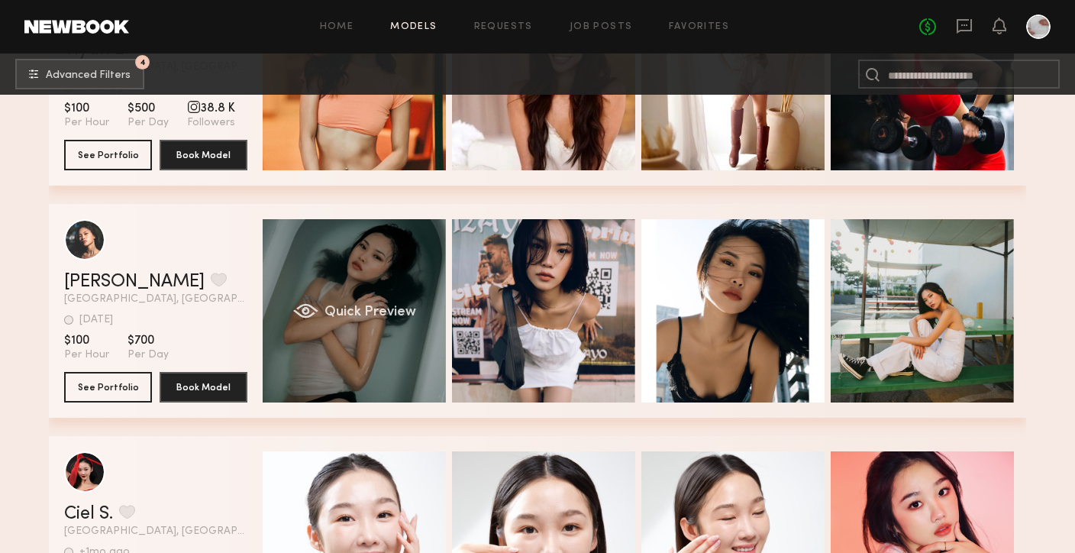
click at [342, 335] on div "Quick Preview" at bounding box center [354, 310] width 183 height 183
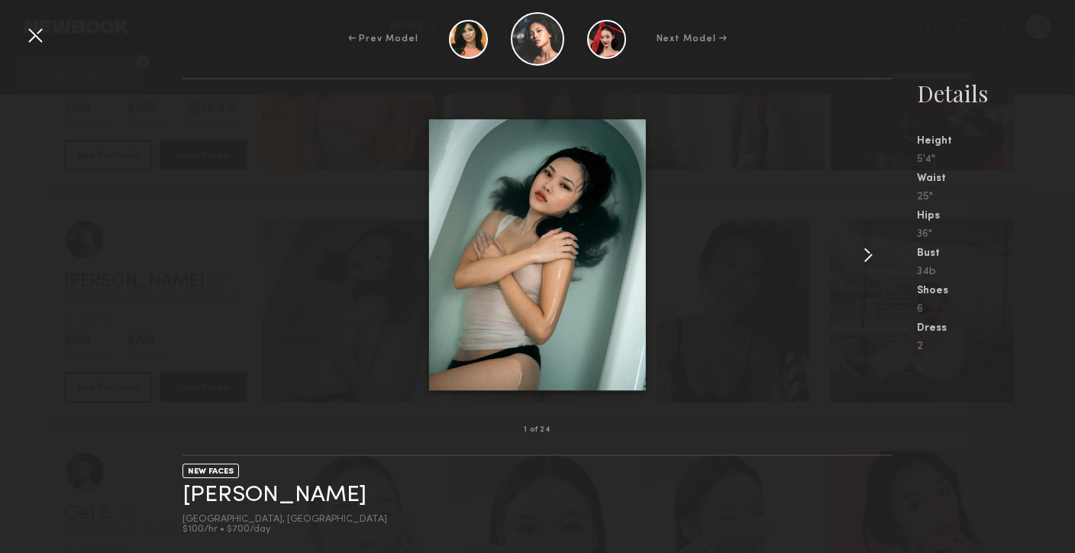
click at [869, 251] on common-icon at bounding box center [868, 255] width 24 height 24
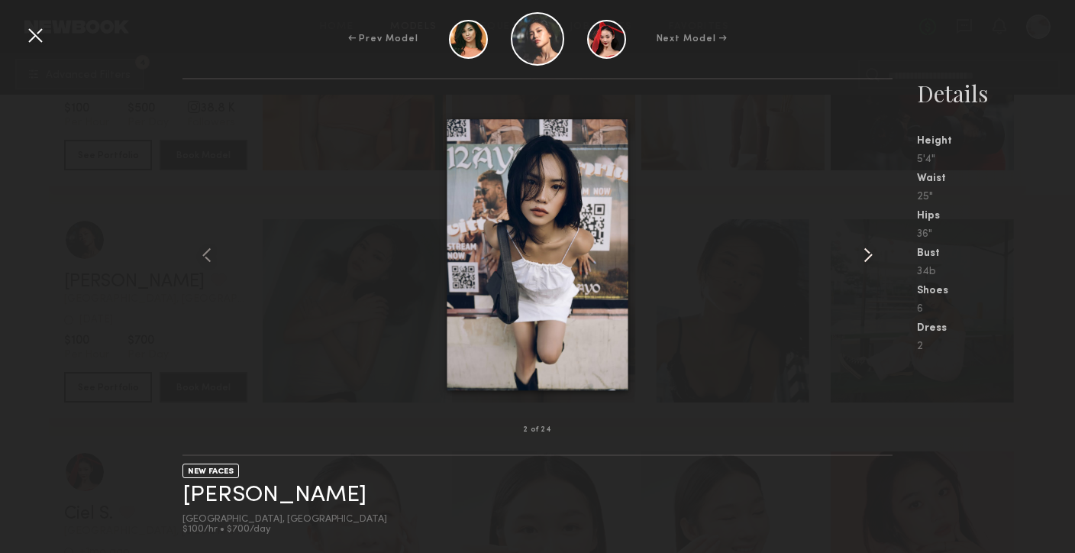
click at [869, 251] on common-icon at bounding box center [868, 255] width 24 height 24
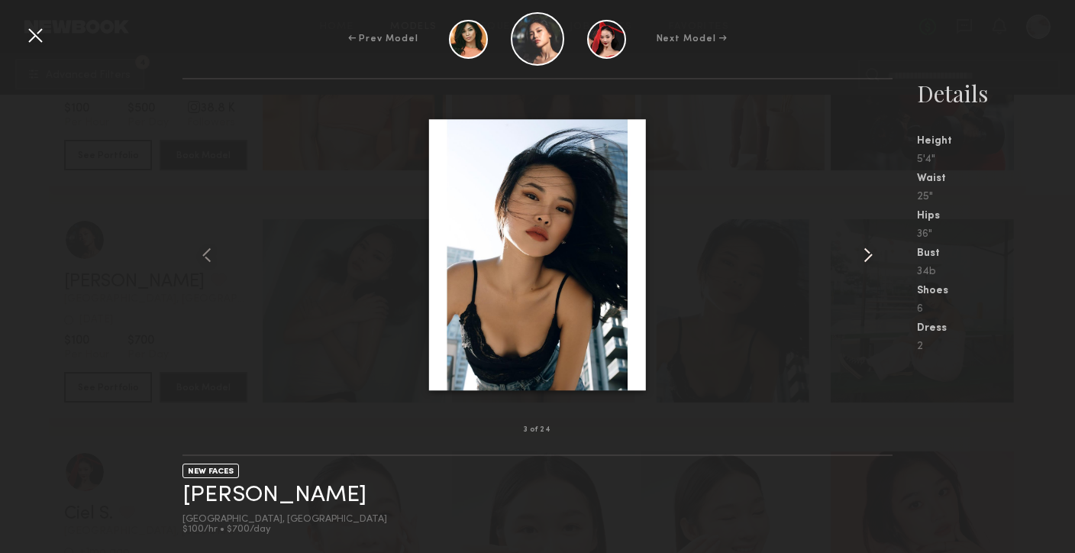
click at [869, 251] on common-icon at bounding box center [868, 255] width 24 height 24
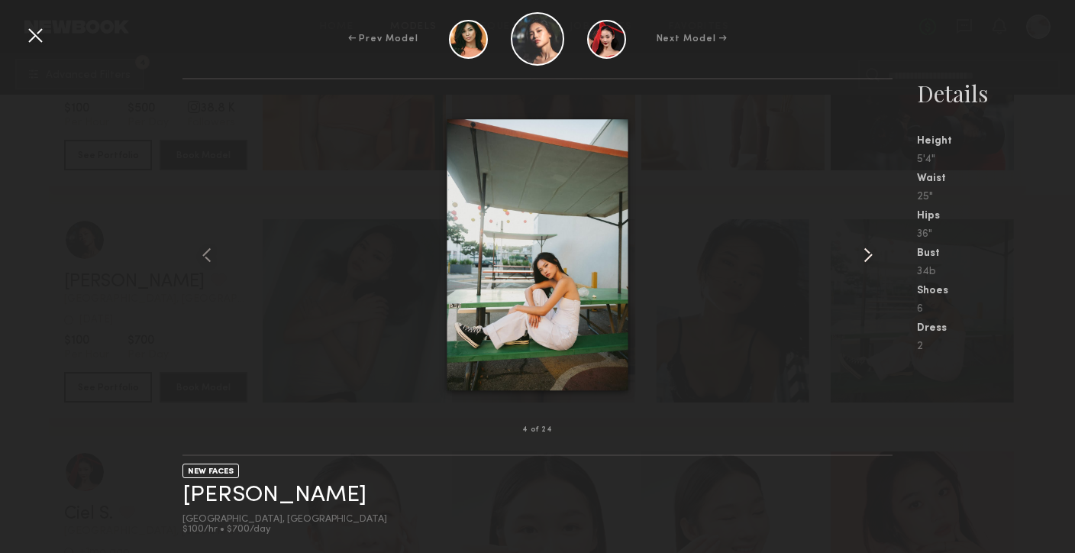
click at [869, 251] on common-icon at bounding box center [868, 255] width 24 height 24
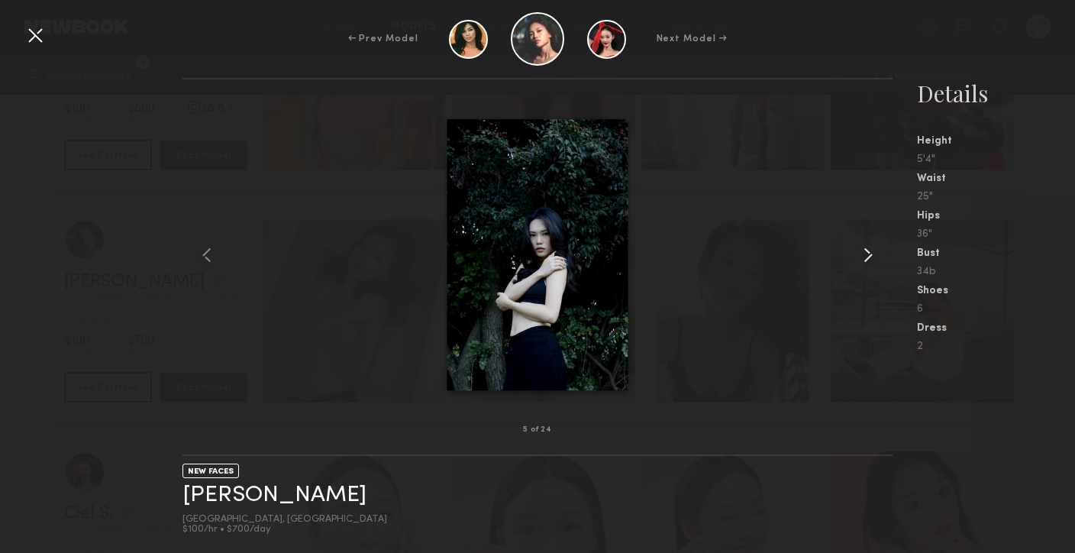
click at [869, 251] on common-icon at bounding box center [868, 255] width 24 height 24
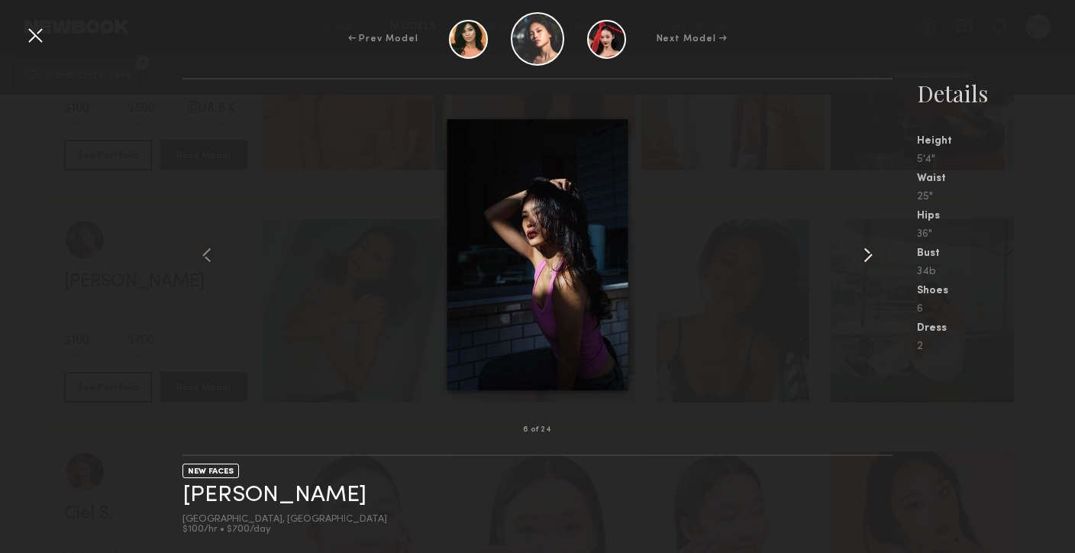
click at [869, 251] on common-icon at bounding box center [868, 255] width 24 height 24
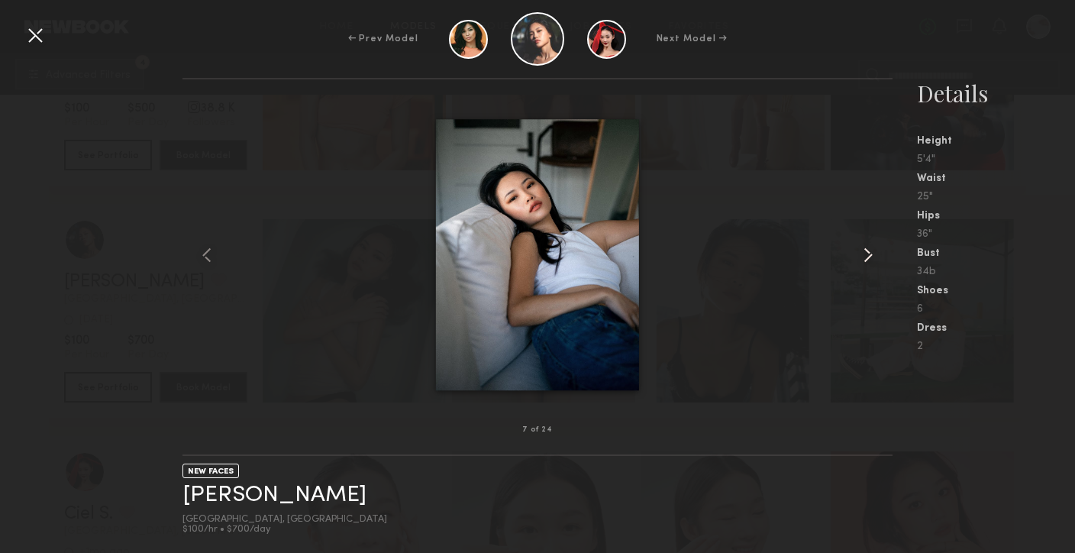
click at [869, 251] on common-icon at bounding box center [868, 255] width 24 height 24
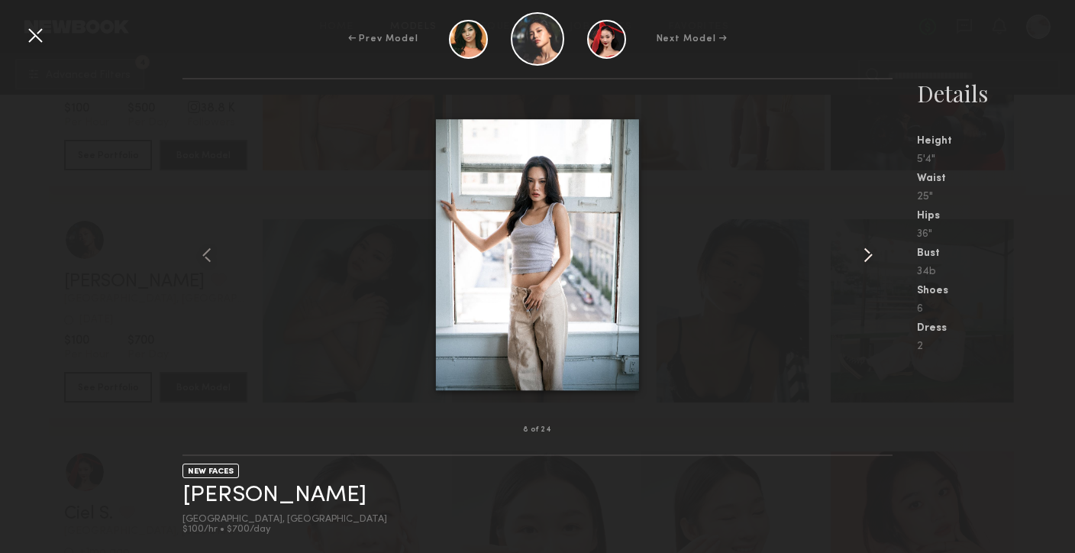
click at [869, 251] on common-icon at bounding box center [868, 255] width 24 height 24
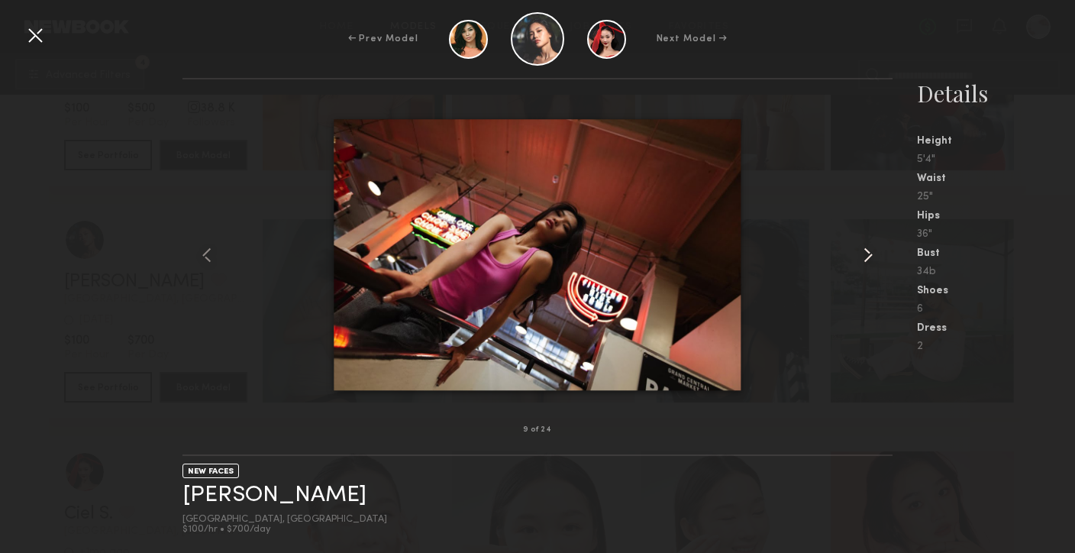
click at [869, 251] on common-icon at bounding box center [868, 255] width 24 height 24
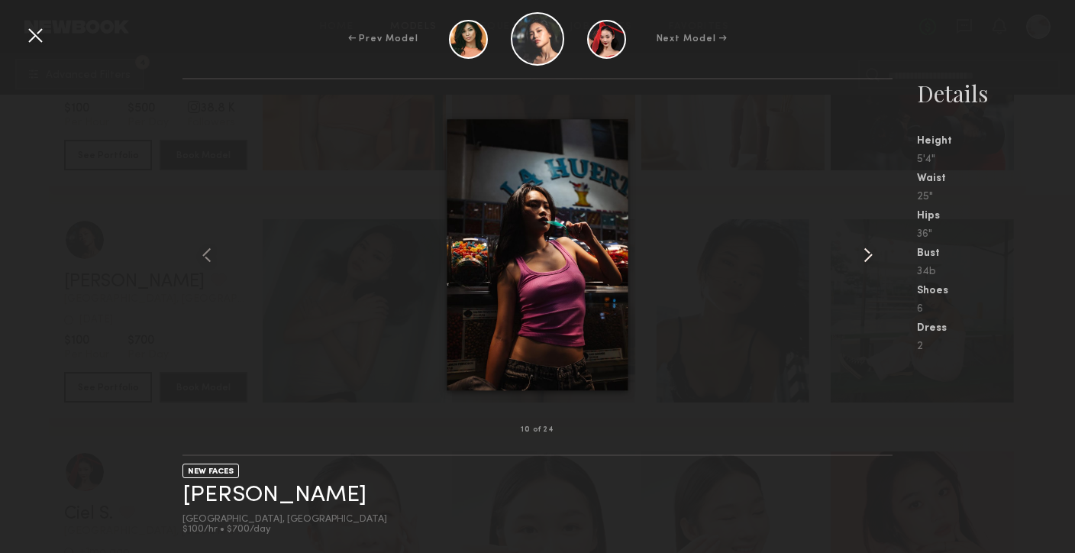
click at [869, 251] on common-icon at bounding box center [868, 255] width 24 height 24
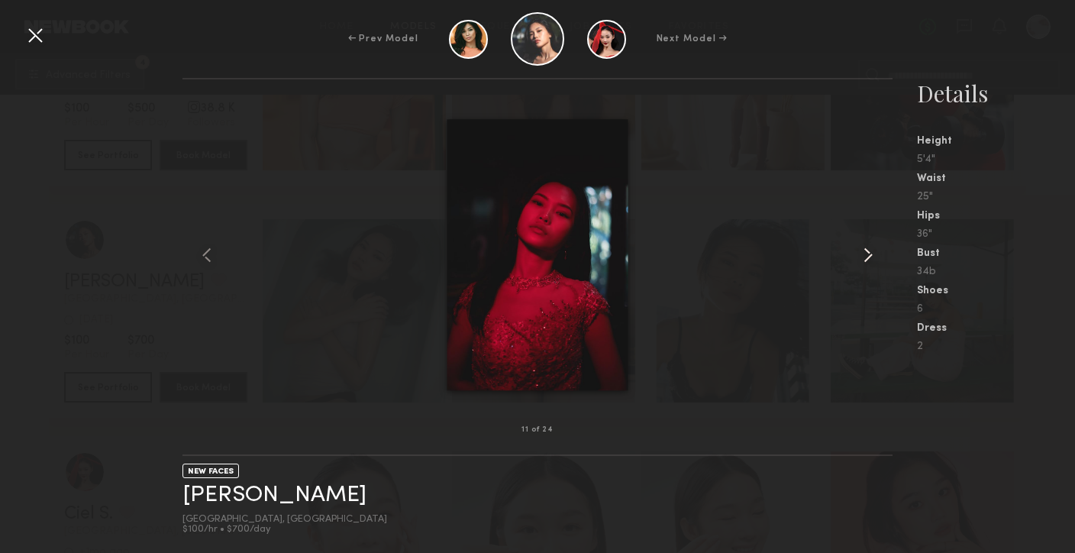
click at [869, 251] on common-icon at bounding box center [868, 255] width 24 height 24
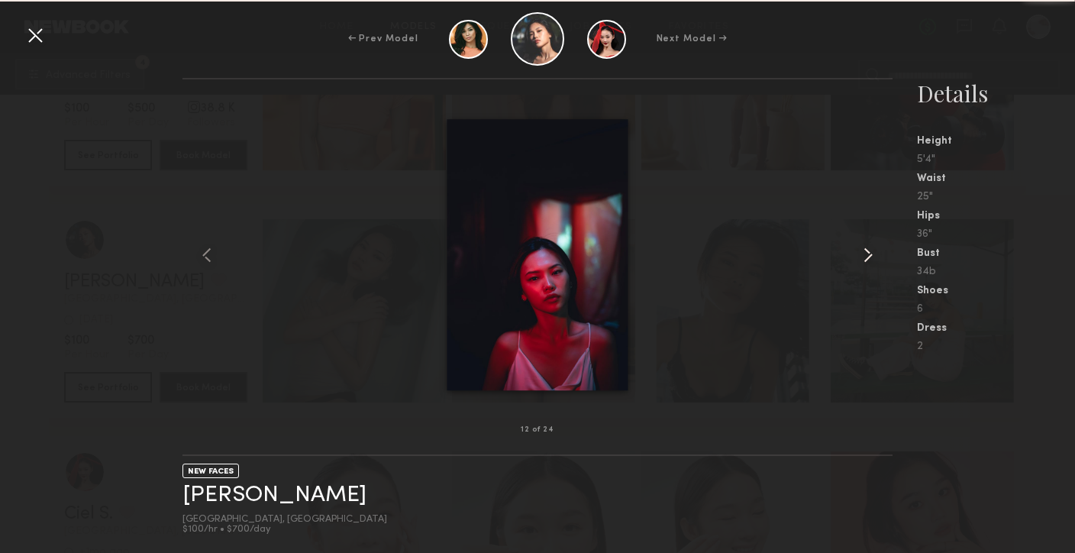
click at [869, 250] on common-icon at bounding box center [868, 255] width 24 height 24
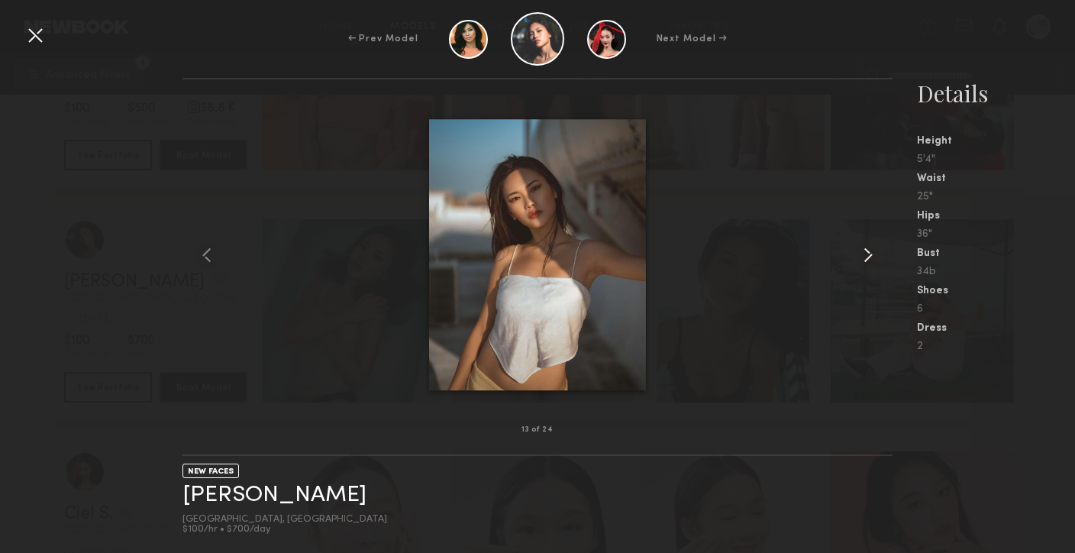
click at [869, 250] on common-icon at bounding box center [868, 255] width 24 height 24
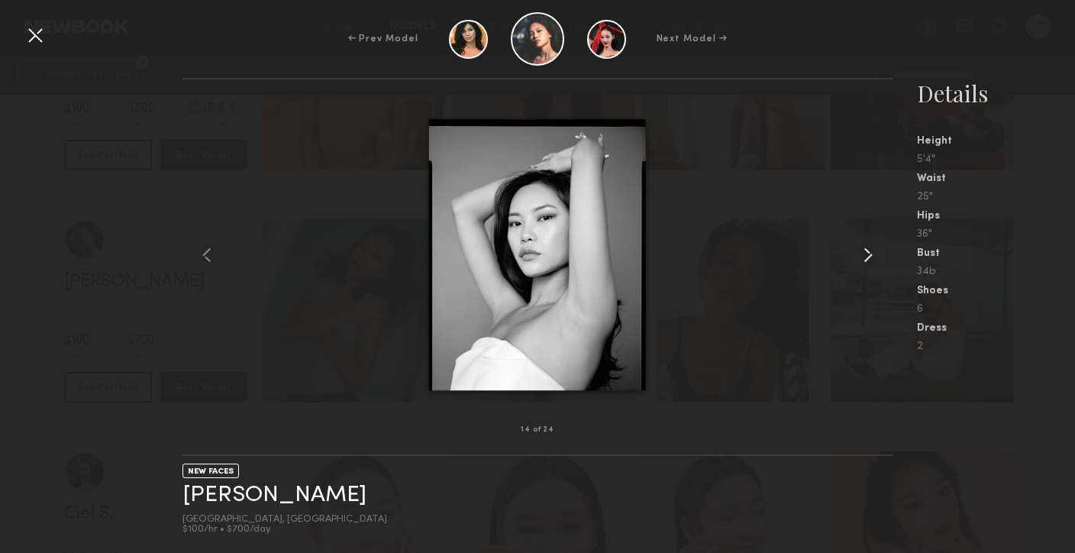
click at [869, 250] on common-icon at bounding box center [868, 255] width 24 height 24
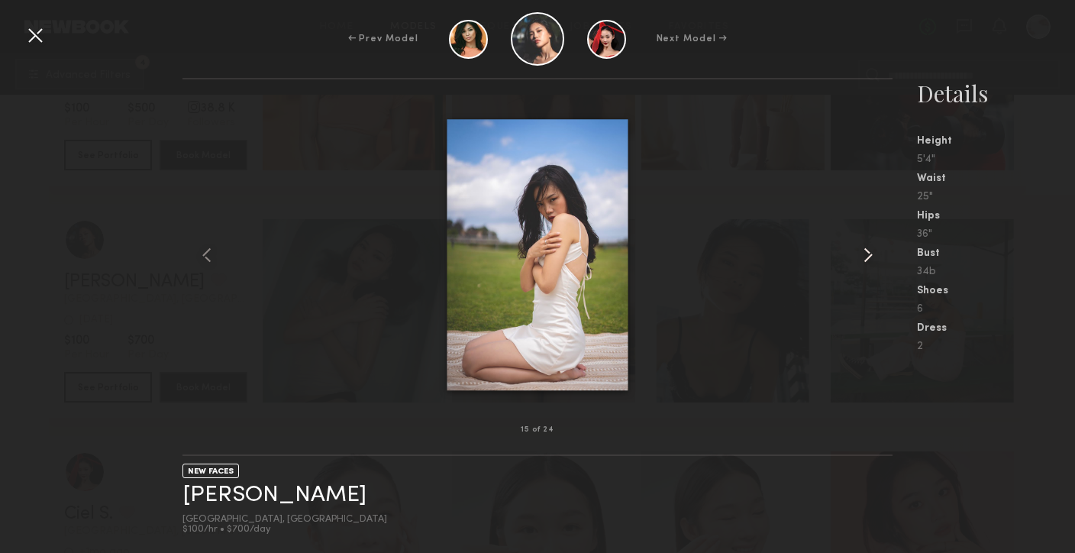
click at [869, 250] on common-icon at bounding box center [868, 255] width 24 height 24
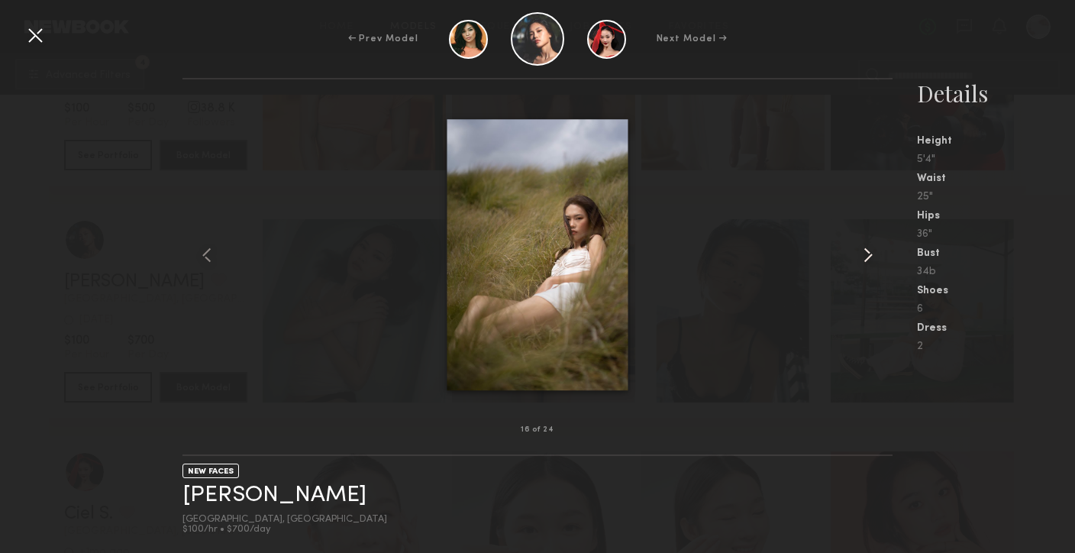
click at [869, 250] on common-icon at bounding box center [868, 255] width 24 height 24
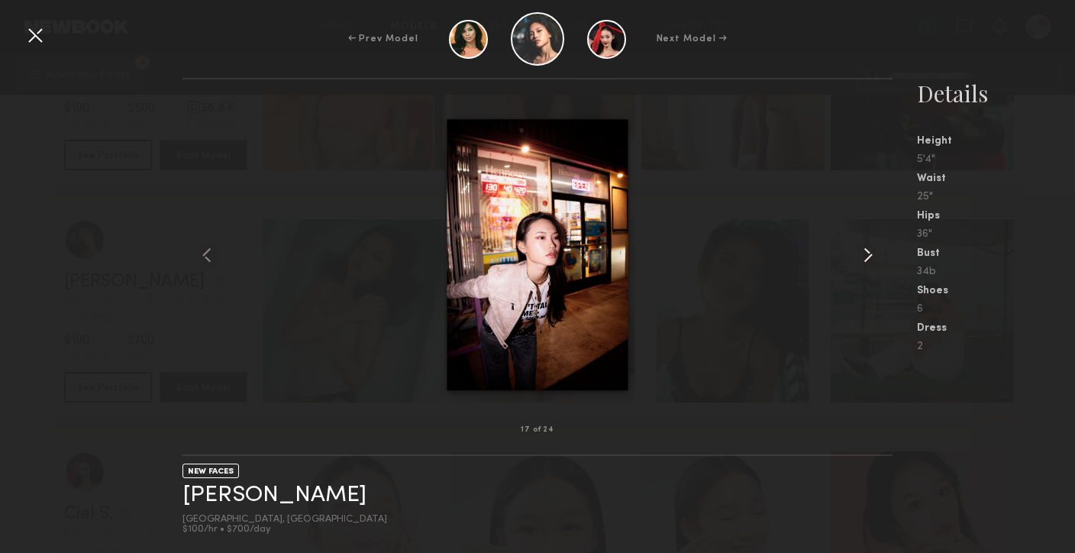
click at [869, 250] on common-icon at bounding box center [868, 255] width 24 height 24
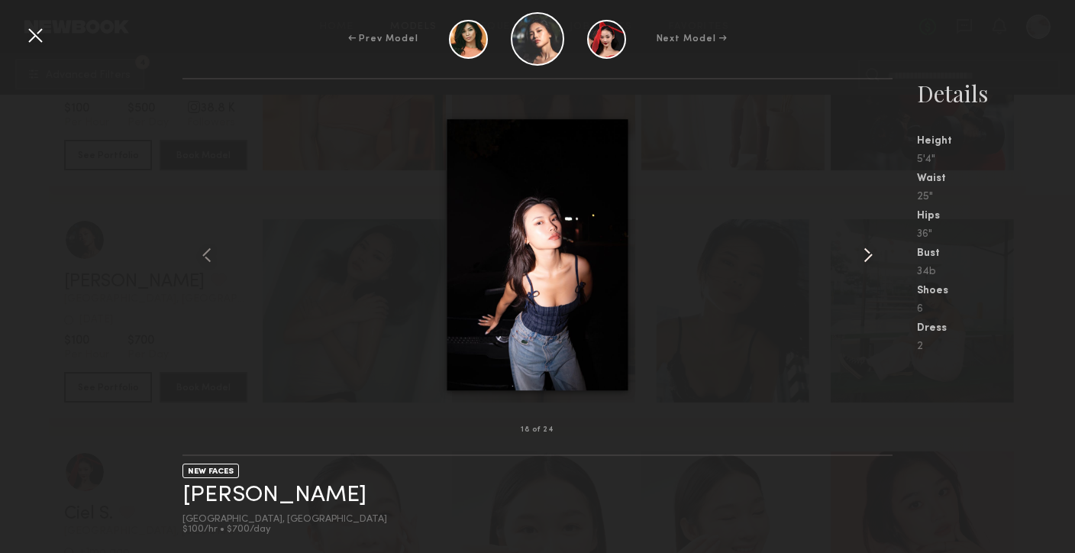
click at [869, 250] on common-icon at bounding box center [868, 255] width 24 height 24
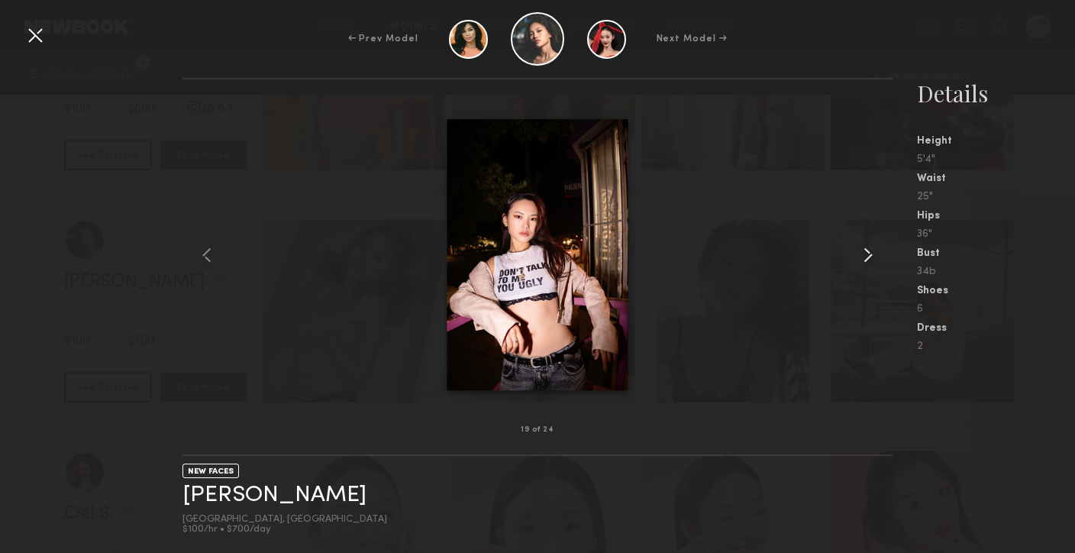
click at [869, 250] on common-icon at bounding box center [868, 255] width 24 height 24
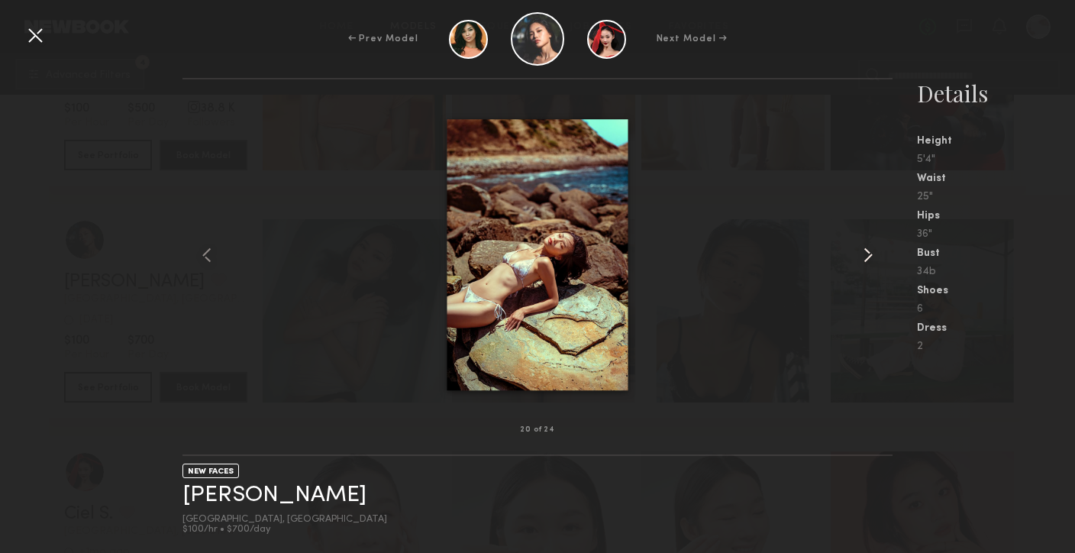
click at [869, 250] on common-icon at bounding box center [868, 255] width 24 height 24
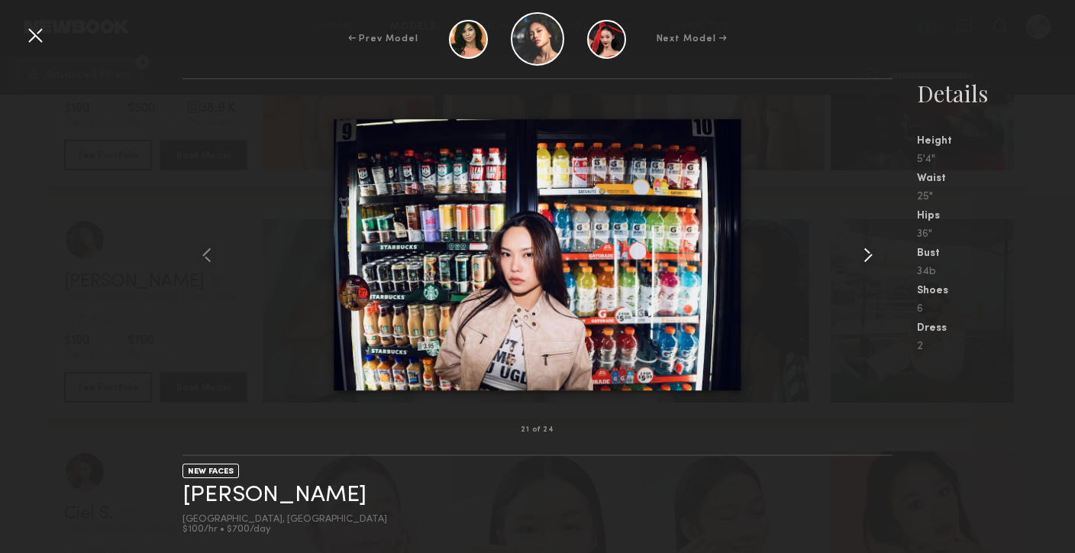
click at [869, 250] on common-icon at bounding box center [868, 255] width 24 height 24
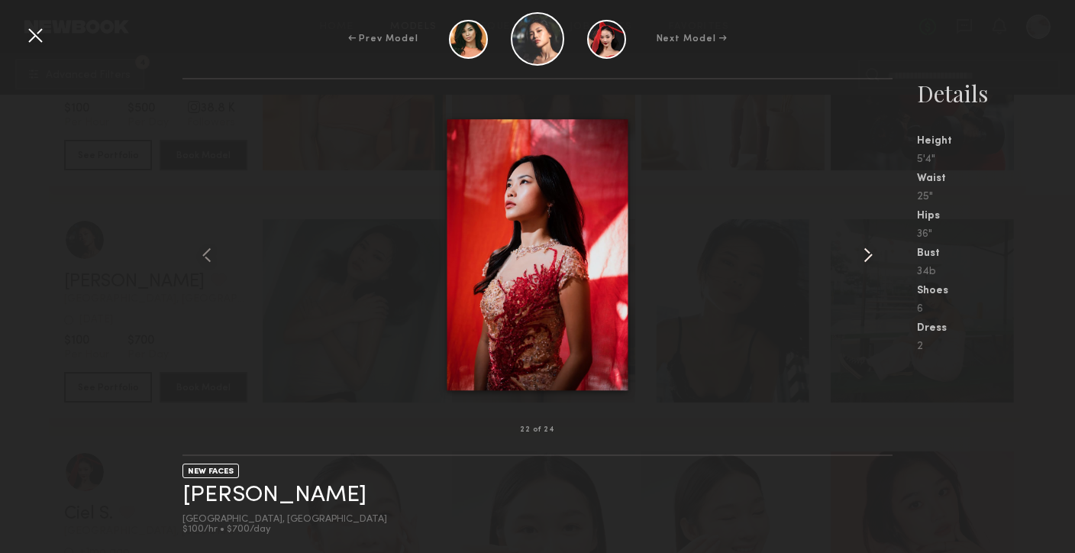
click at [869, 250] on common-icon at bounding box center [868, 255] width 24 height 24
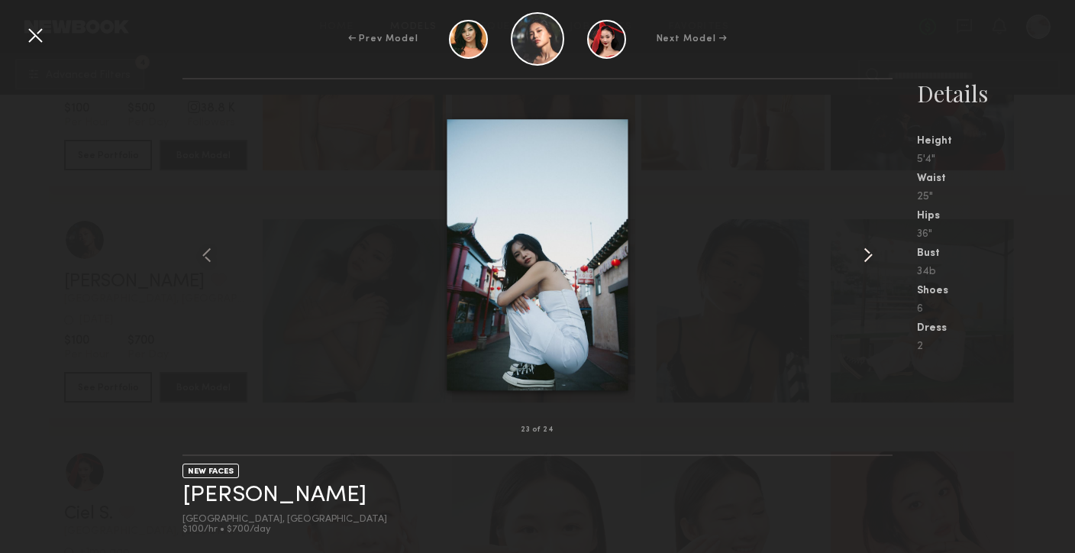
click at [869, 250] on common-icon at bounding box center [868, 255] width 24 height 24
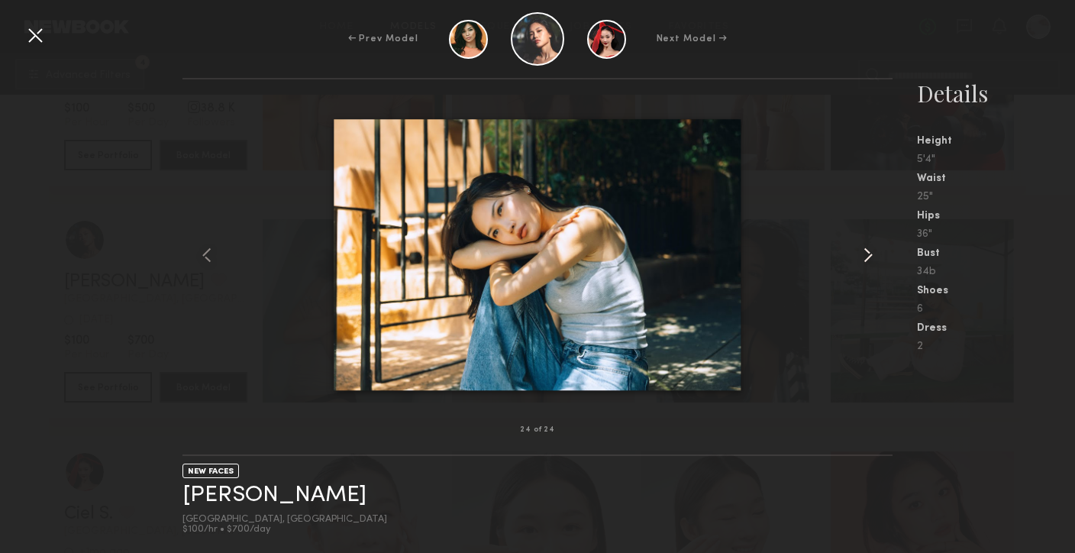
click at [869, 250] on common-icon at bounding box center [868, 255] width 24 height 24
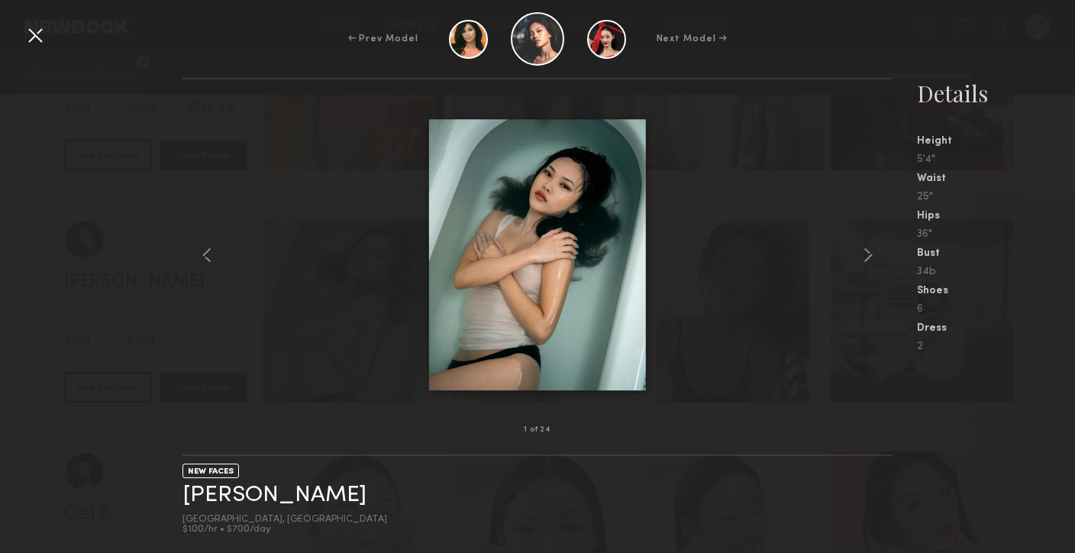
click at [40, 29] on div at bounding box center [35, 35] width 24 height 24
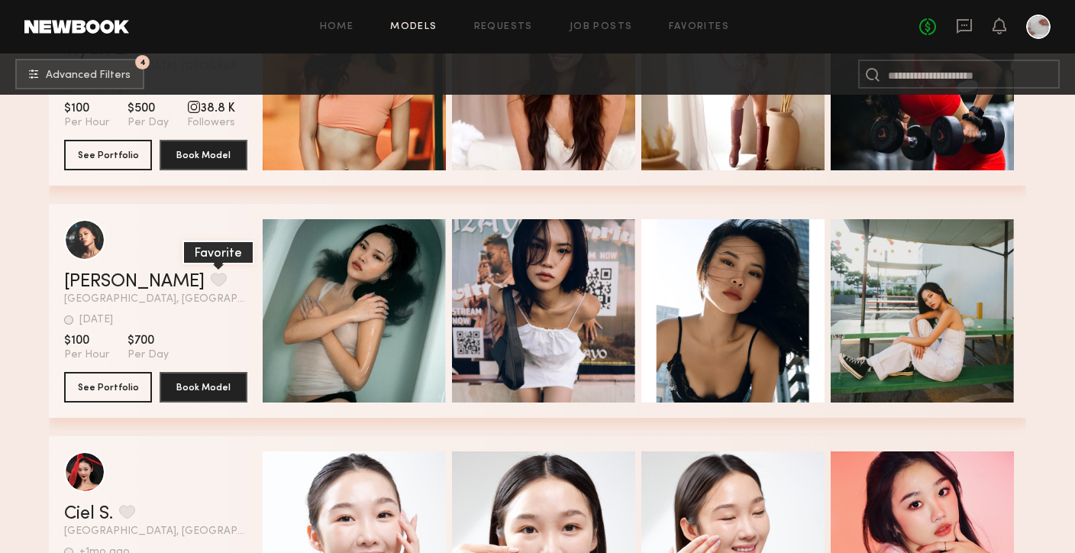
click at [211, 282] on button "grid" at bounding box center [219, 280] width 16 height 14
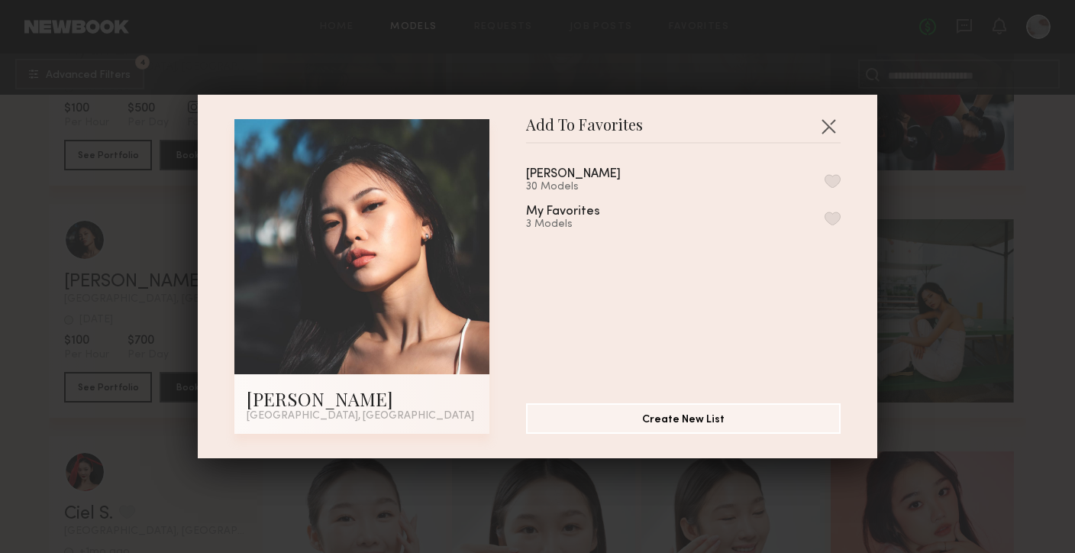
click at [831, 174] on button "button" at bounding box center [833, 181] width 16 height 14
click at [829, 122] on button "button" at bounding box center [828, 126] width 24 height 24
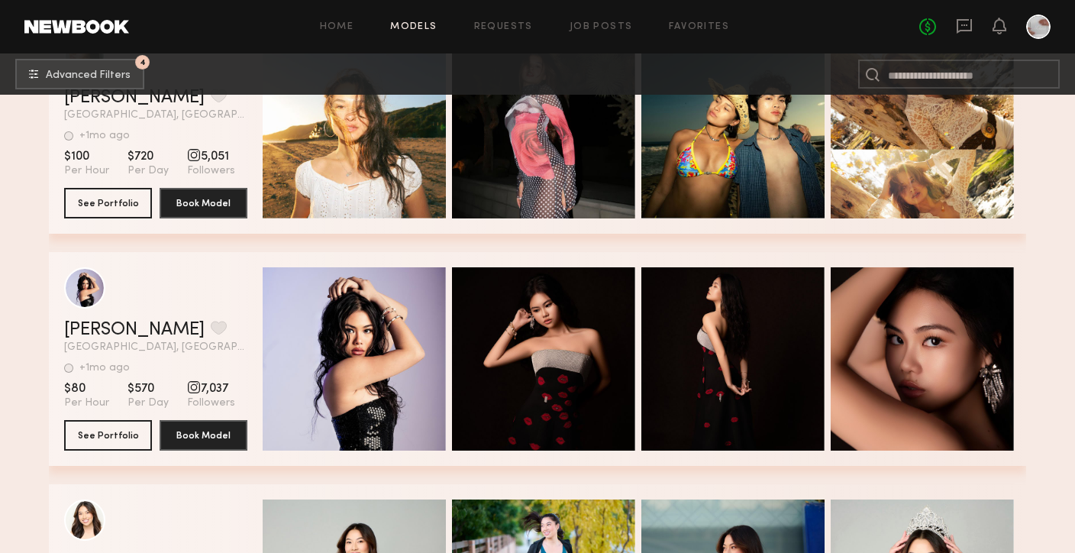
scroll to position [13348, 0]
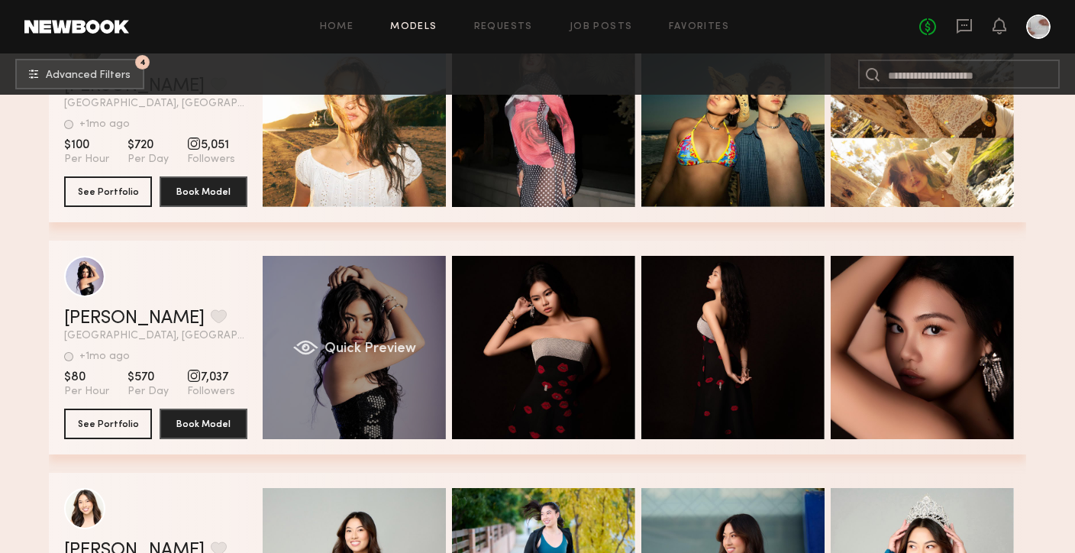
click at [353, 380] on div "Quick Preview" at bounding box center [354, 347] width 183 height 183
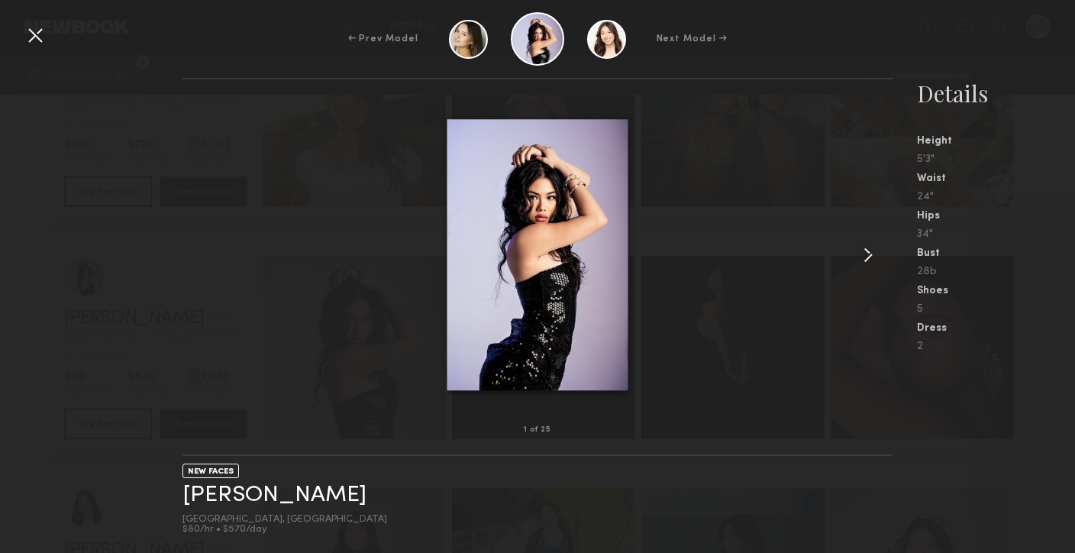
click at [864, 255] on common-icon at bounding box center [868, 255] width 24 height 24
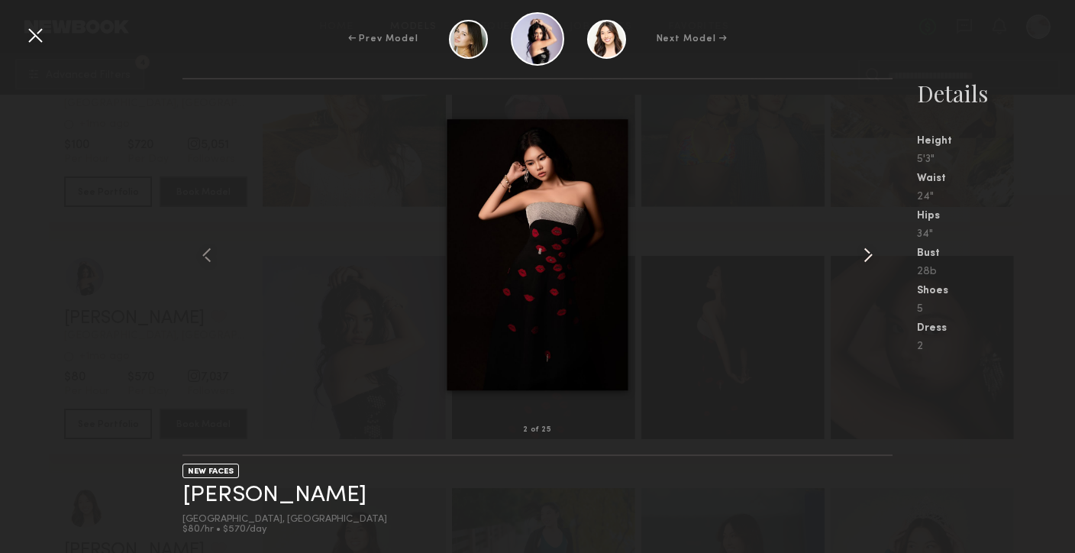
click at [864, 255] on common-icon at bounding box center [868, 255] width 24 height 24
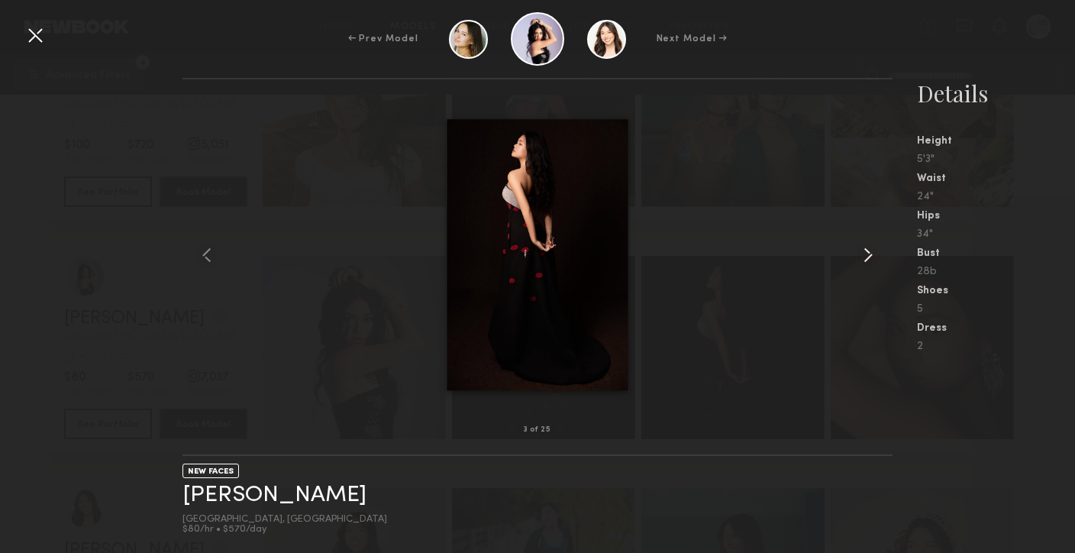
click at [864, 255] on common-icon at bounding box center [868, 255] width 24 height 24
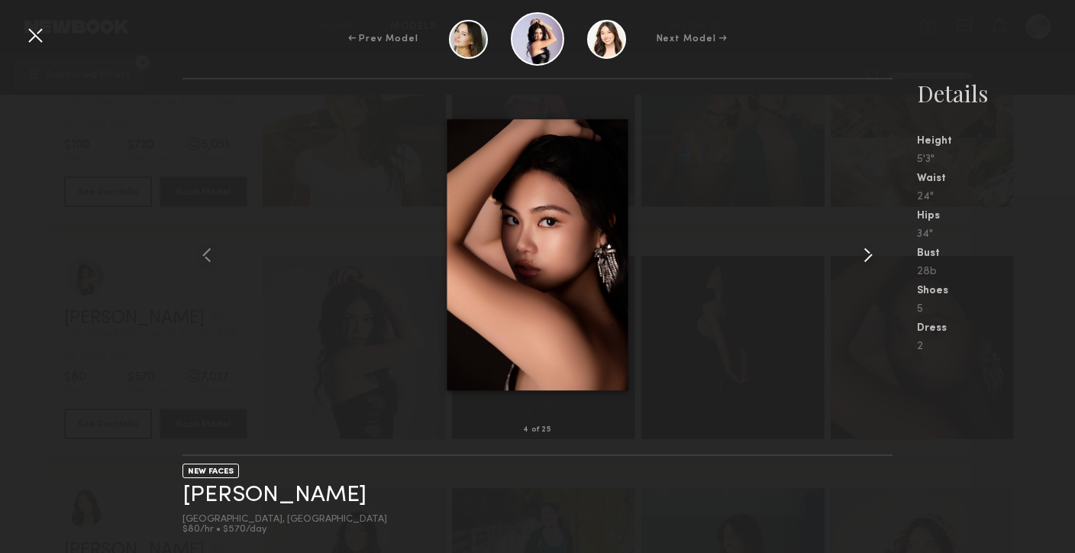
click at [864, 255] on common-icon at bounding box center [868, 255] width 24 height 24
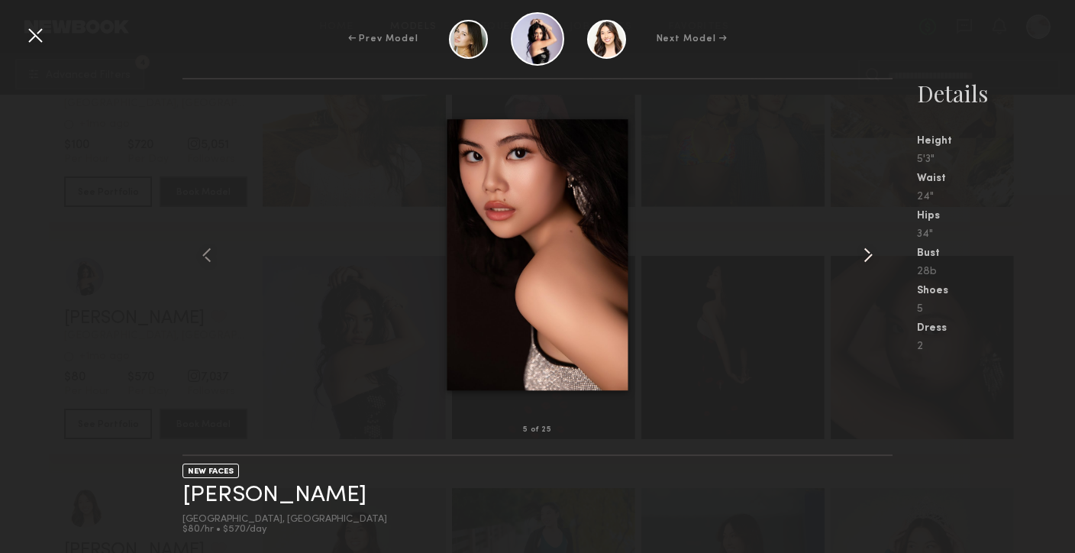
click at [864, 255] on common-icon at bounding box center [868, 255] width 24 height 24
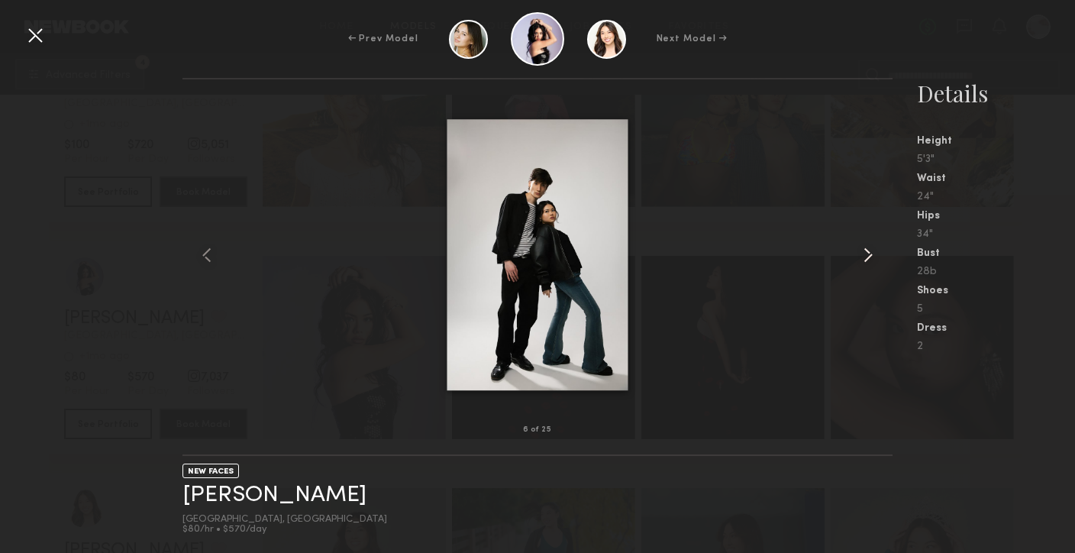
click at [864, 255] on common-icon at bounding box center [868, 255] width 24 height 24
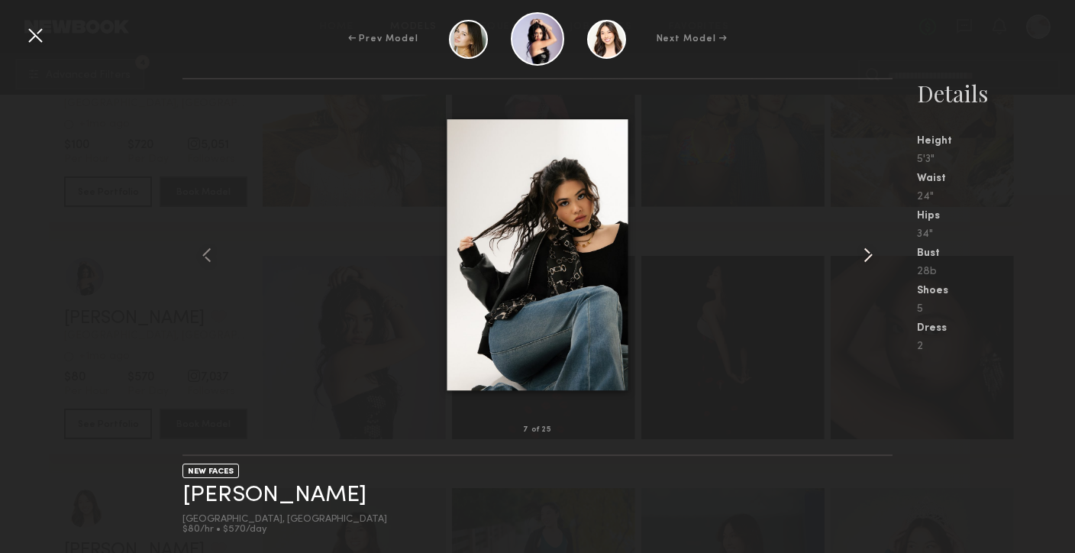
click at [864, 255] on common-icon at bounding box center [868, 255] width 24 height 24
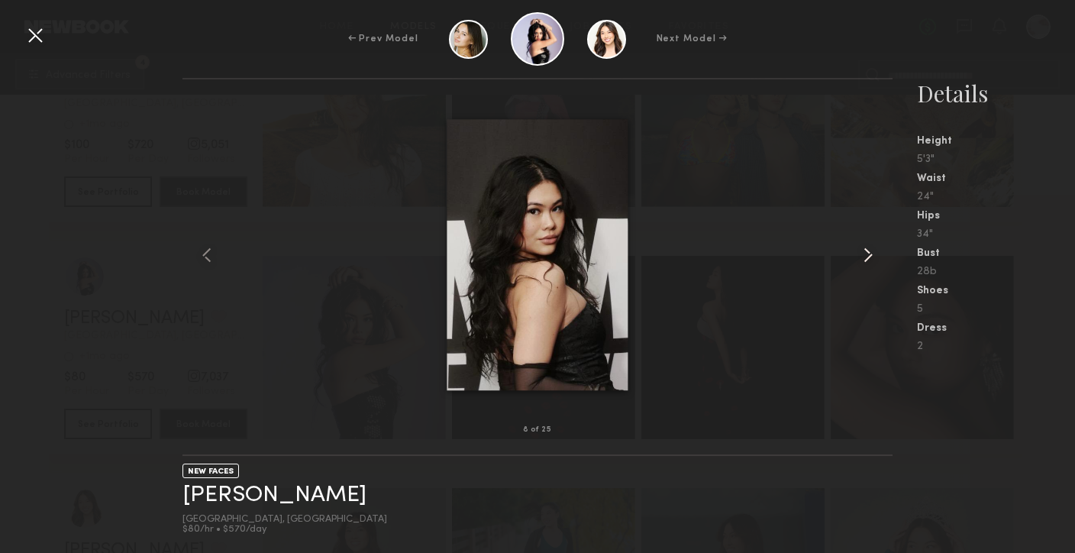
click at [864, 255] on common-icon at bounding box center [868, 255] width 24 height 24
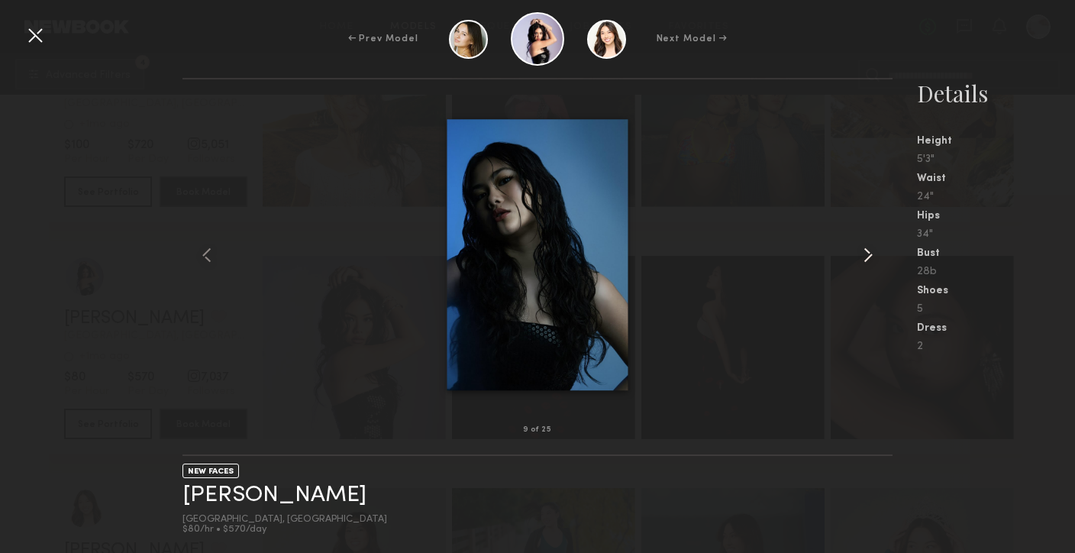
click at [864, 255] on common-icon at bounding box center [868, 255] width 24 height 24
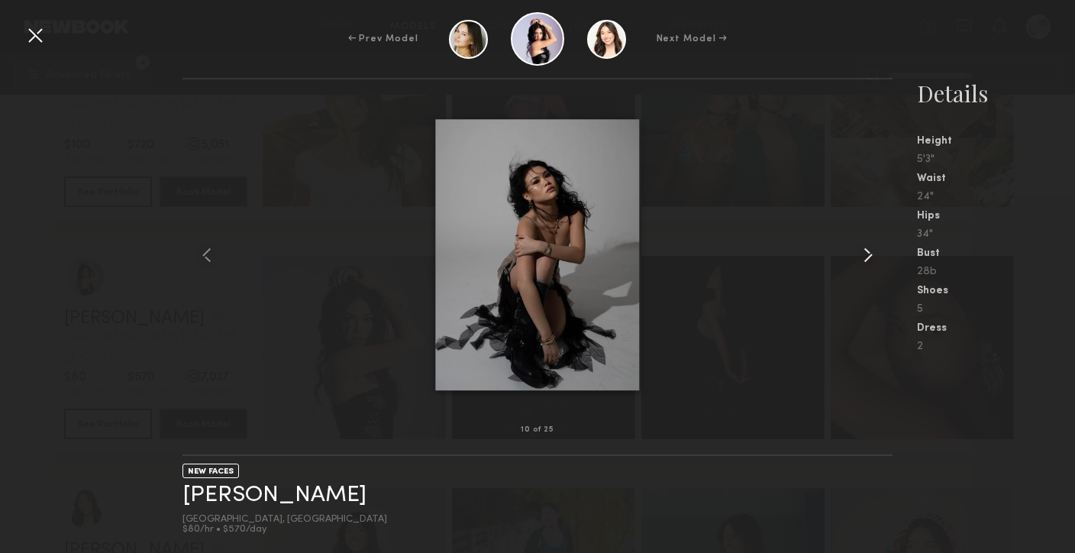
click at [864, 255] on common-icon at bounding box center [868, 255] width 24 height 24
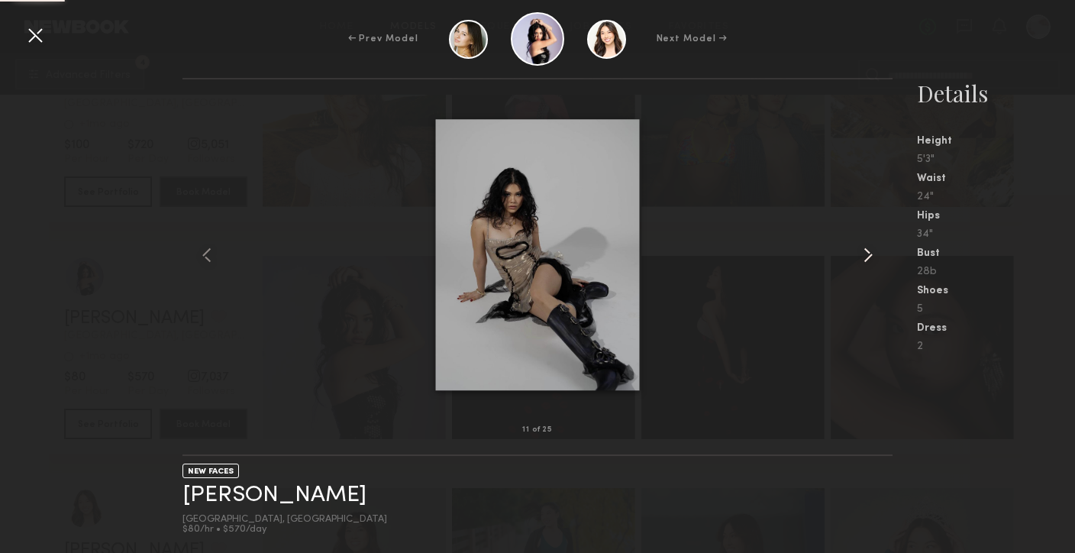
click at [864, 255] on common-icon at bounding box center [868, 255] width 24 height 24
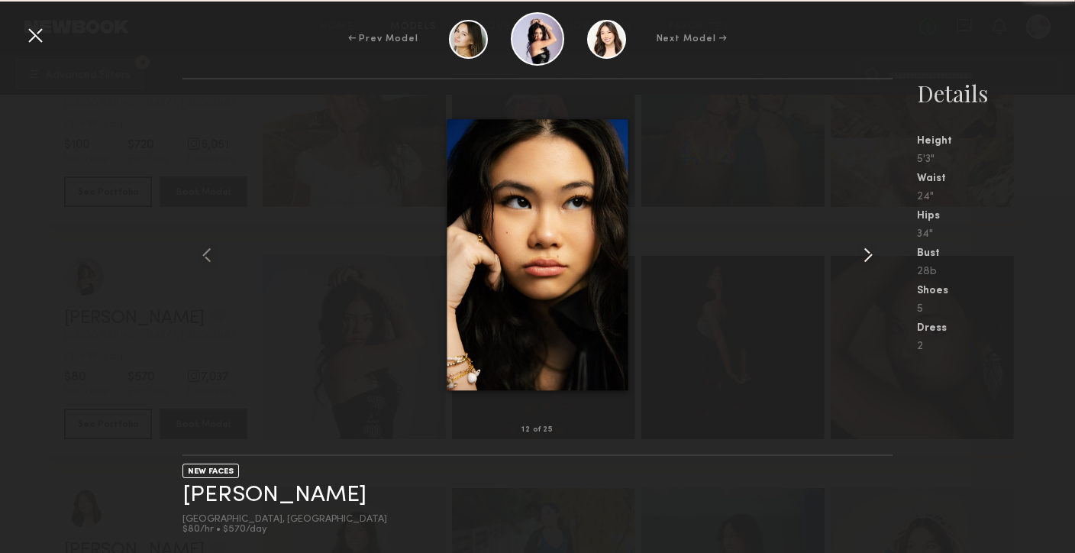
click at [864, 255] on common-icon at bounding box center [868, 255] width 24 height 24
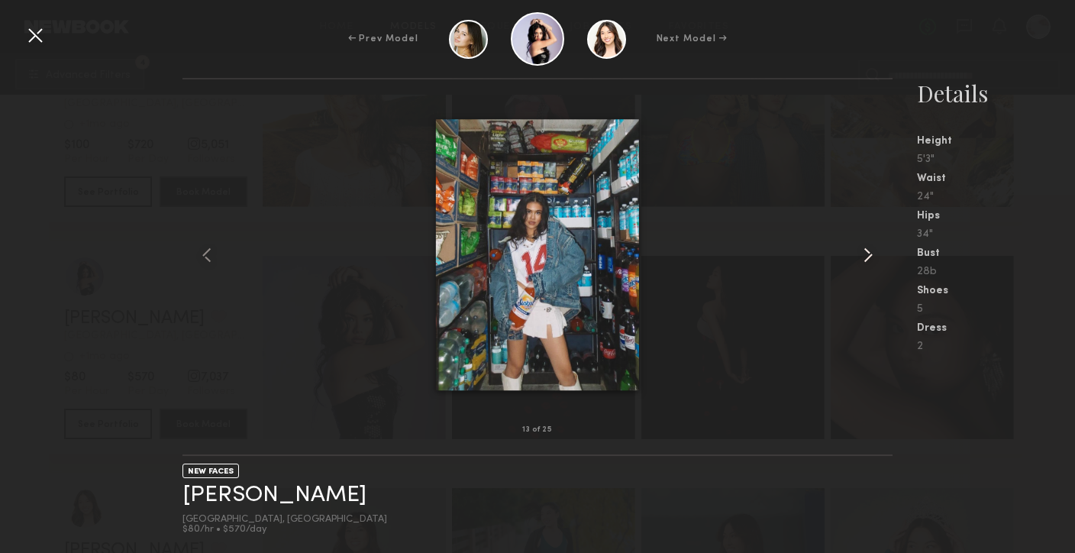
click at [864, 255] on common-icon at bounding box center [868, 255] width 24 height 24
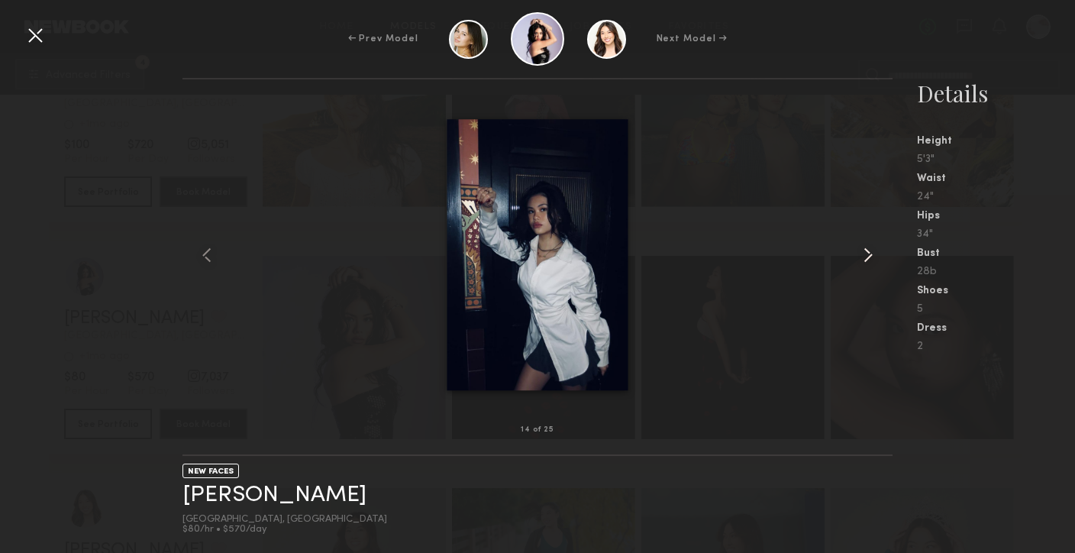
click at [865, 255] on common-icon at bounding box center [868, 255] width 24 height 24
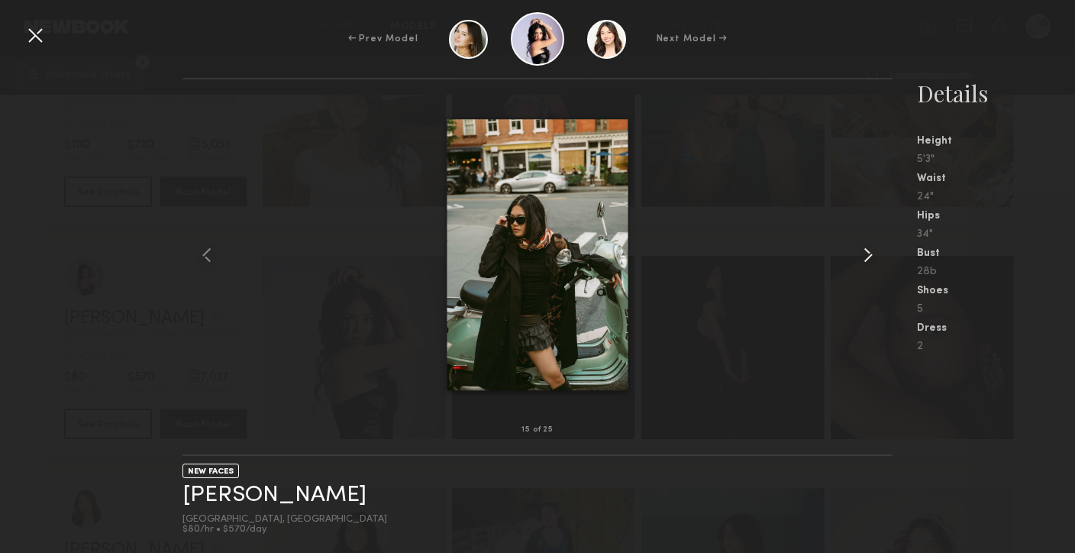
click at [865, 255] on common-icon at bounding box center [868, 255] width 24 height 24
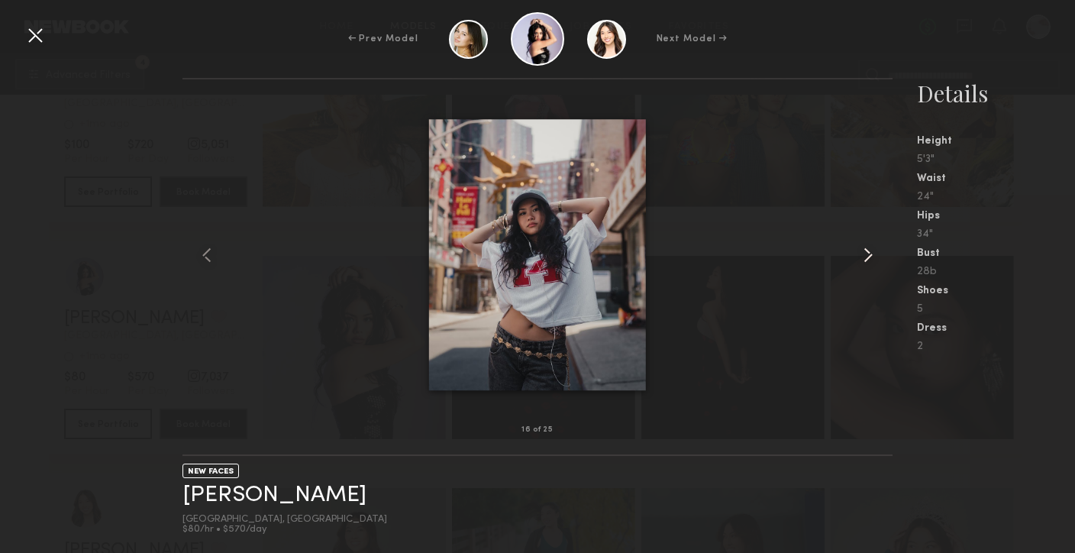
click at [865, 255] on common-icon at bounding box center [868, 255] width 24 height 24
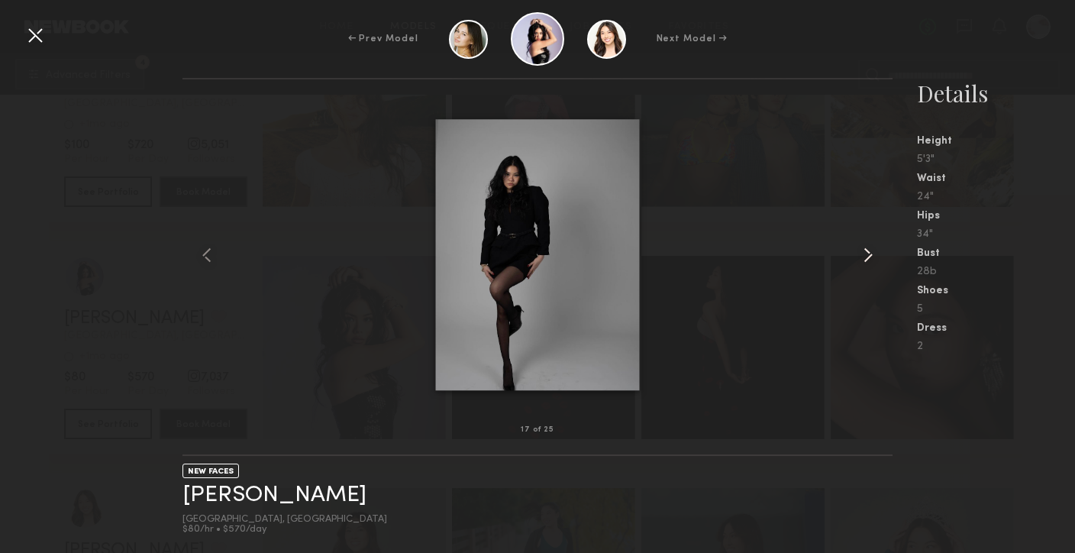
click at [865, 255] on common-icon at bounding box center [868, 255] width 24 height 24
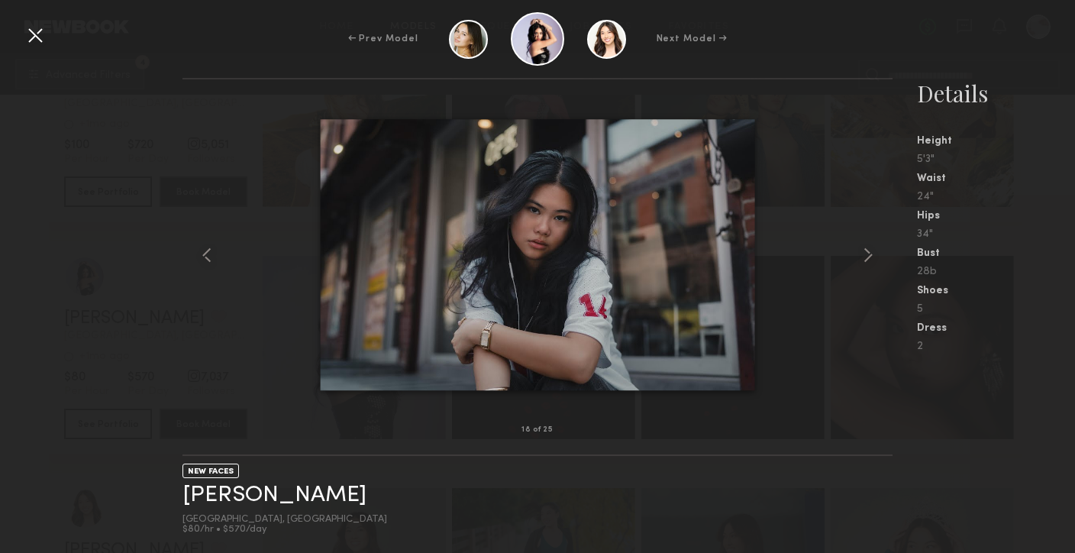
click at [48, 39] on div "← Prev Model Next Model →" at bounding box center [537, 38] width 1075 height 53
click at [35, 34] on div at bounding box center [35, 35] width 24 height 24
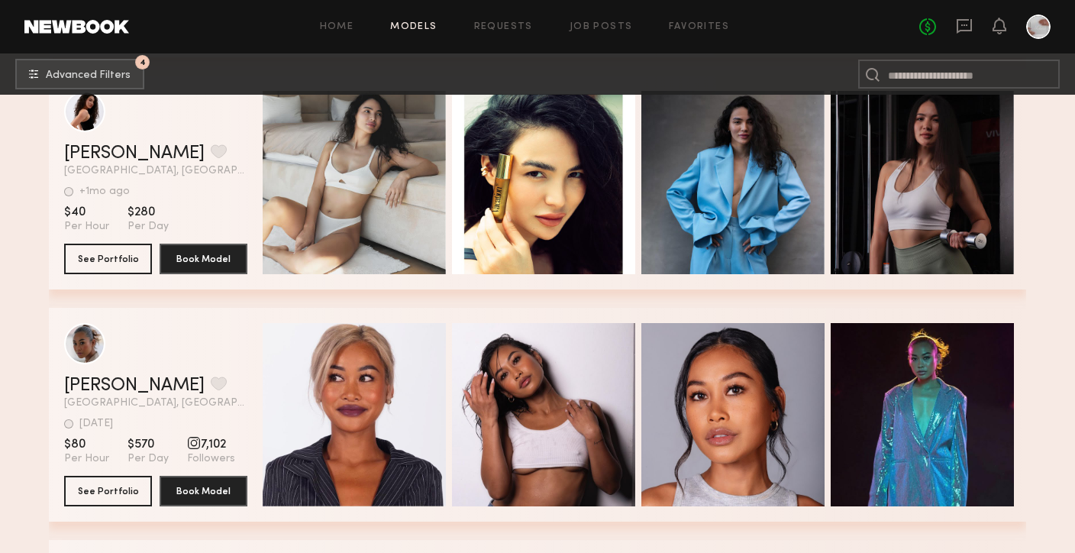
scroll to position [14835, 0]
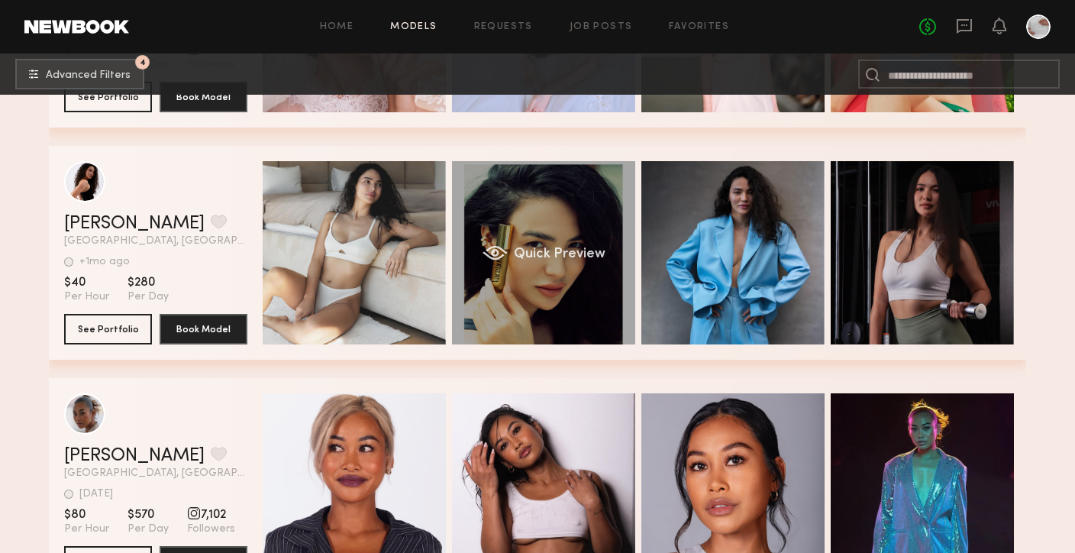
click at [515, 292] on div "Quick Preview" at bounding box center [543, 252] width 183 height 183
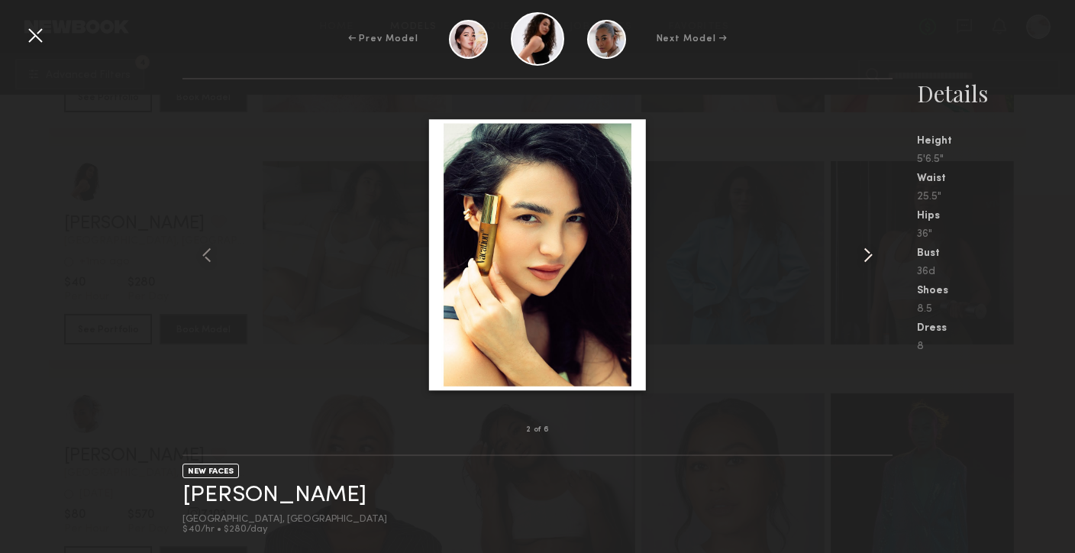
click at [867, 243] on common-icon at bounding box center [868, 255] width 24 height 24
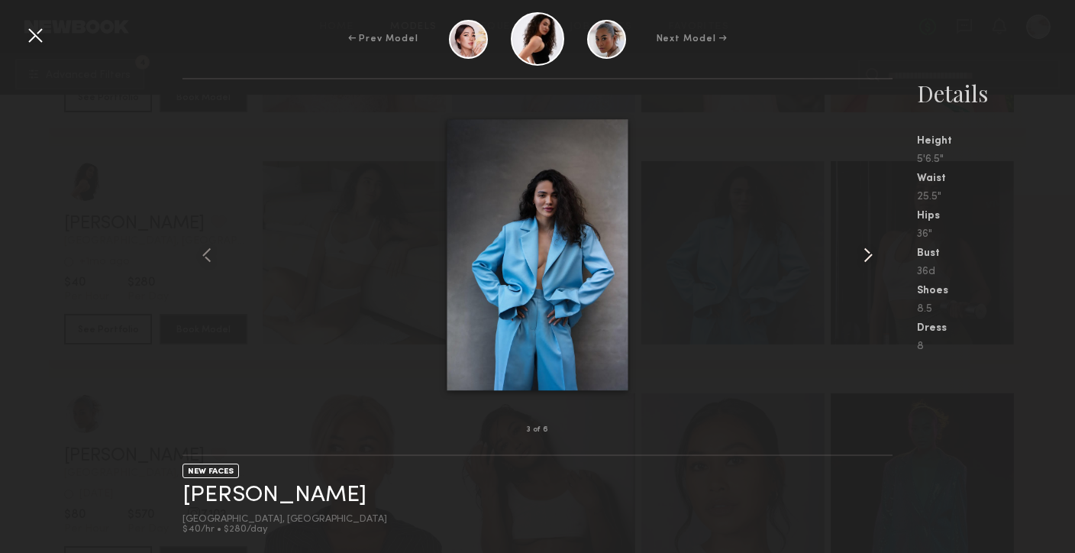
click at [867, 243] on common-icon at bounding box center [868, 255] width 24 height 24
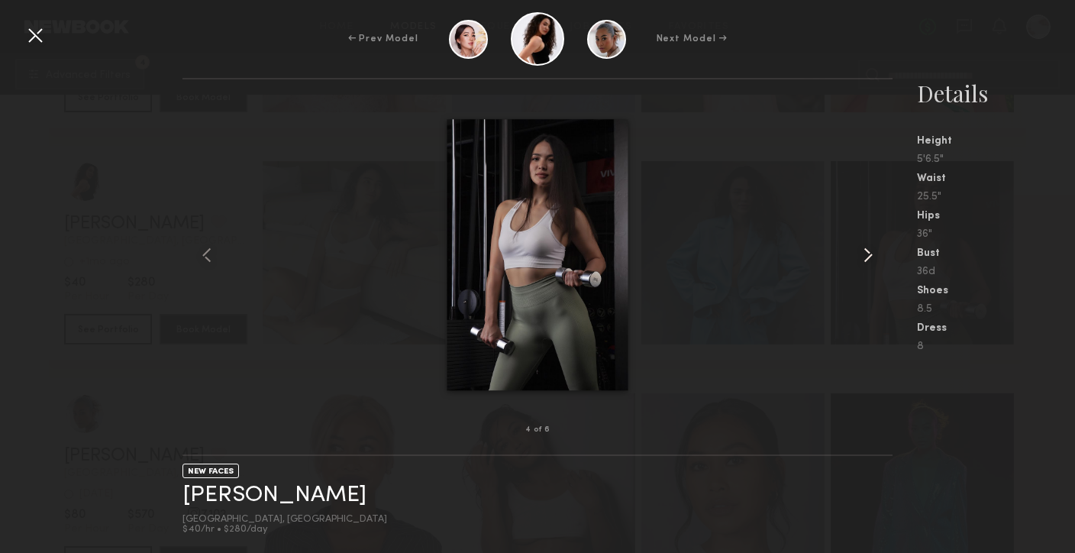
click at [867, 243] on common-icon at bounding box center [868, 255] width 24 height 24
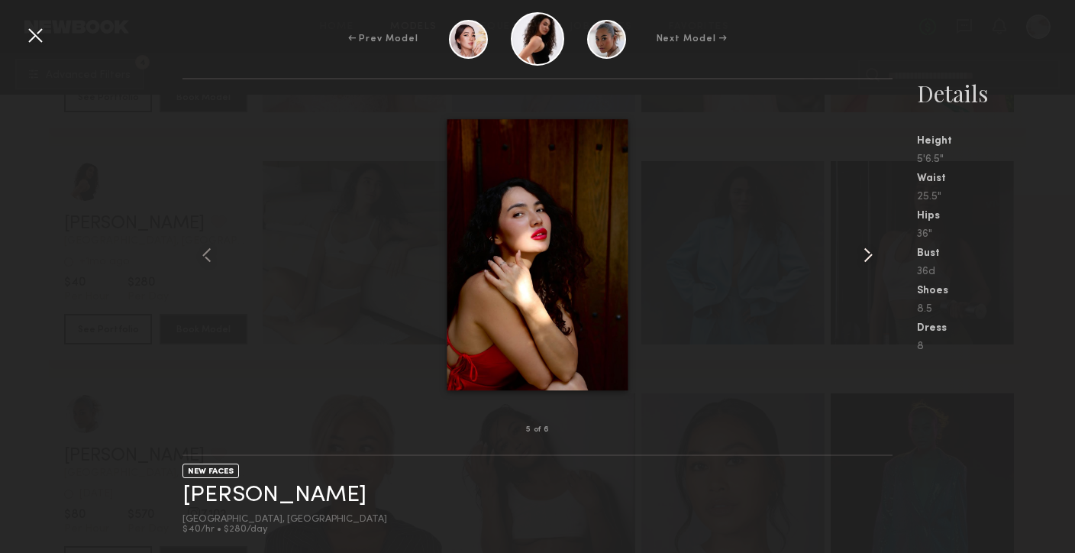
click at [867, 243] on common-icon at bounding box center [868, 255] width 24 height 24
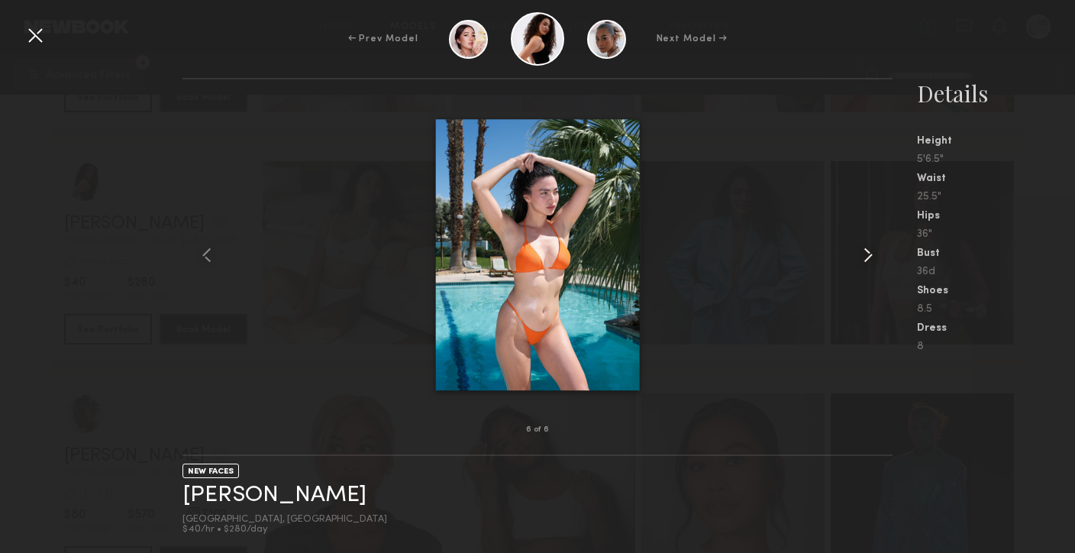
click at [867, 243] on common-icon at bounding box center [868, 255] width 24 height 24
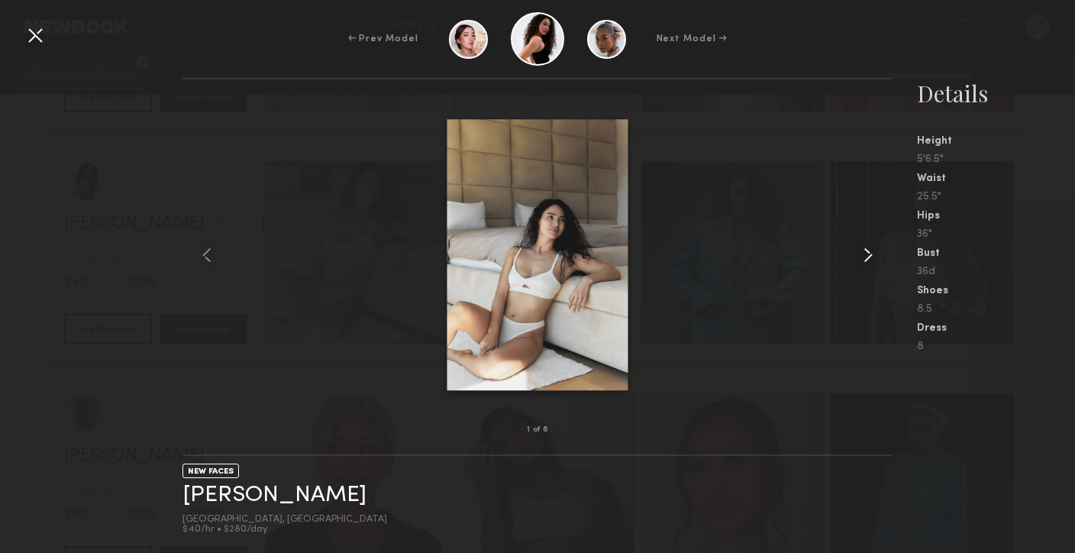
click at [867, 243] on common-icon at bounding box center [868, 255] width 24 height 24
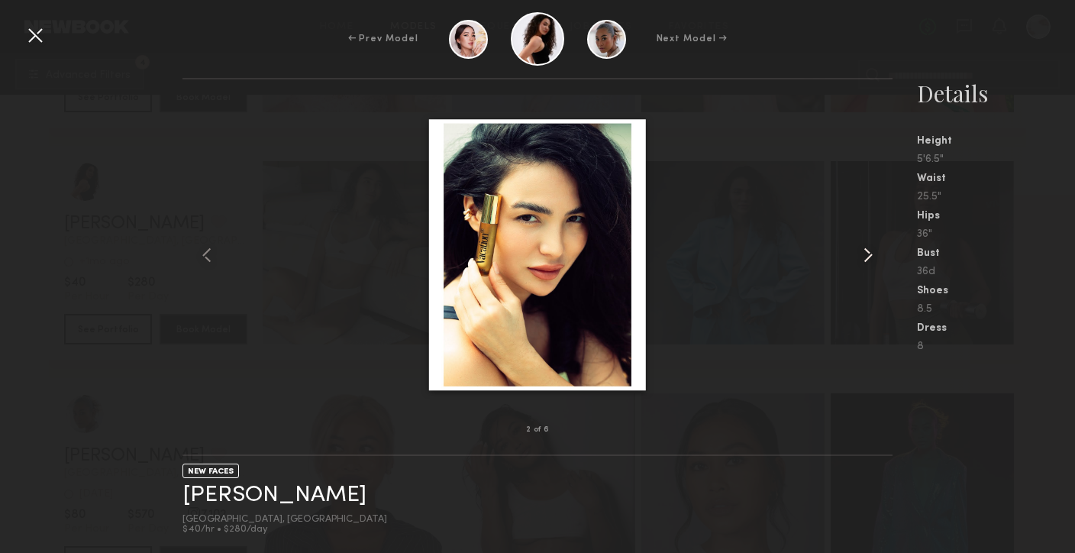
click at [867, 243] on common-icon at bounding box center [868, 255] width 24 height 24
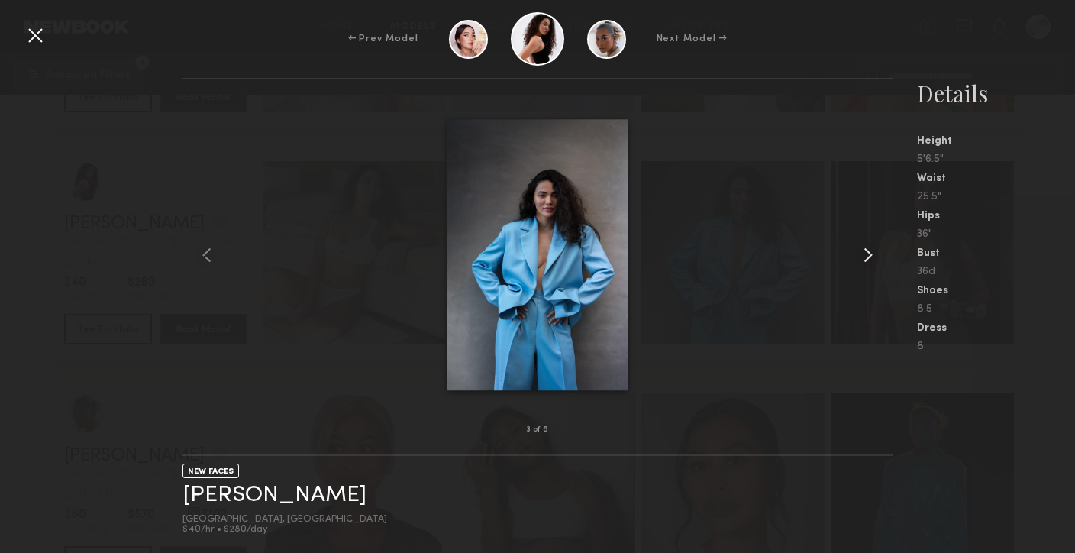
click at [867, 243] on common-icon at bounding box center [868, 255] width 24 height 24
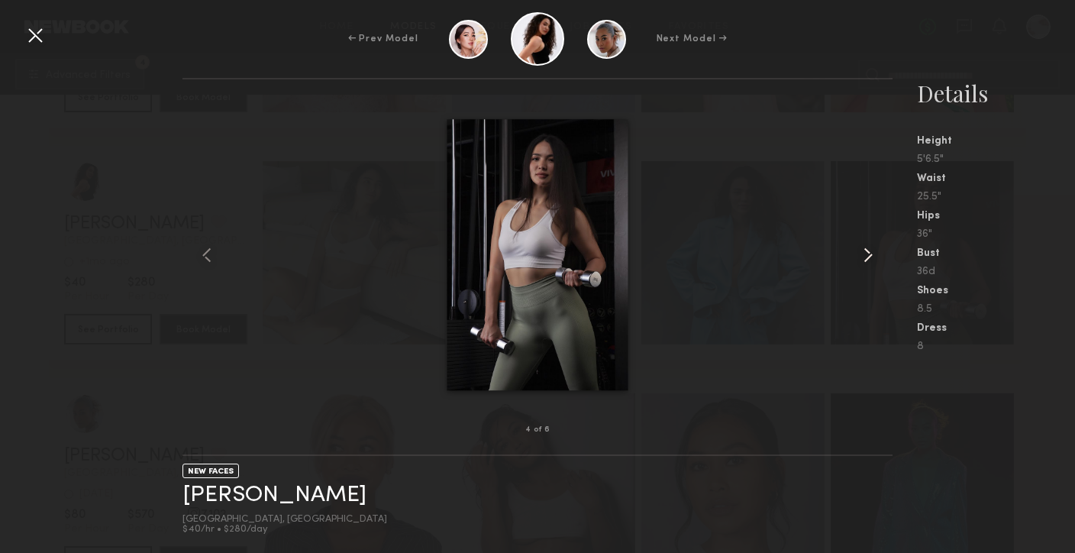
click at [867, 243] on common-icon at bounding box center [868, 255] width 24 height 24
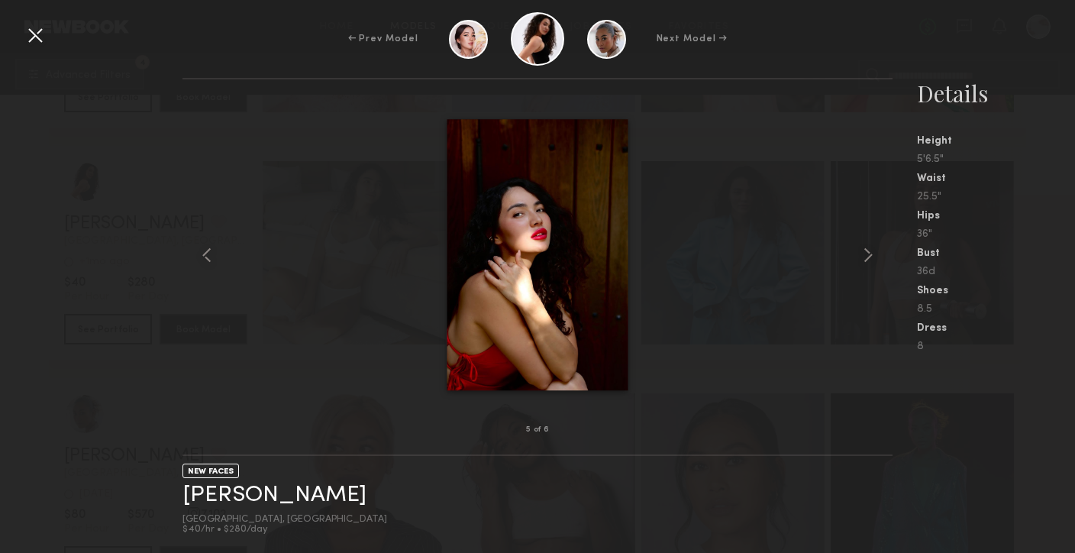
click at [31, 38] on div at bounding box center [35, 35] width 24 height 24
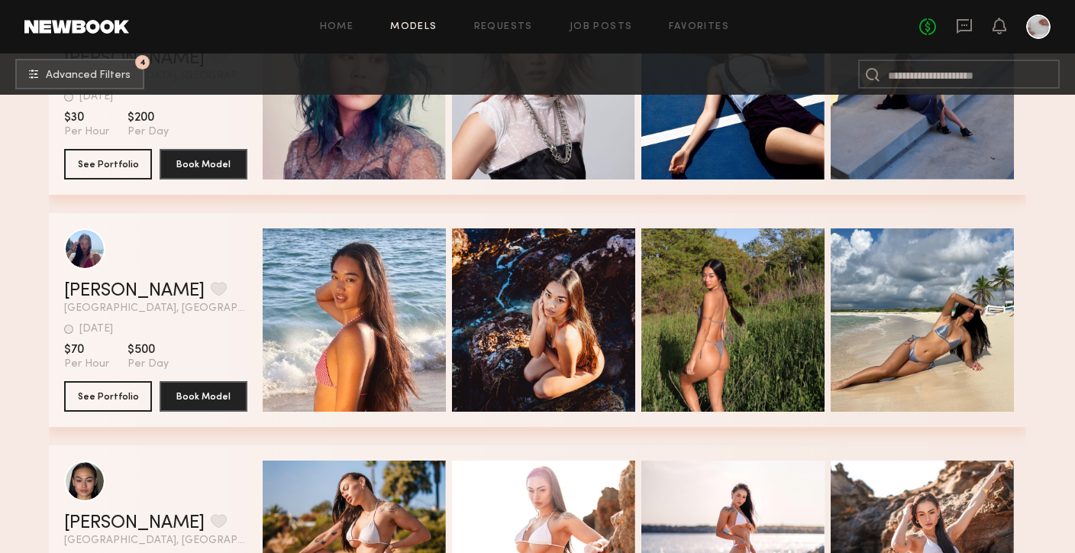
scroll to position [17795, 0]
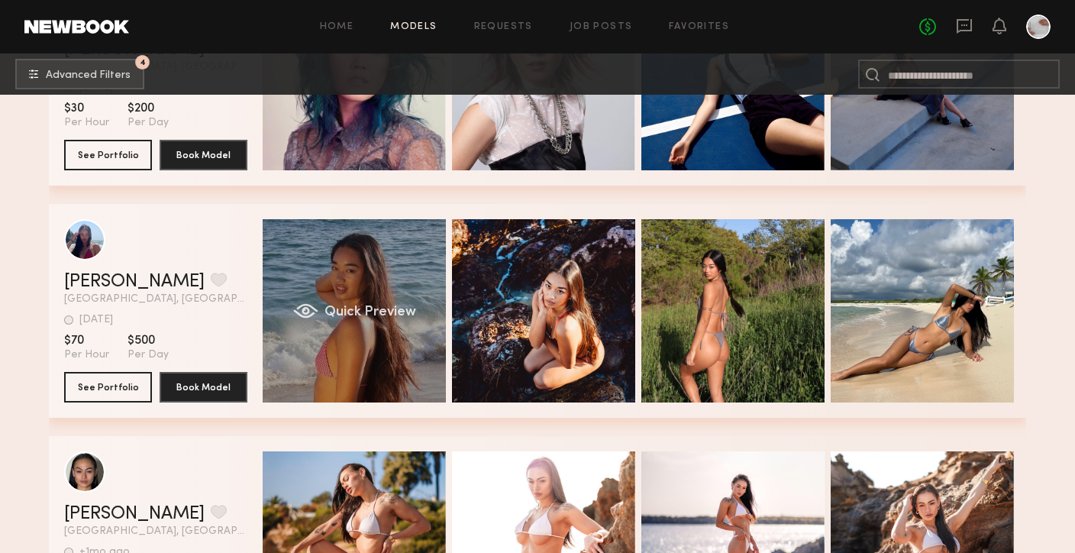
click at [347, 350] on div "Quick Preview" at bounding box center [354, 310] width 183 height 183
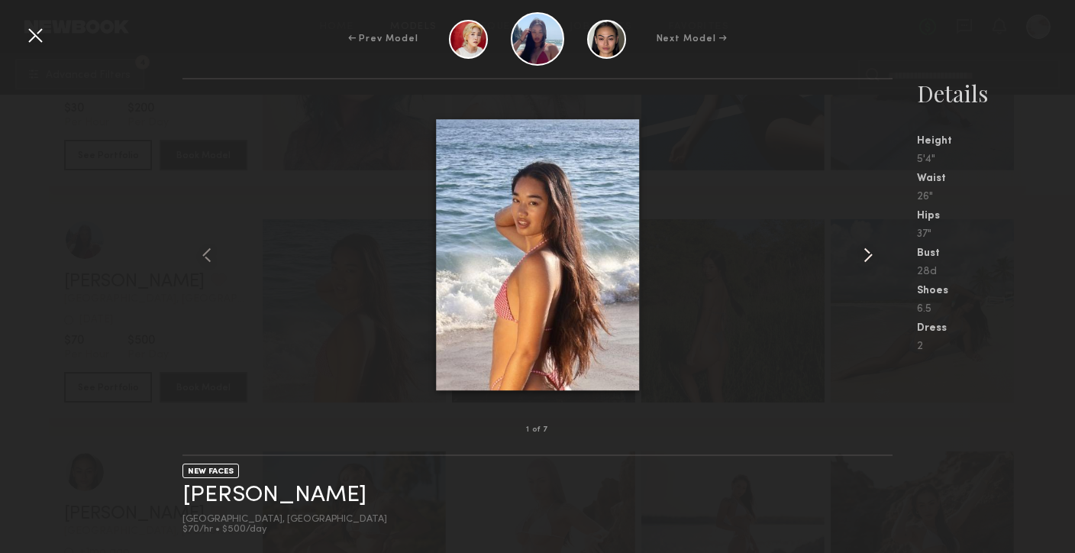
click at [858, 257] on common-icon at bounding box center [868, 255] width 24 height 24
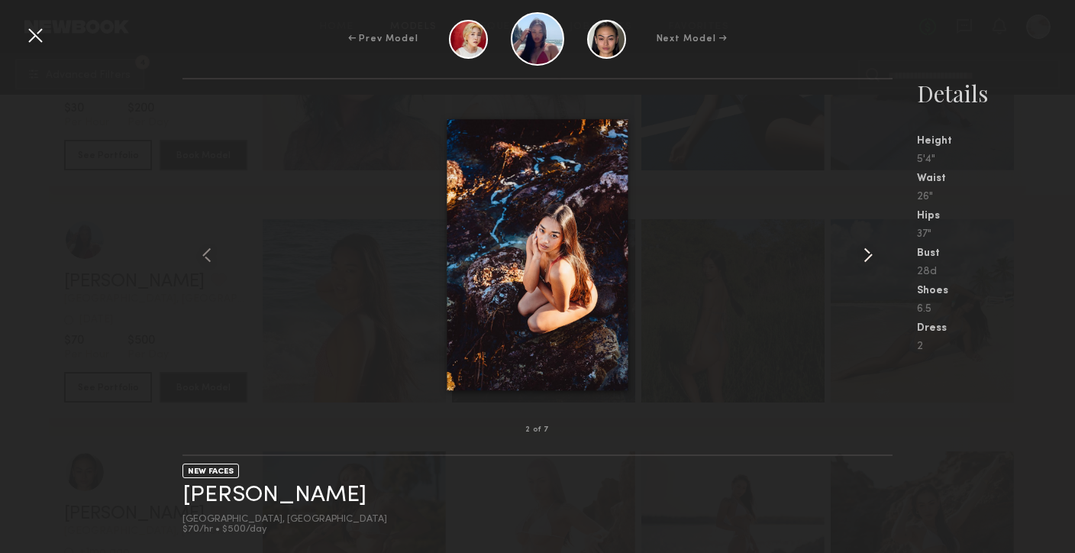
click at [857, 257] on common-icon at bounding box center [868, 255] width 24 height 24
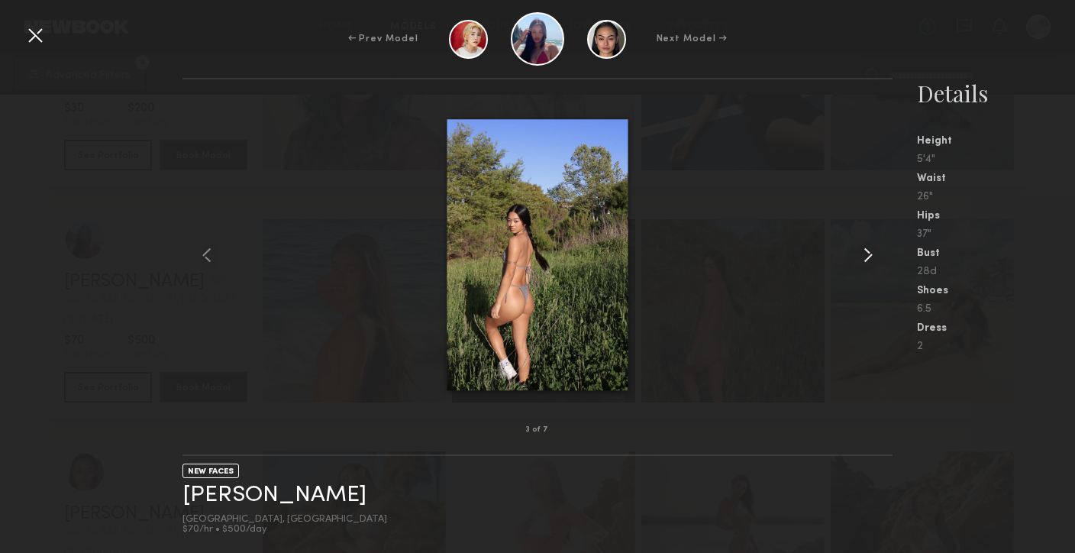
click at [857, 257] on common-icon at bounding box center [868, 255] width 24 height 24
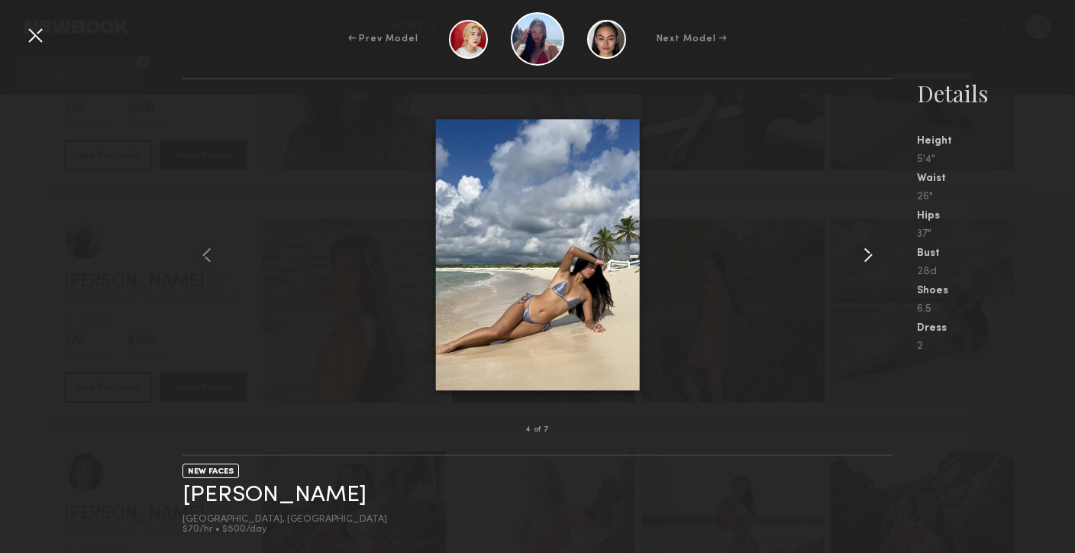
click at [857, 257] on common-icon at bounding box center [868, 255] width 24 height 24
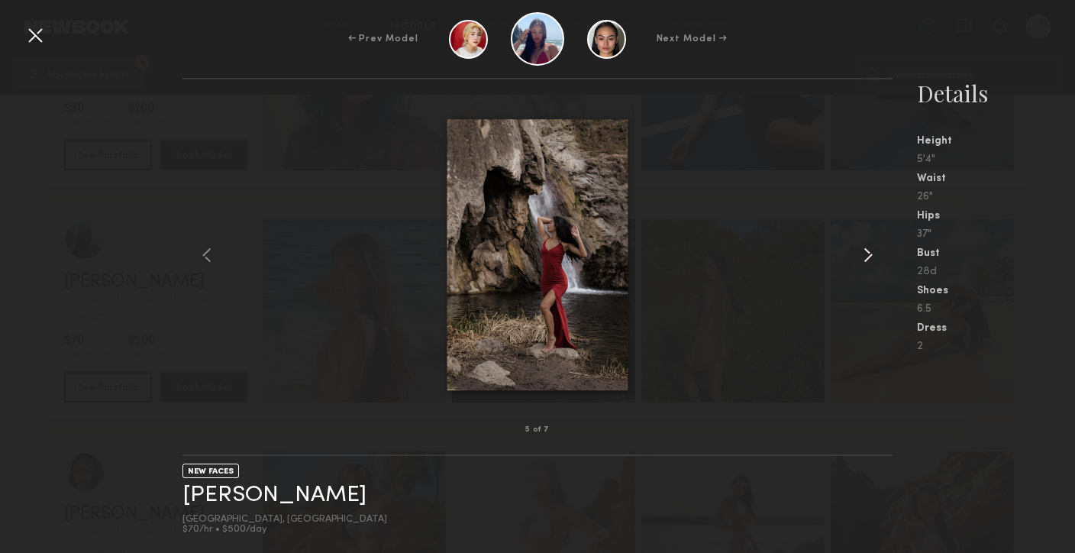
click at [857, 257] on common-icon at bounding box center [868, 255] width 24 height 24
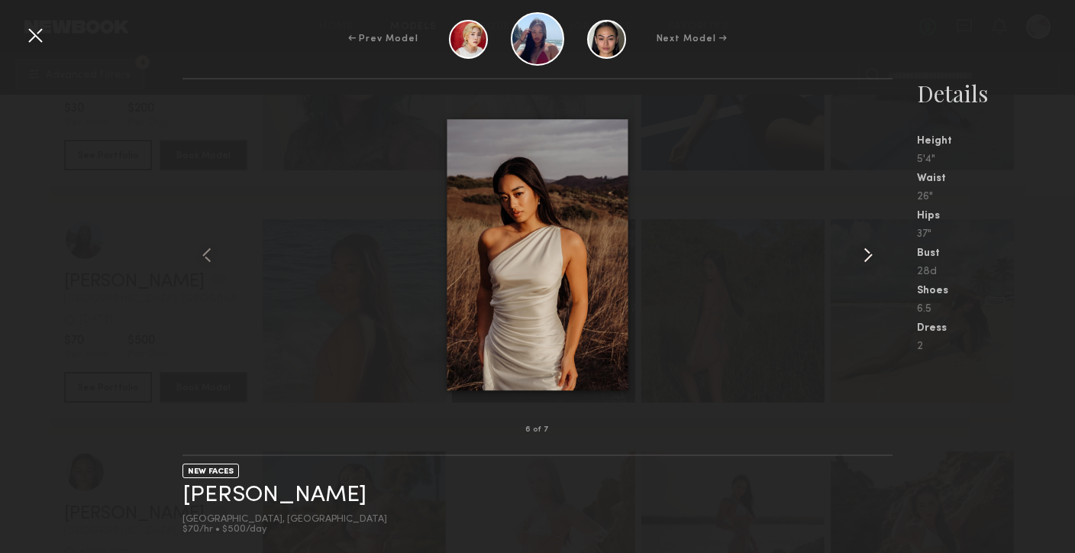
click at [857, 257] on common-icon at bounding box center [868, 255] width 24 height 24
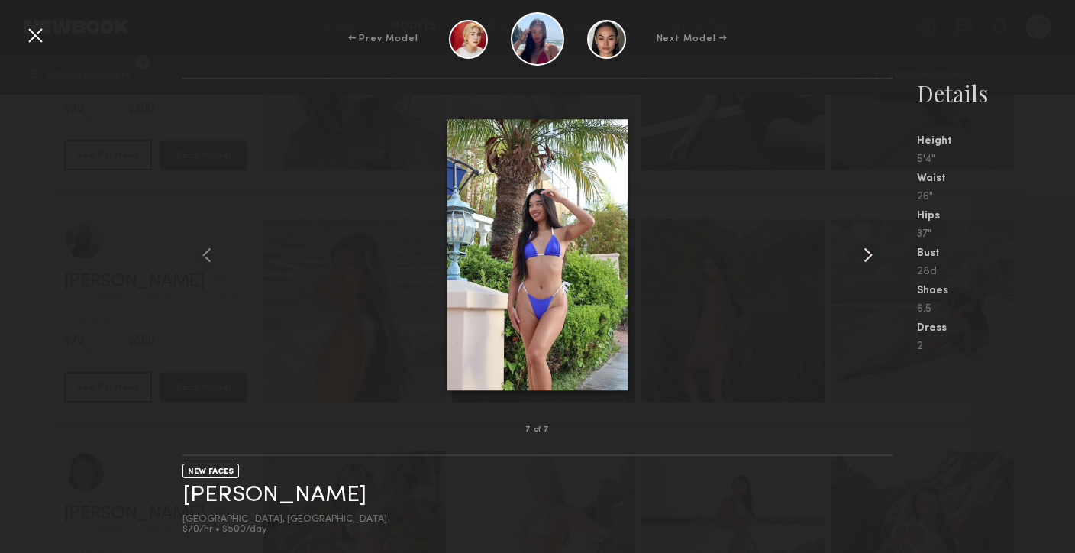
click at [857, 257] on common-icon at bounding box center [868, 255] width 24 height 24
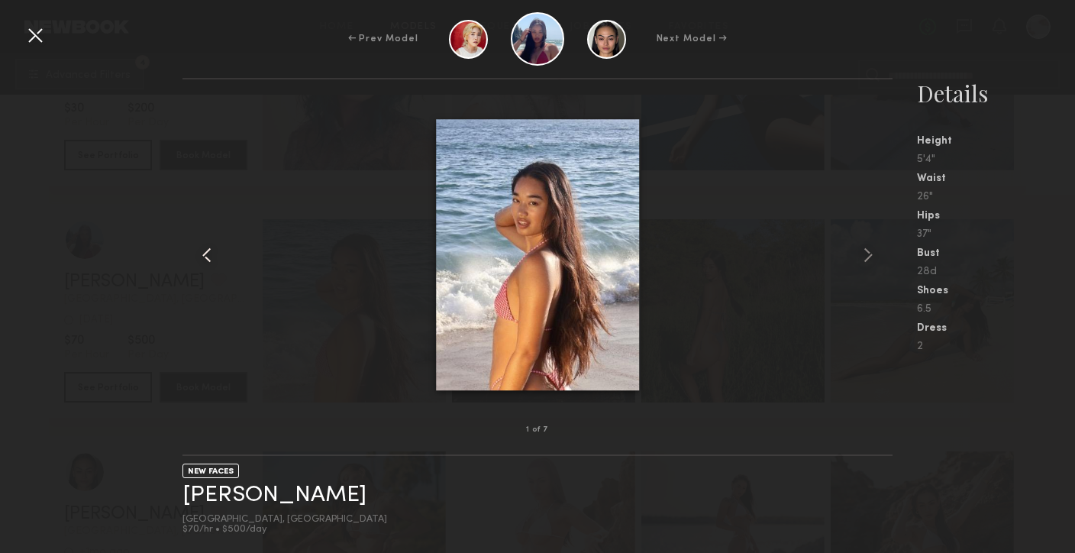
click at [202, 250] on common-icon at bounding box center [207, 255] width 24 height 24
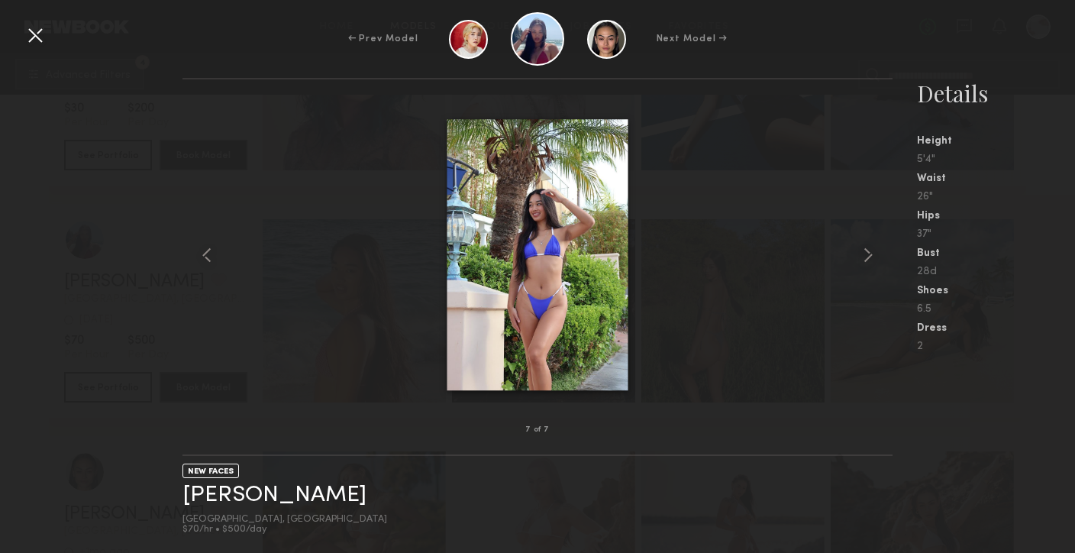
click at [31, 36] on div at bounding box center [35, 35] width 24 height 24
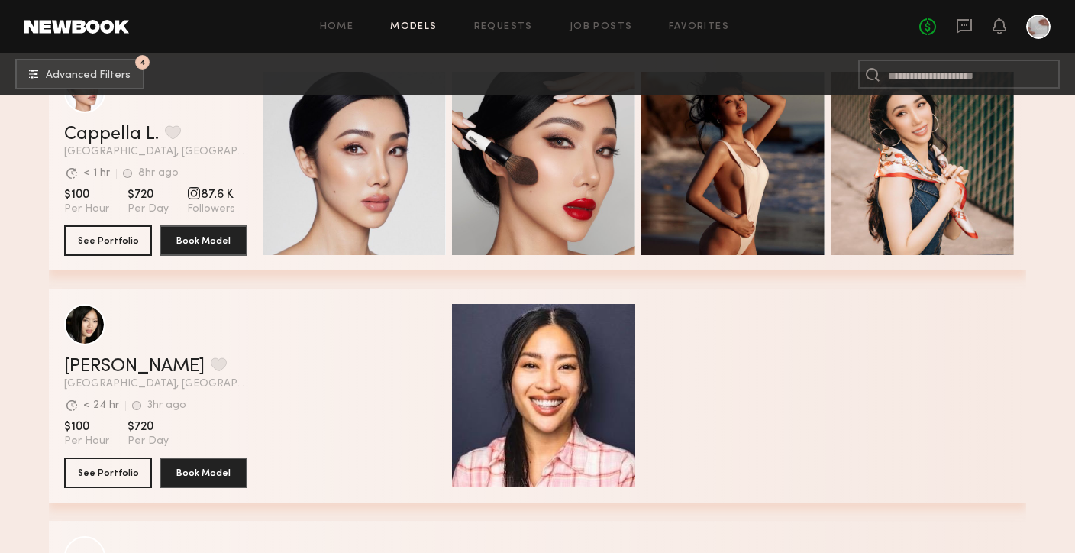
scroll to position [583, 0]
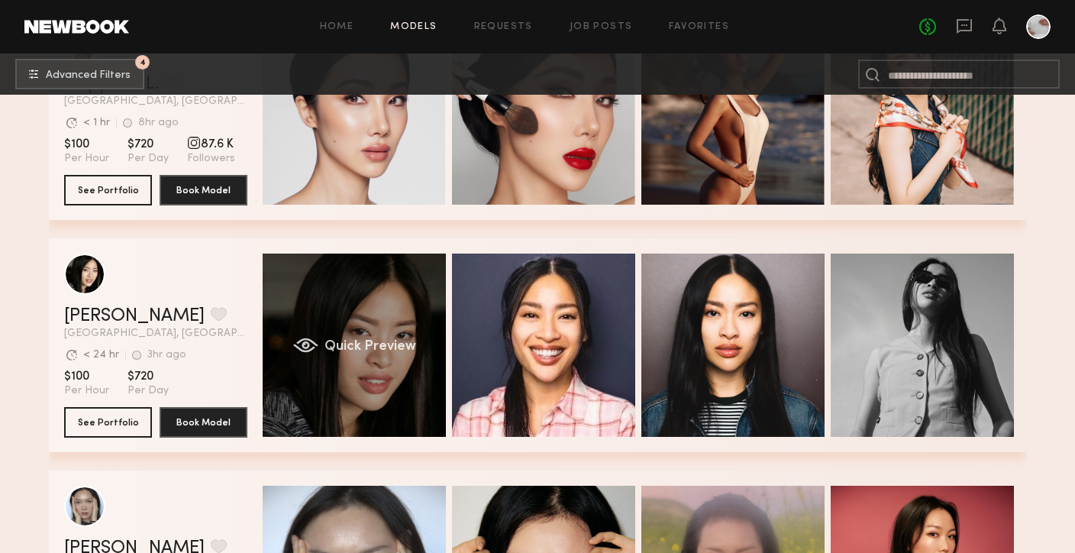
click at [336, 295] on div "Quick Preview" at bounding box center [354, 345] width 183 height 183
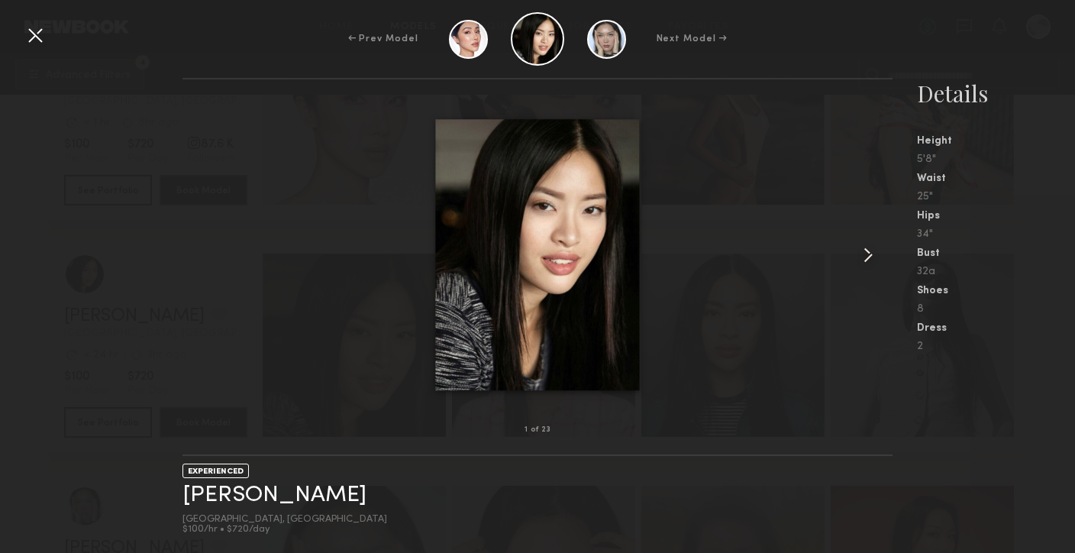
click at [870, 258] on common-icon at bounding box center [868, 255] width 24 height 24
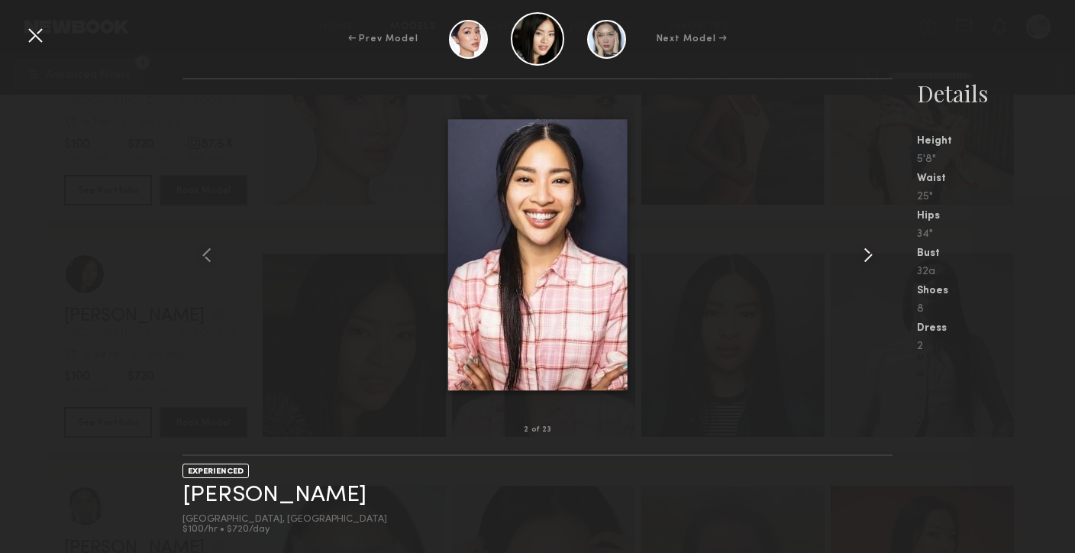
click at [870, 258] on common-icon at bounding box center [868, 255] width 24 height 24
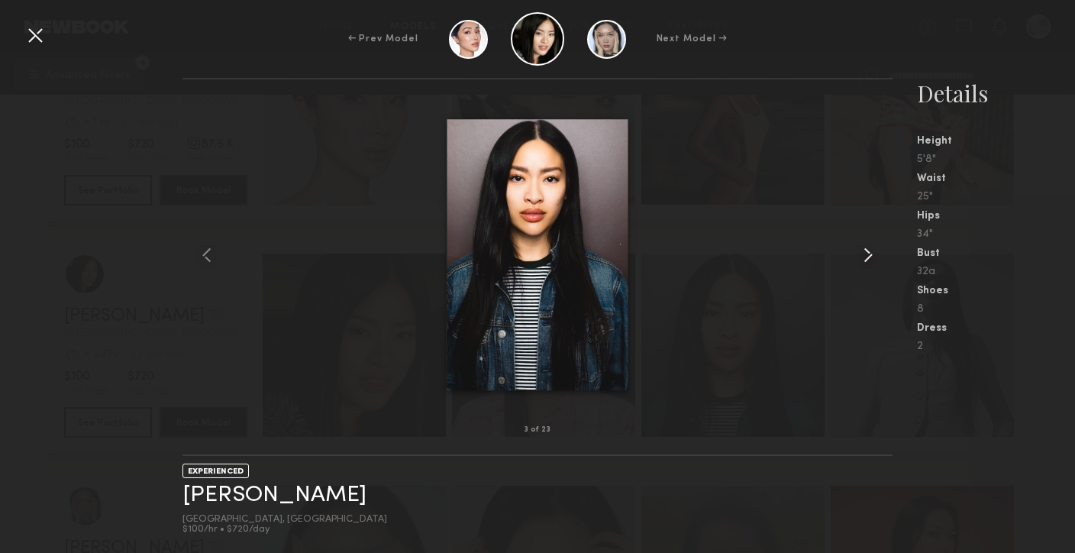
click at [870, 258] on common-icon at bounding box center [868, 255] width 24 height 24
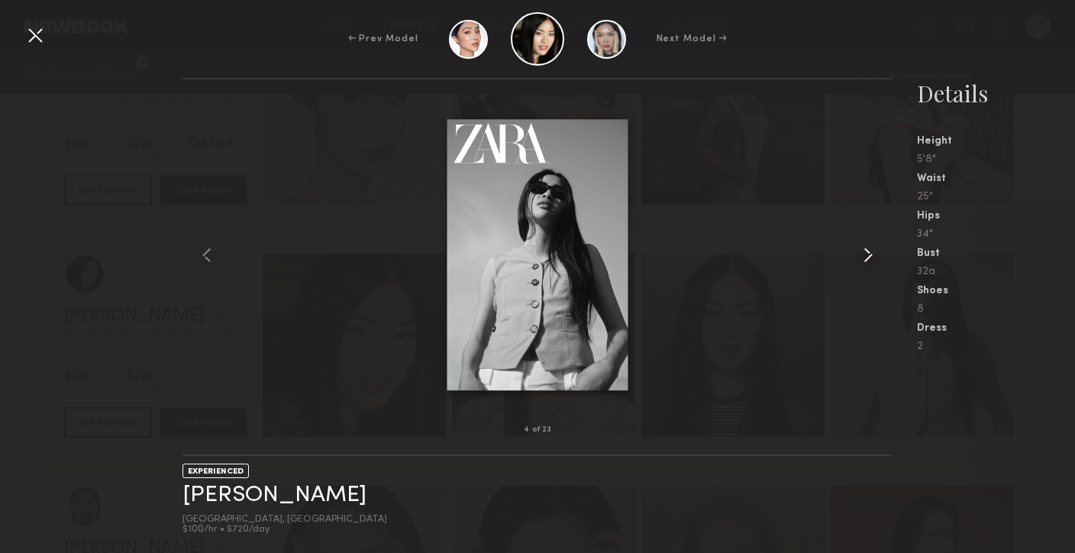
click at [870, 258] on common-icon at bounding box center [868, 255] width 24 height 24
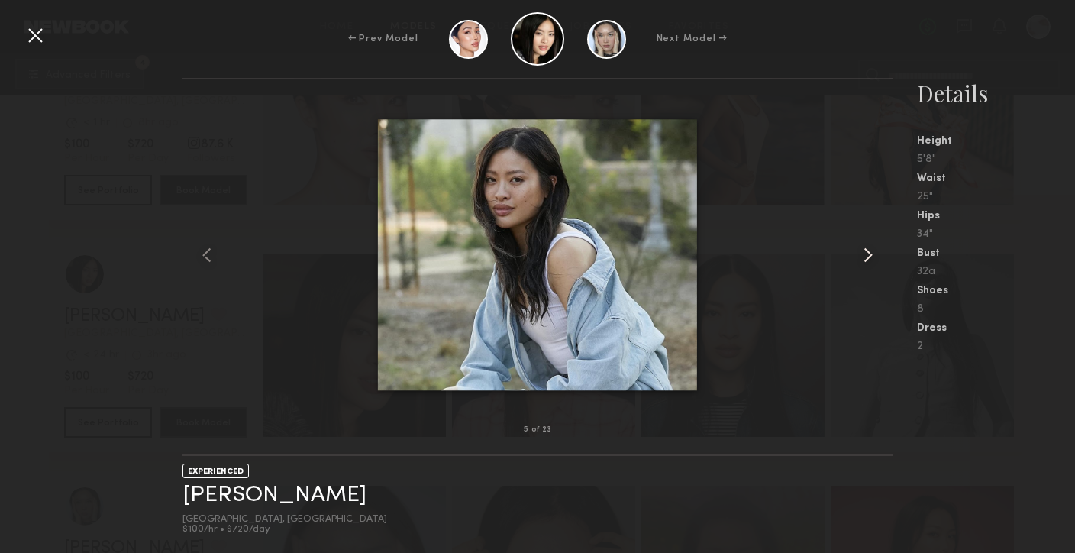
click at [870, 258] on common-icon at bounding box center [868, 255] width 24 height 24
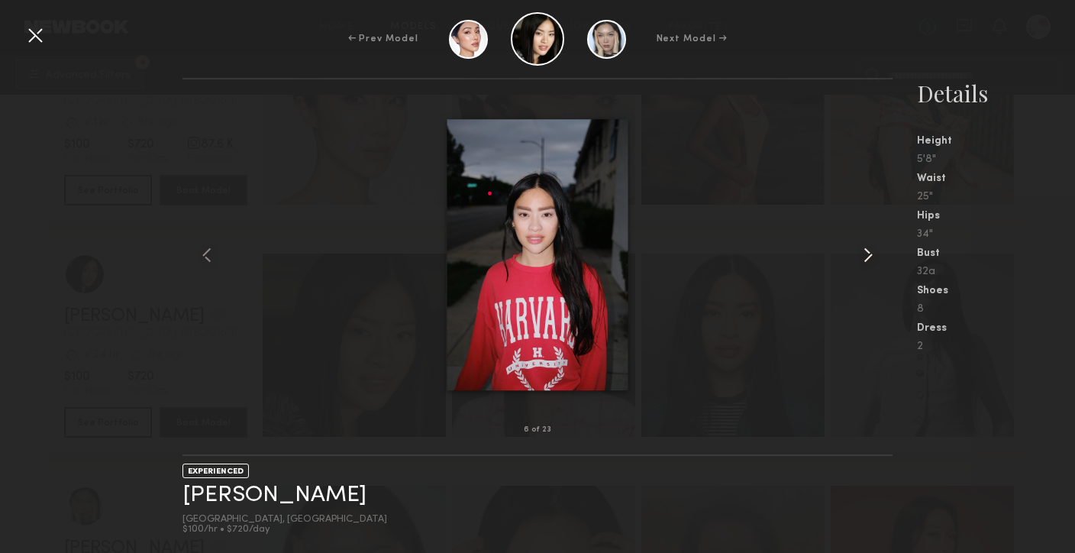
click at [870, 258] on common-icon at bounding box center [868, 255] width 24 height 24
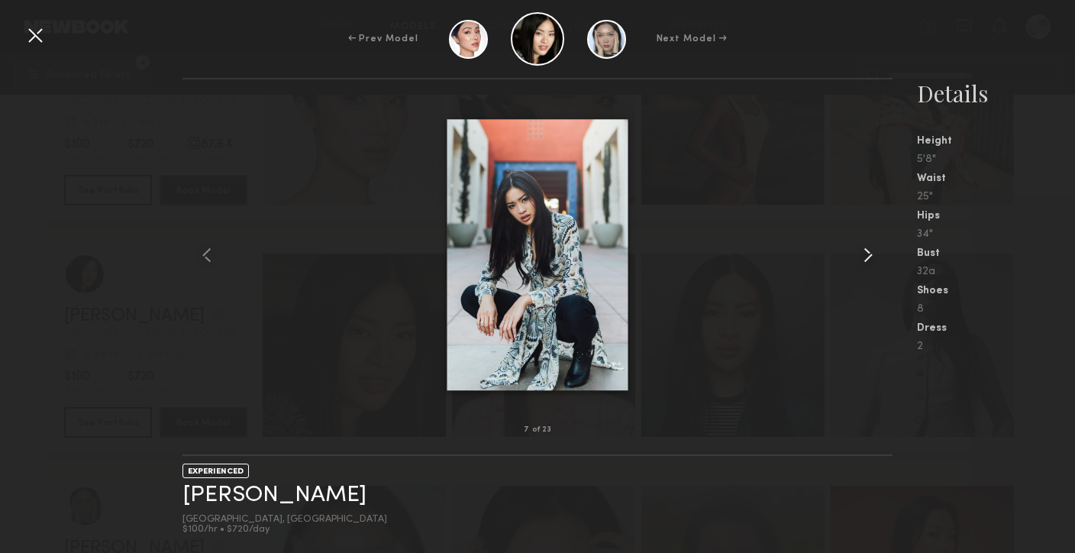
click at [870, 258] on common-icon at bounding box center [868, 255] width 24 height 24
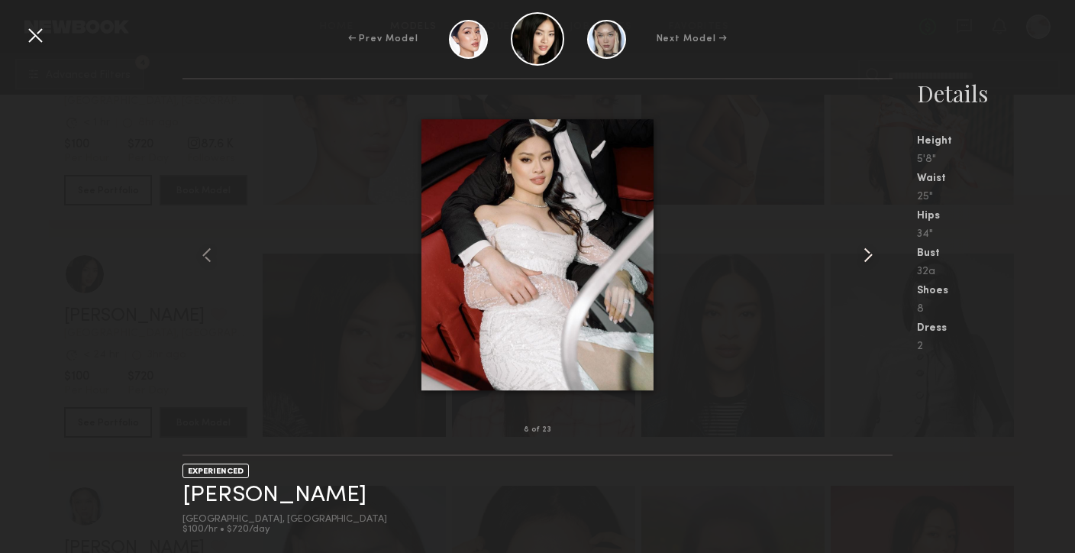
click at [870, 258] on common-icon at bounding box center [868, 255] width 24 height 24
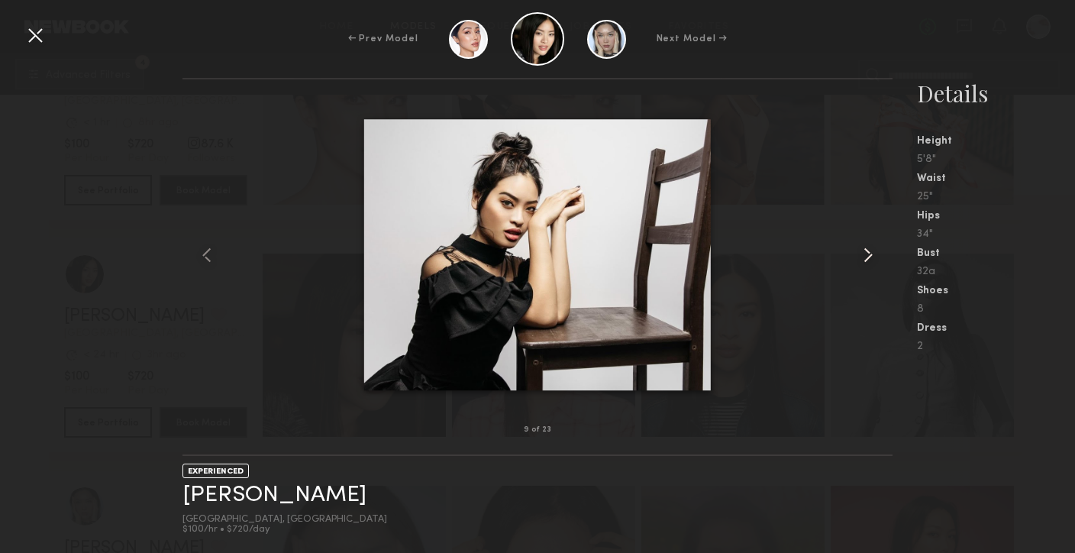
click at [870, 258] on common-icon at bounding box center [868, 255] width 24 height 24
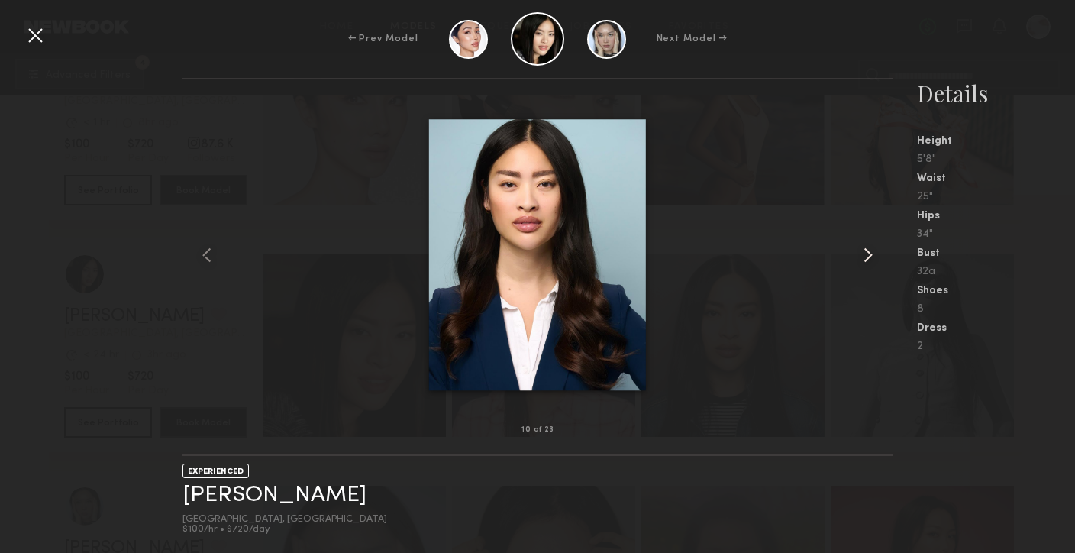
click at [870, 258] on common-icon at bounding box center [868, 255] width 24 height 24
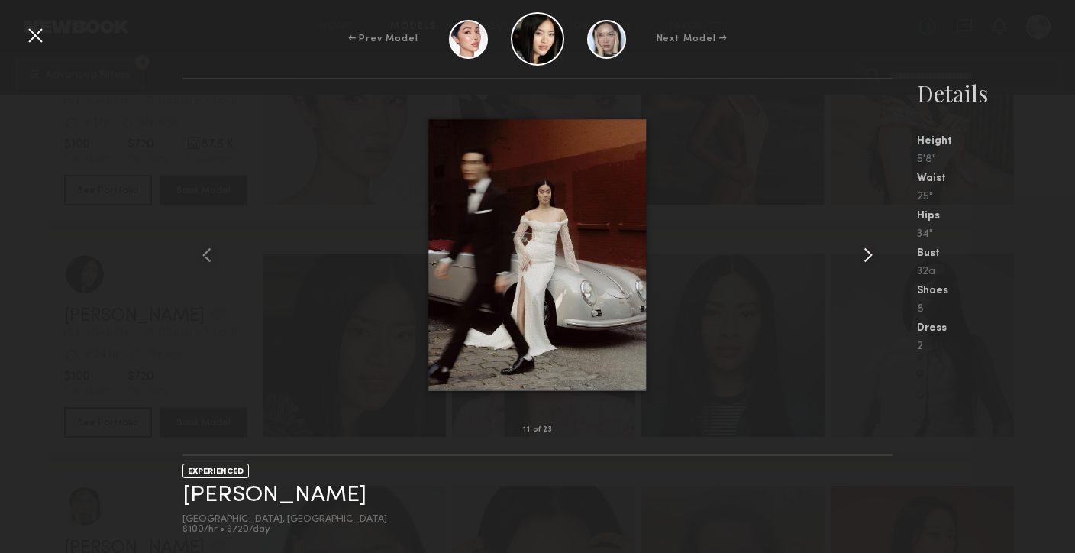
click at [870, 258] on common-icon at bounding box center [868, 255] width 24 height 24
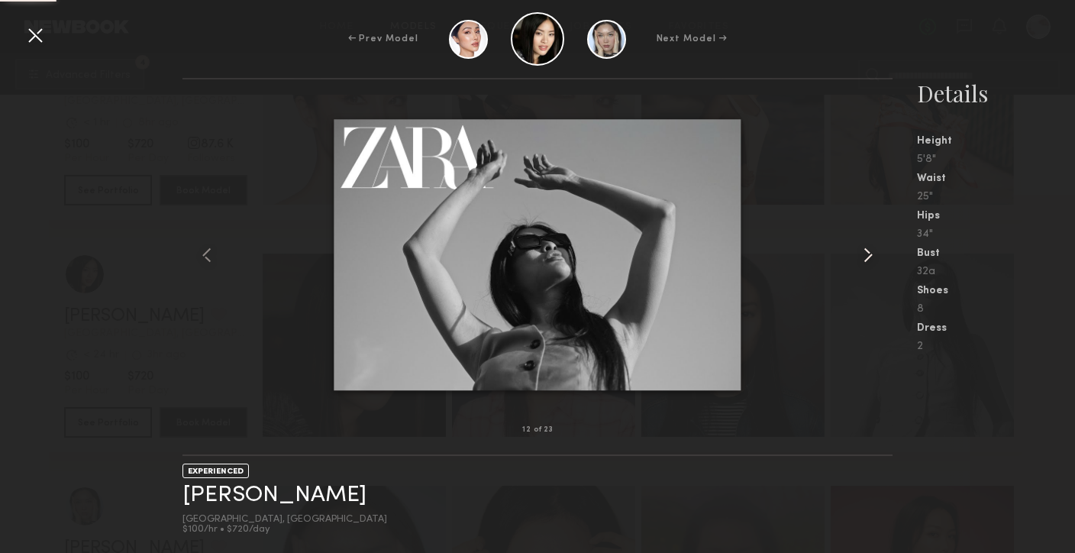
click at [870, 258] on common-icon at bounding box center [868, 255] width 24 height 24
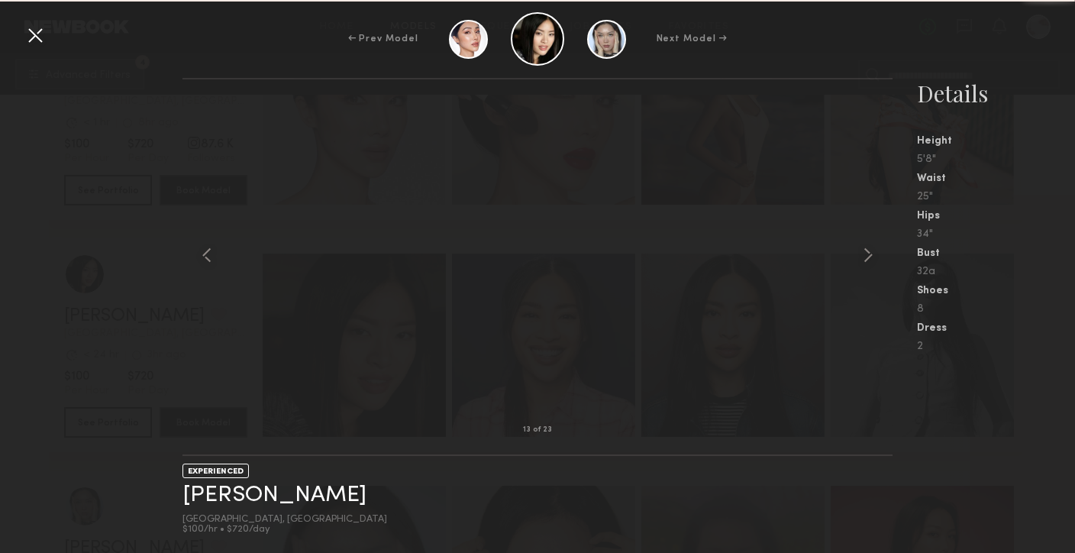
click at [870, 258] on common-icon at bounding box center [868, 255] width 24 height 24
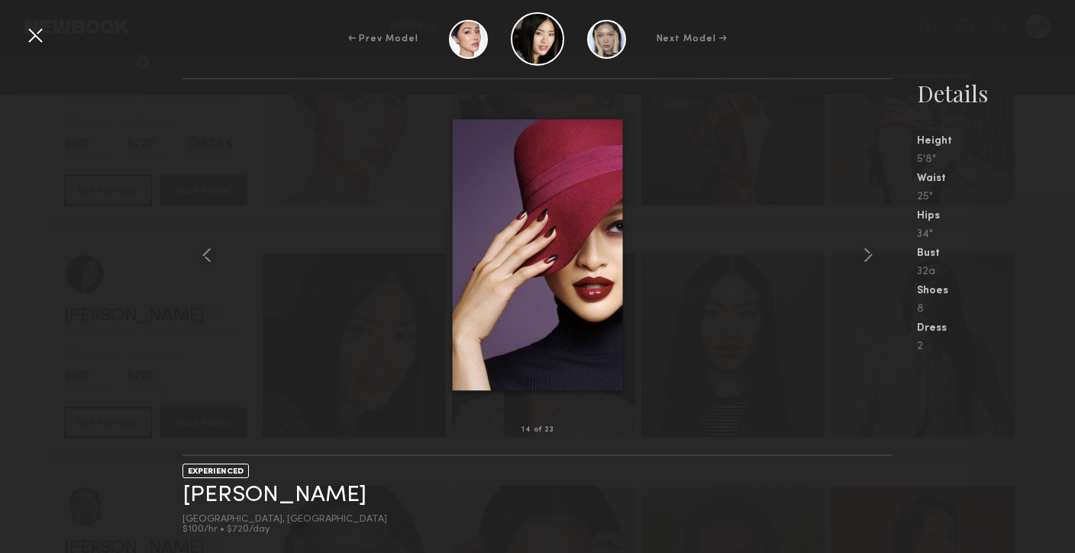
click at [44, 45] on div at bounding box center [35, 35] width 24 height 24
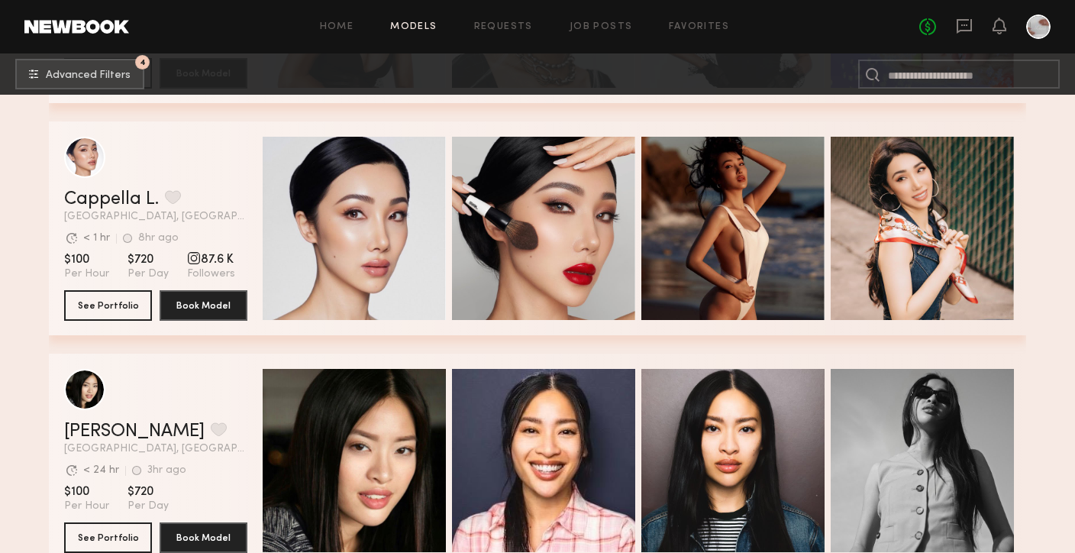
scroll to position [435, 0]
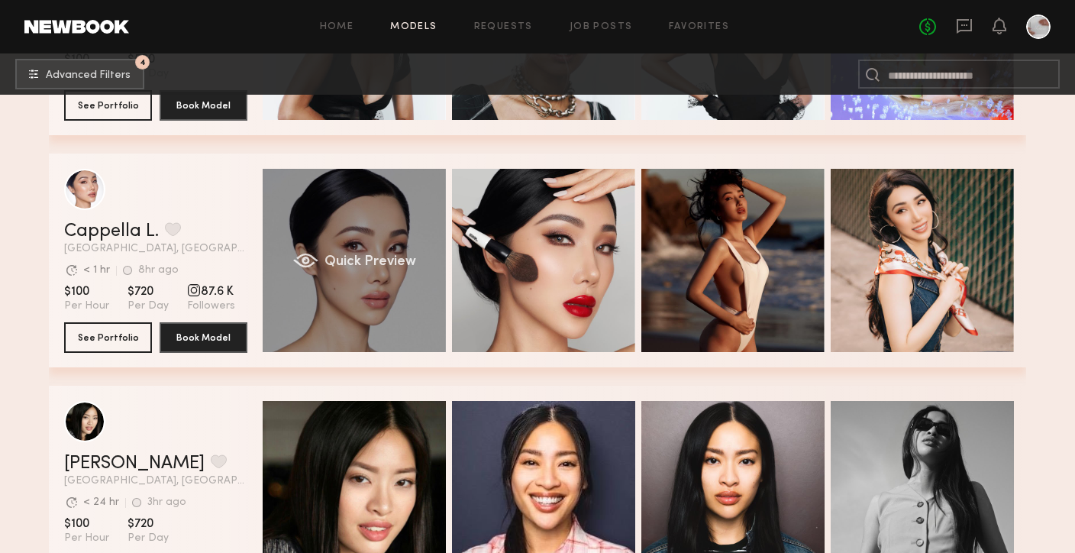
click at [367, 283] on div "Quick Preview" at bounding box center [354, 260] width 183 height 183
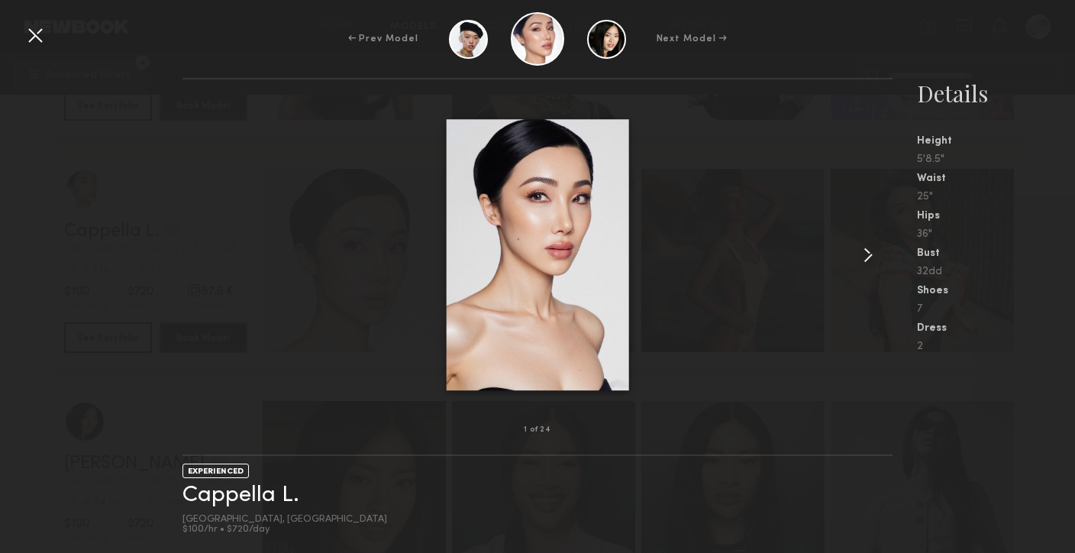
click at [867, 257] on common-icon at bounding box center [868, 255] width 24 height 24
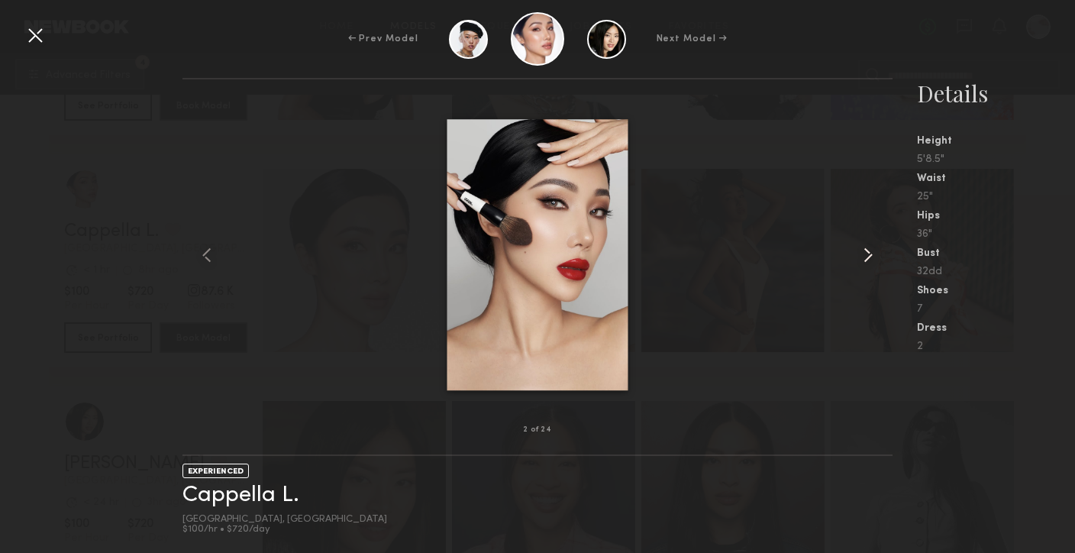
click at [867, 257] on common-icon at bounding box center [868, 255] width 24 height 24
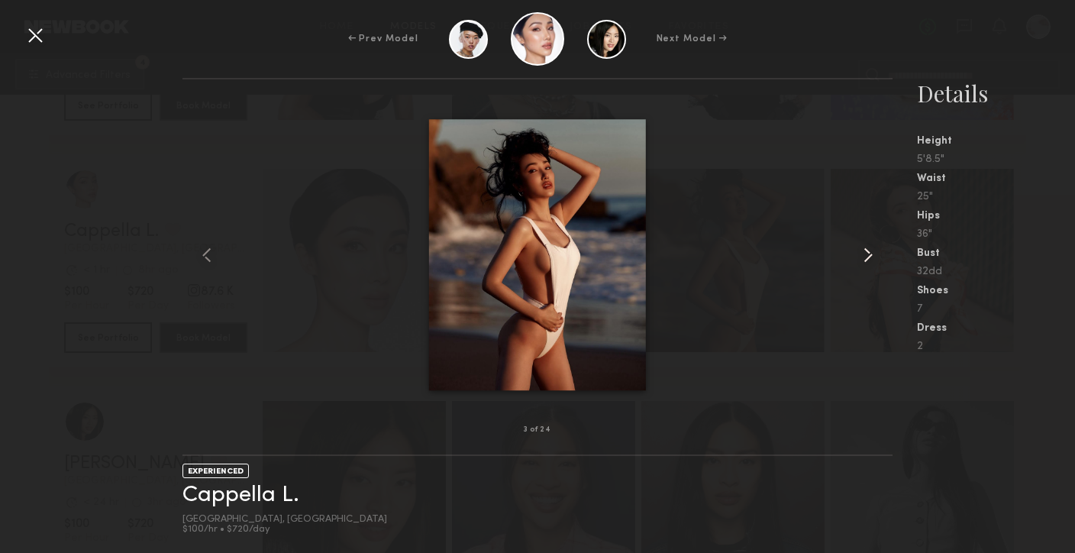
click at [867, 257] on common-icon at bounding box center [868, 255] width 24 height 24
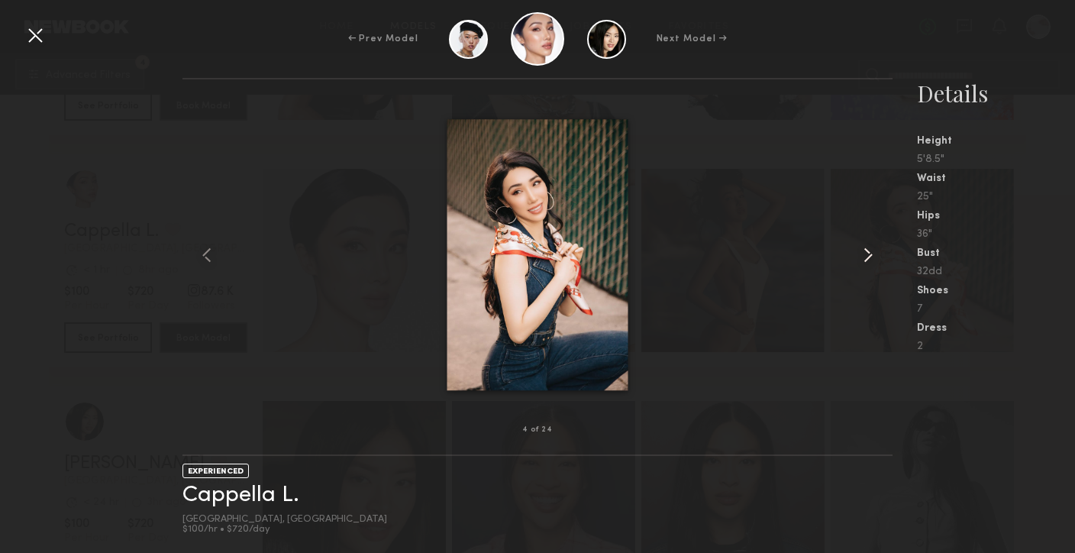
click at [867, 257] on common-icon at bounding box center [868, 255] width 24 height 24
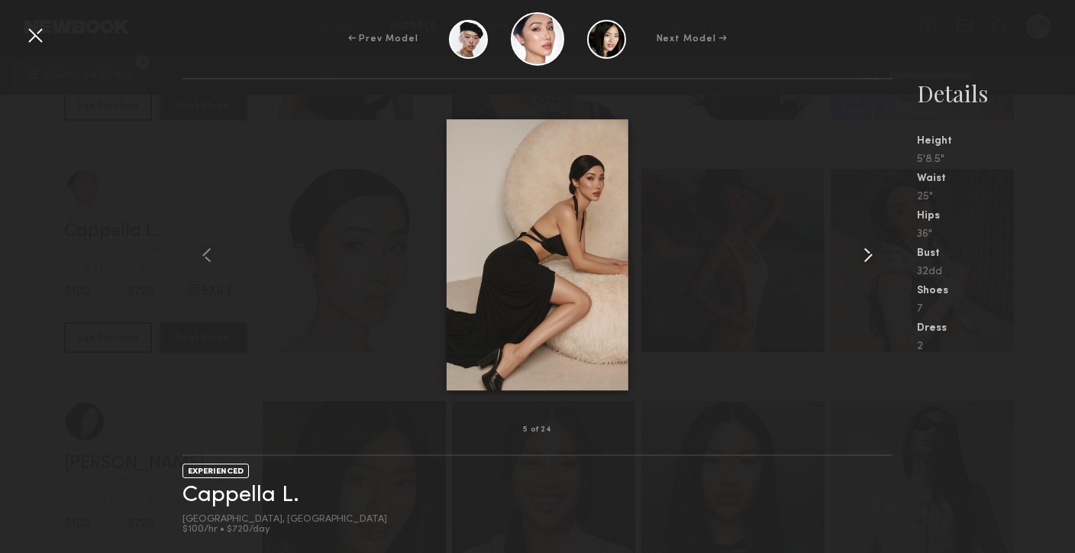
click at [867, 257] on common-icon at bounding box center [868, 255] width 24 height 24
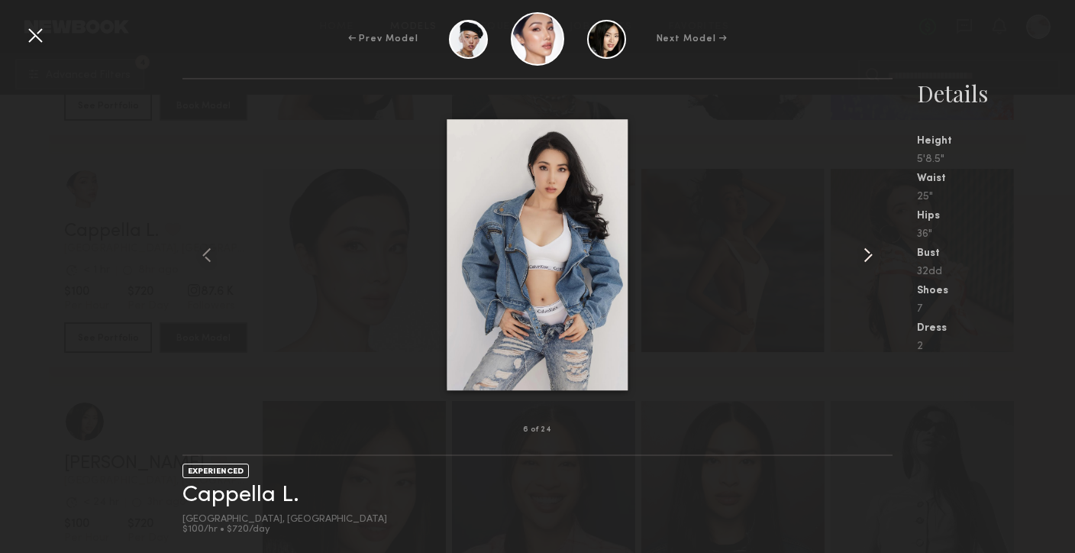
click at [867, 257] on common-icon at bounding box center [868, 255] width 24 height 24
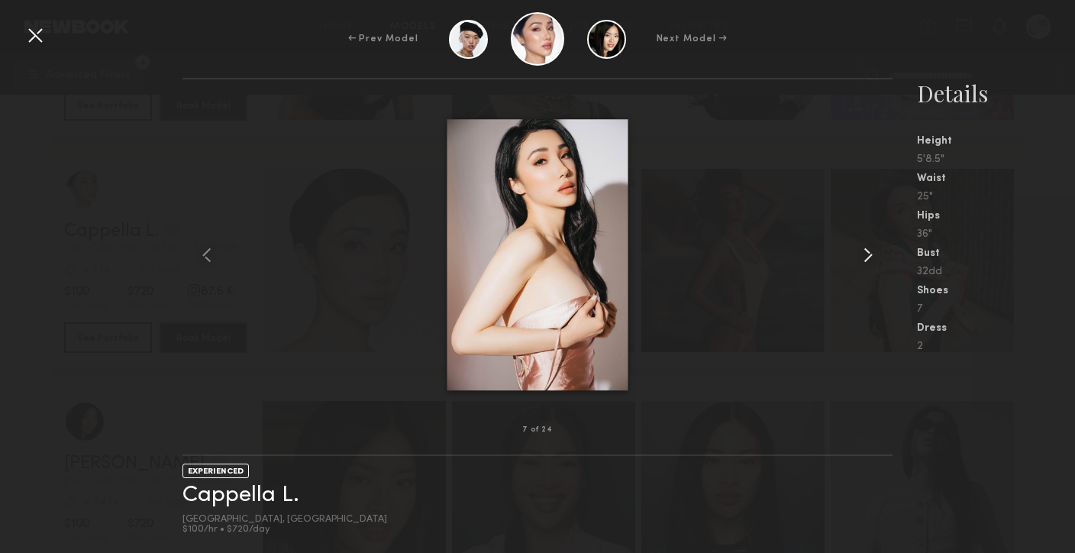
click at [867, 257] on common-icon at bounding box center [868, 255] width 24 height 24
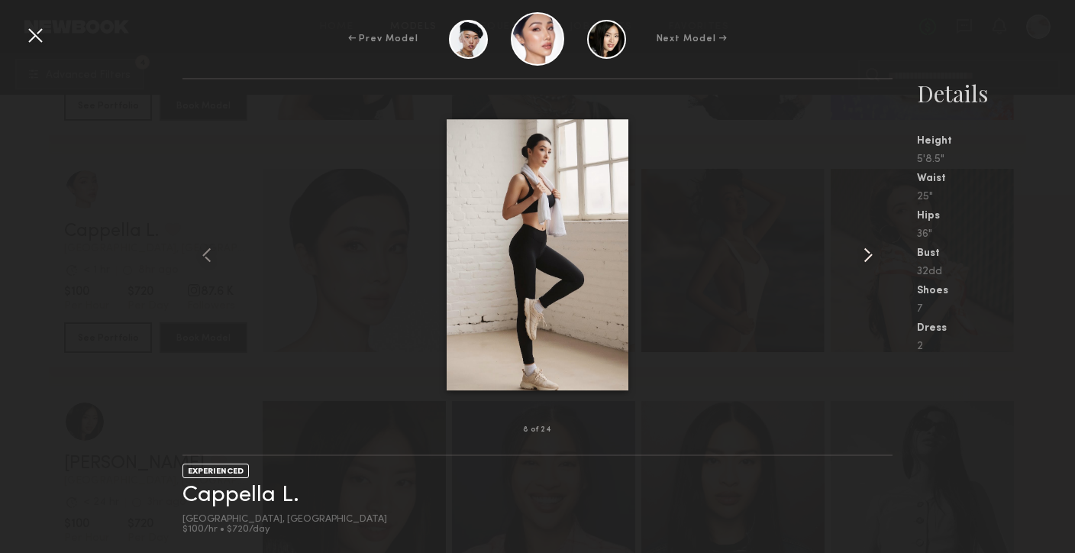
click at [867, 257] on common-icon at bounding box center [868, 255] width 24 height 24
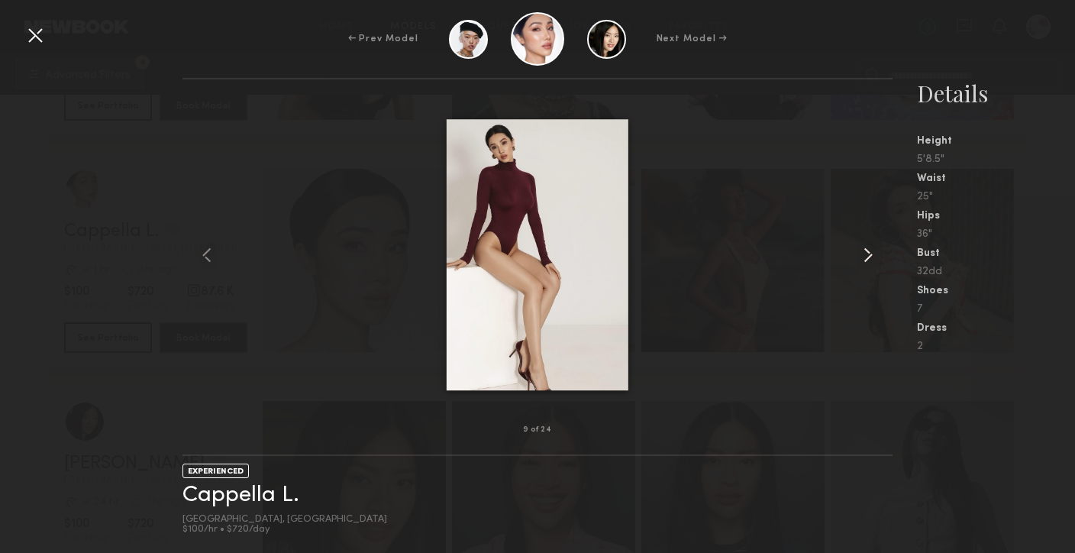
click at [867, 257] on common-icon at bounding box center [868, 255] width 24 height 24
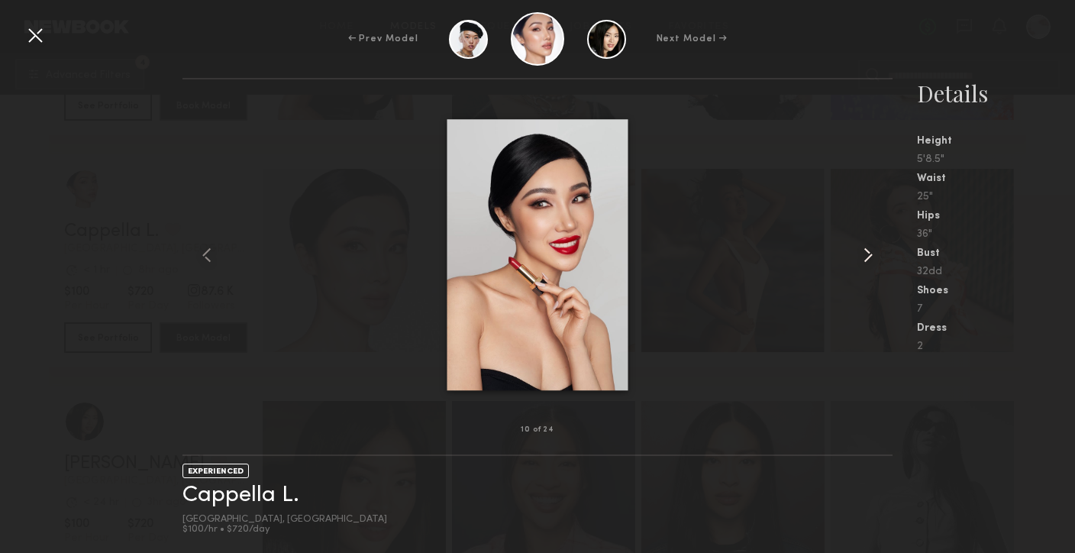
click at [867, 257] on common-icon at bounding box center [868, 255] width 24 height 24
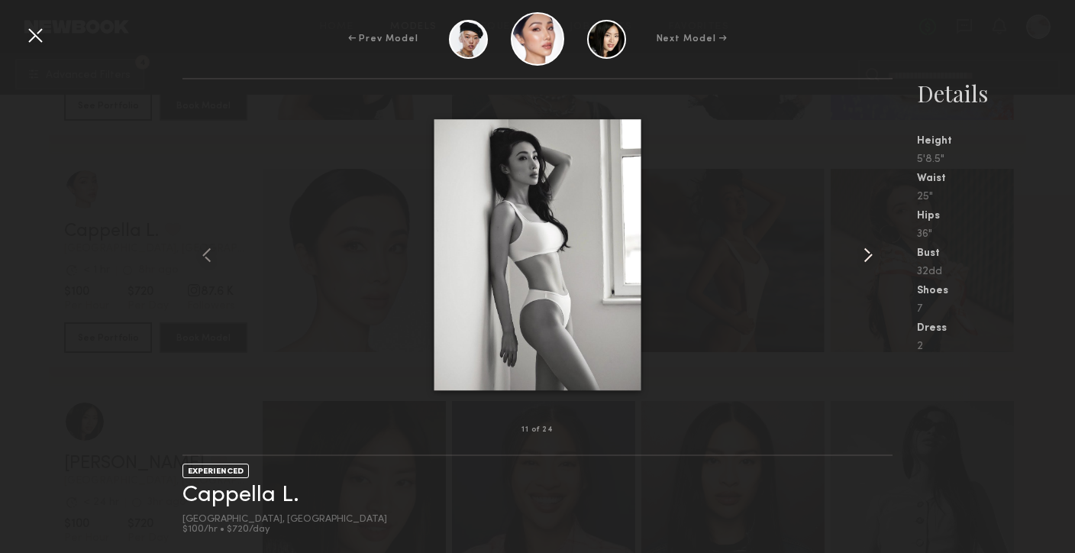
click at [867, 257] on common-icon at bounding box center [868, 255] width 24 height 24
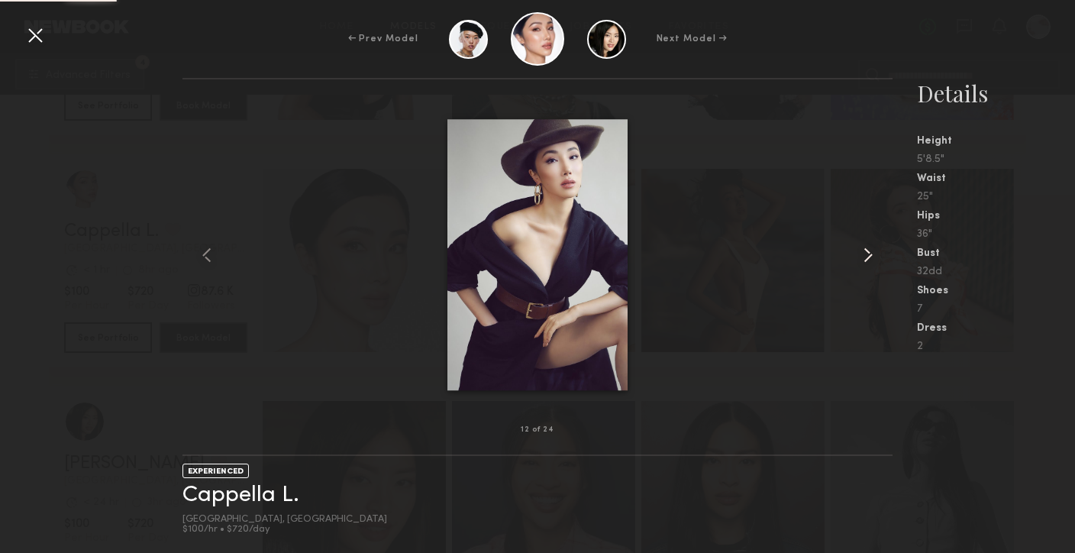
click at [867, 257] on common-icon at bounding box center [868, 255] width 24 height 24
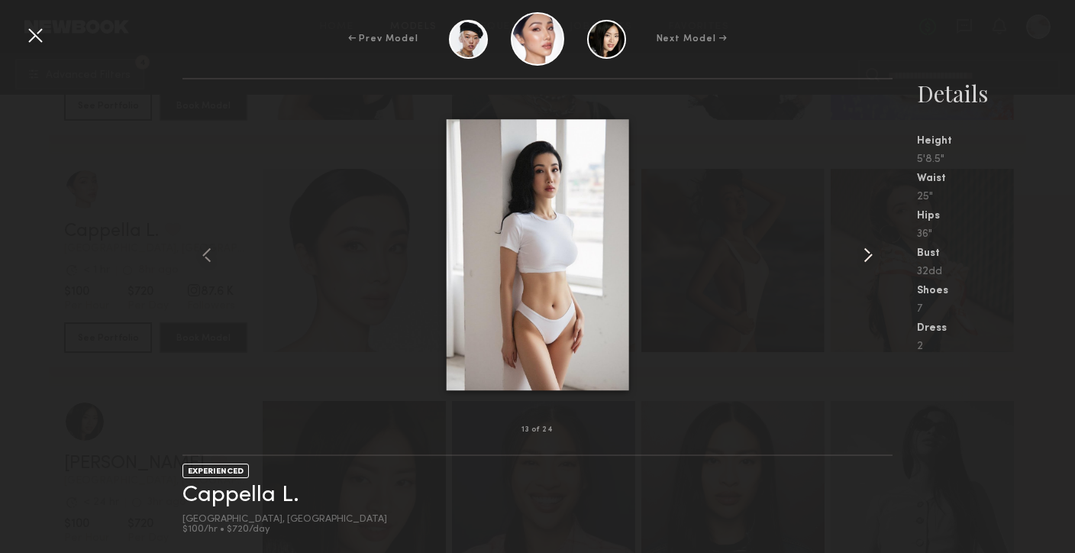
click at [867, 256] on common-icon at bounding box center [868, 255] width 24 height 24
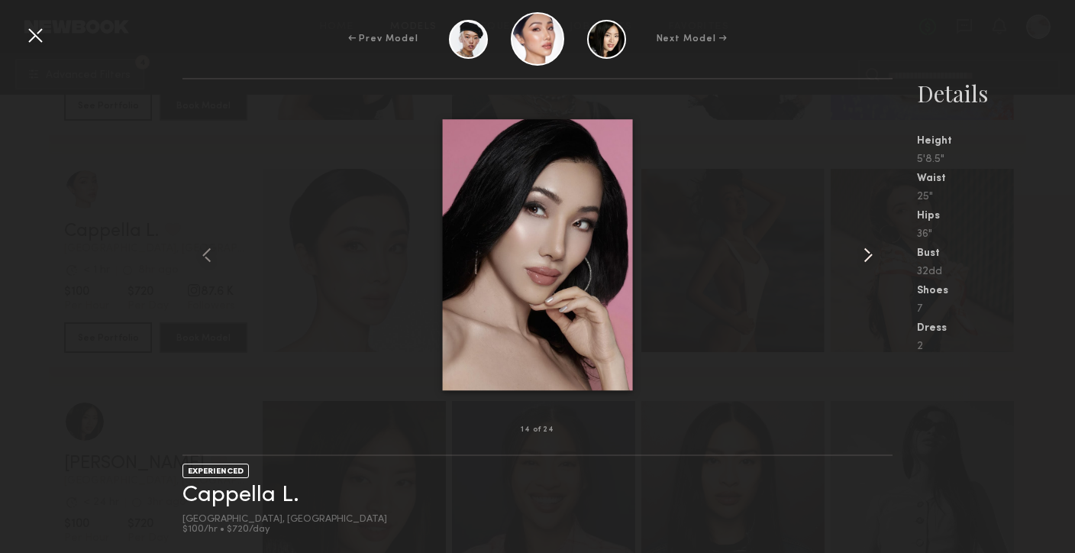
click at [867, 256] on common-icon at bounding box center [868, 255] width 24 height 24
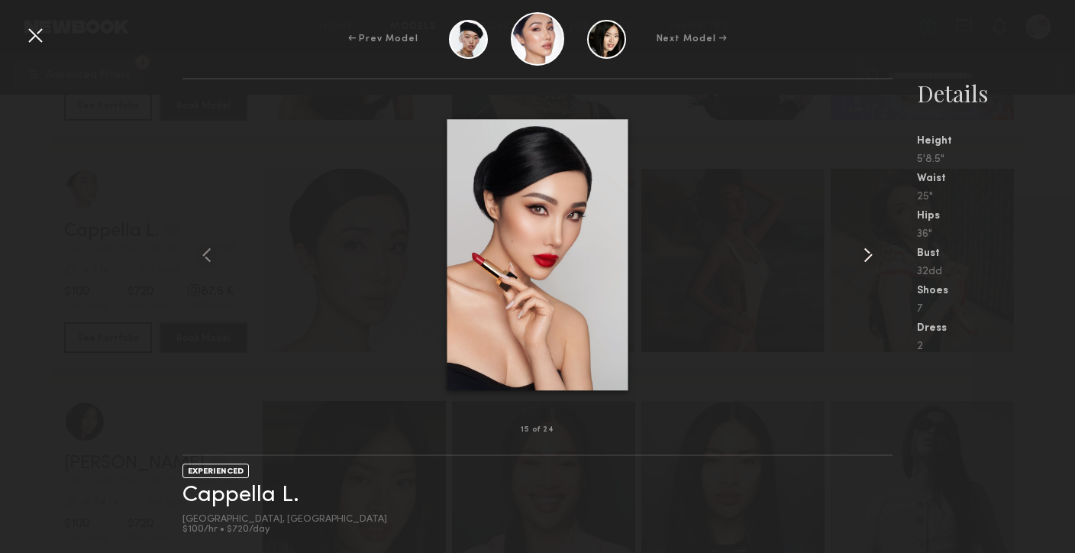
click at [867, 256] on common-icon at bounding box center [868, 255] width 24 height 24
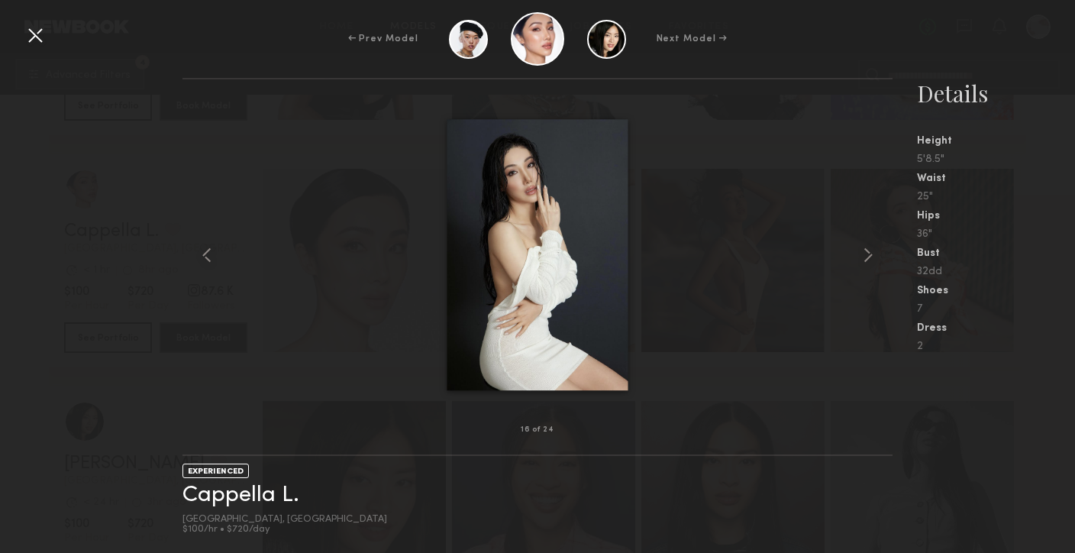
click at [22, 40] on div "← Prev Model Next Model →" at bounding box center [537, 38] width 1075 height 53
click at [31, 34] on div at bounding box center [35, 35] width 24 height 24
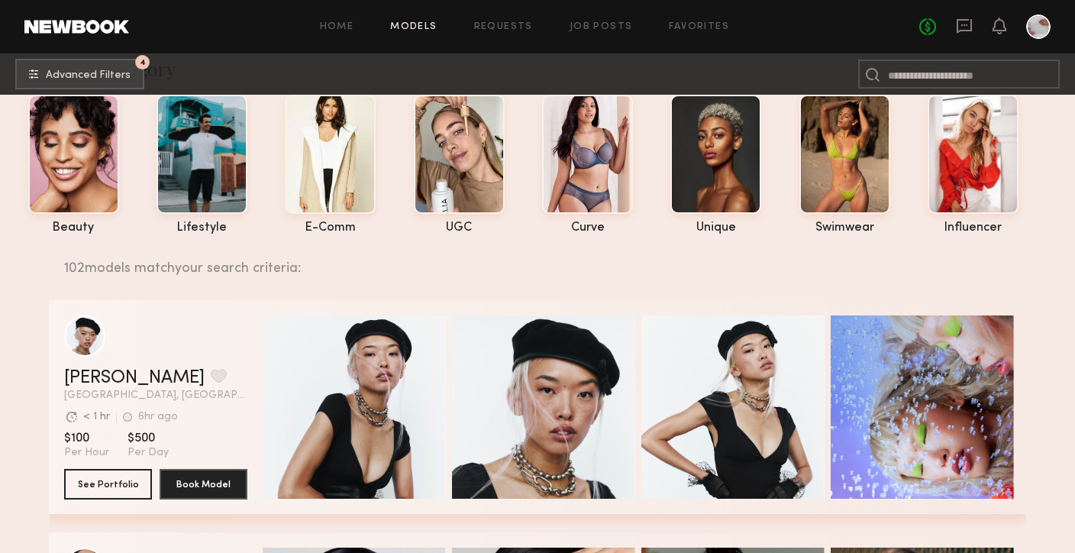
scroll to position [0, 0]
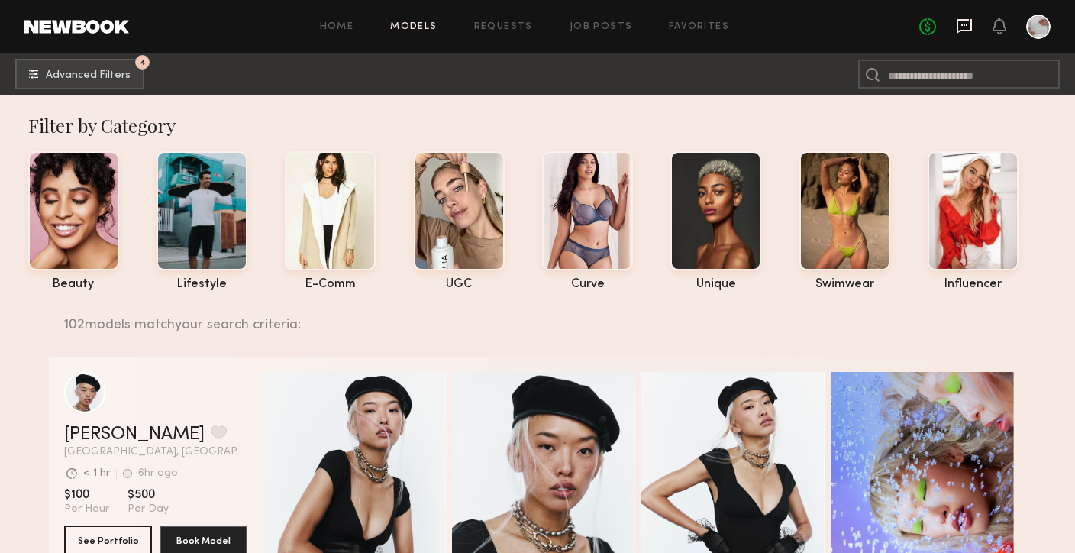
click at [969, 27] on icon at bounding box center [964, 26] width 17 height 17
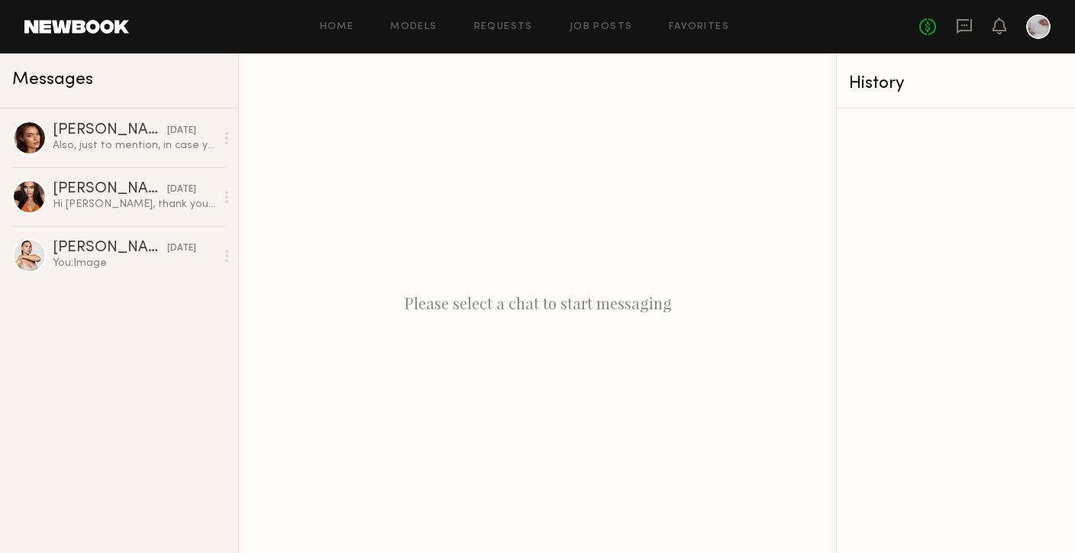
click at [619, 132] on div "Please select a chat to start messaging" at bounding box center [537, 302] width 597 height 499
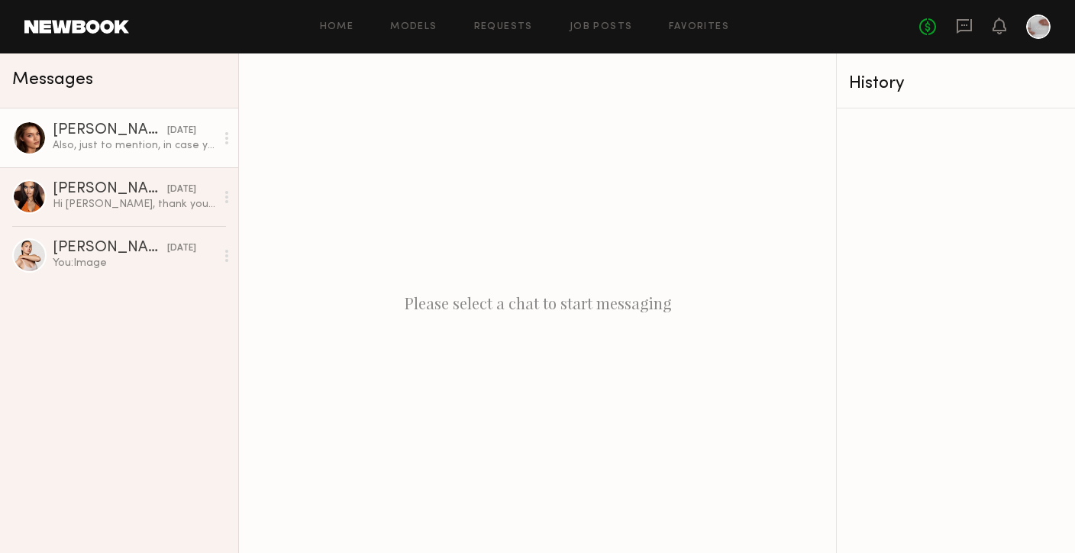
click at [120, 139] on div "Also, just to mention, in case you’re ever looking for a photographer, my husba…" at bounding box center [134, 145] width 163 height 15
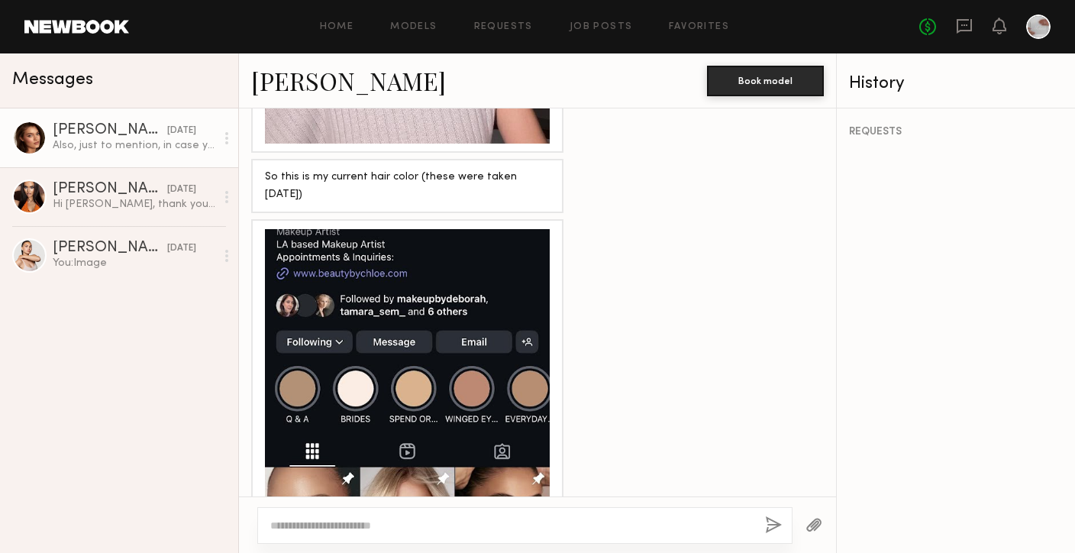
scroll to position [1589, 0]
